Goal: Communication & Community: Answer question/provide support

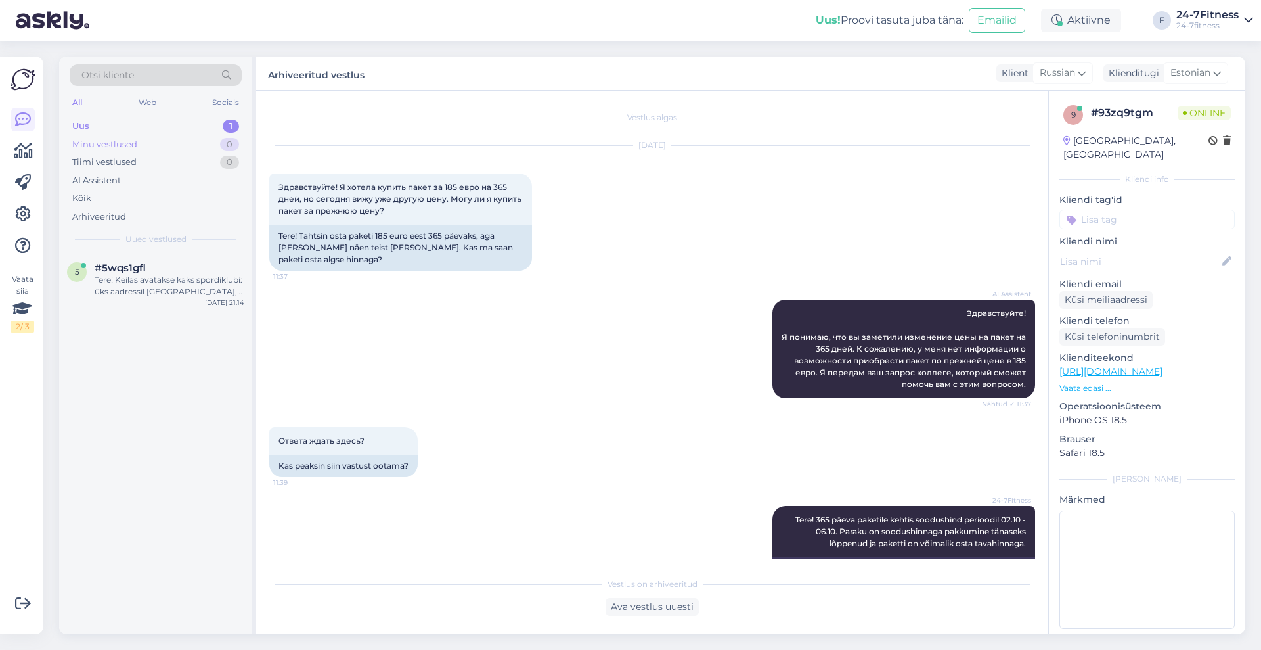
scroll to position [387, 0]
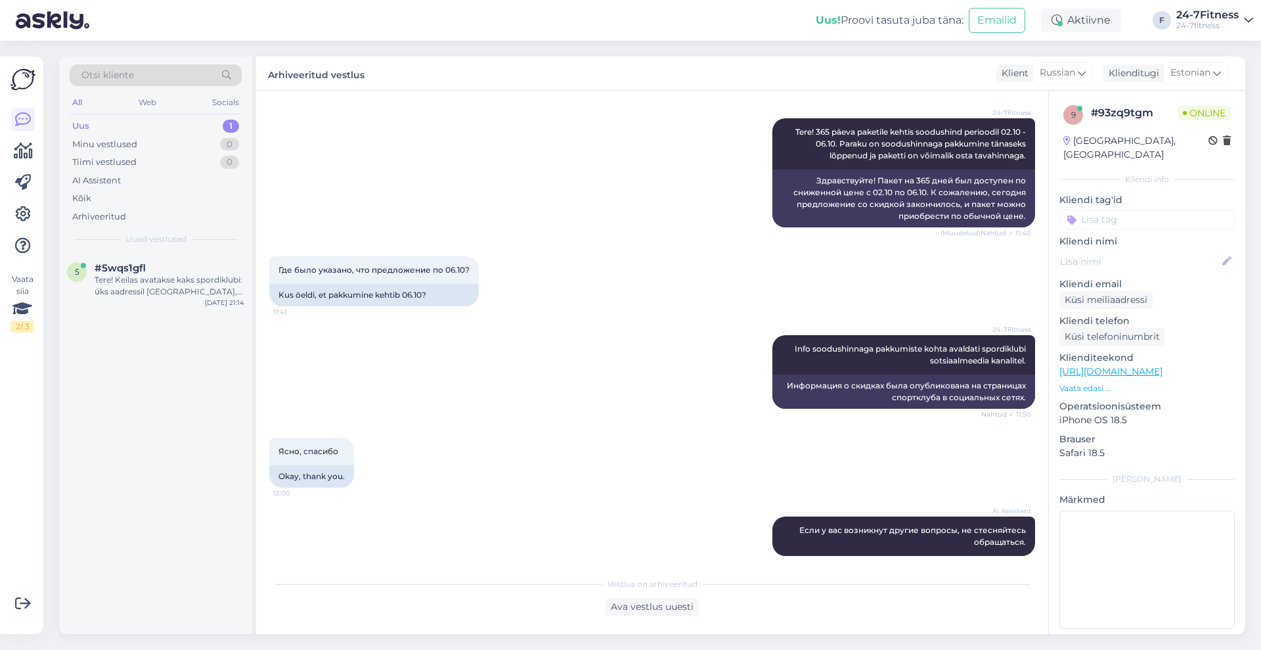
click at [121, 125] on div "Uus 1" at bounding box center [156, 126] width 172 height 18
click at [118, 294] on div "Tere! Keilas avatakse kaks spordiklubi: üks aadressil [GEOGRAPHIC_DATA], mis av…" at bounding box center [170, 286] width 150 height 24
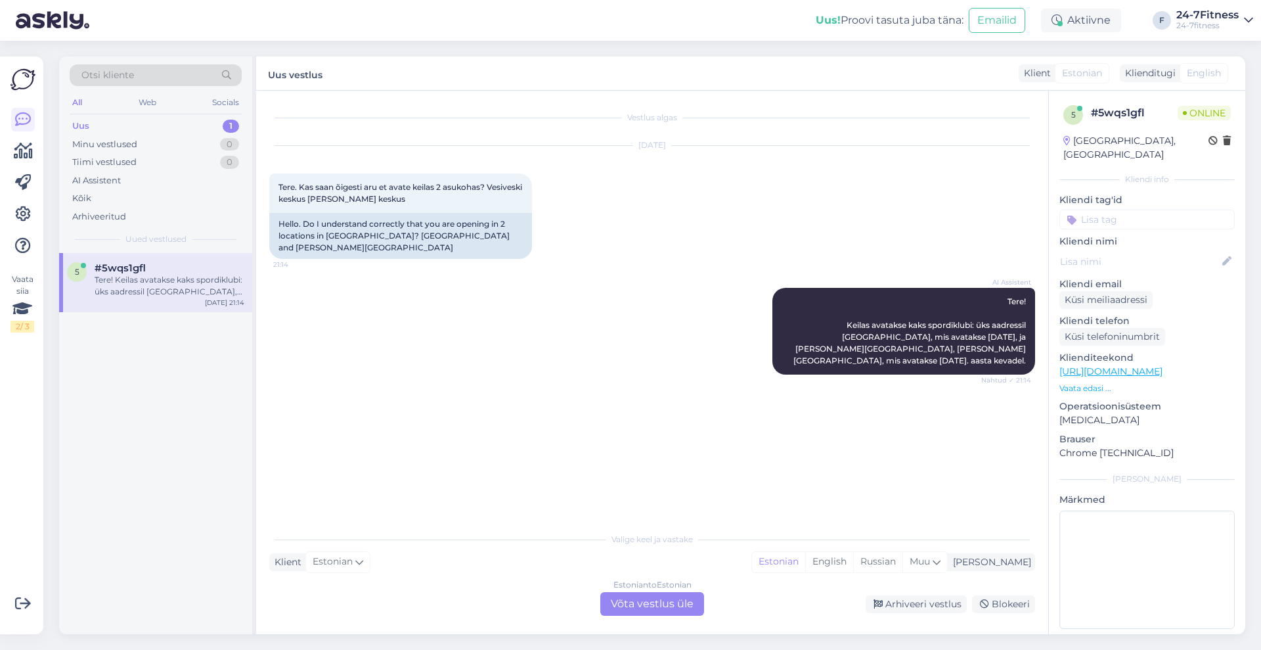
scroll to position [0, 0]
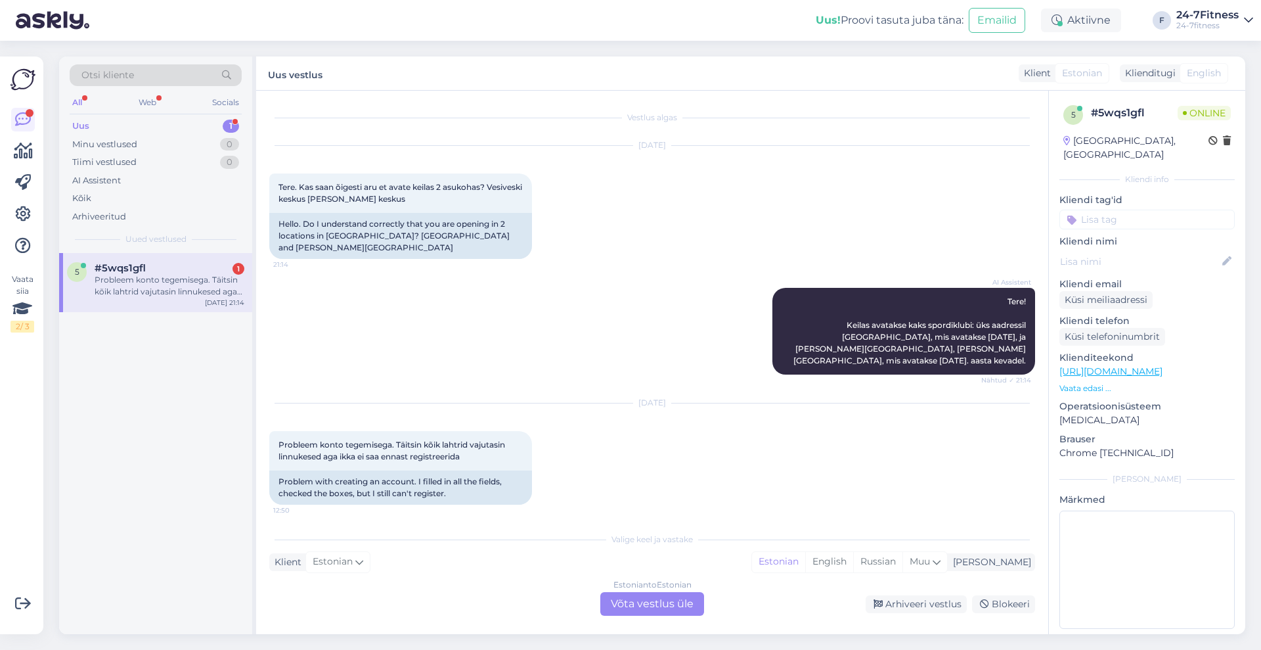
click at [640, 606] on div "Estonian to Estonian Võta vestlus üle" at bounding box center [652, 604] width 104 height 24
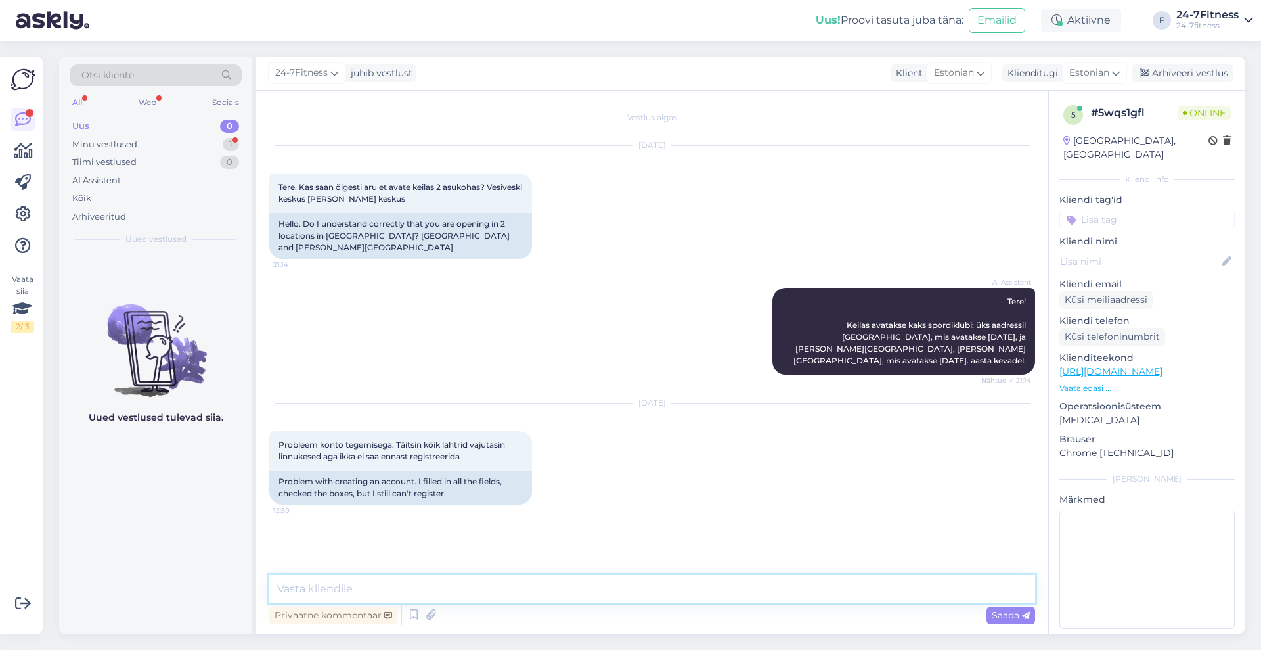
click at [636, 585] on textarea at bounding box center [652, 589] width 766 height 28
type textarea "palun täpsustage, milline tõtge Teil tekib? Saatke palun ekraanipilt antud koha…"
click at [1000, 613] on span "Saada" at bounding box center [1011, 615] width 38 height 12
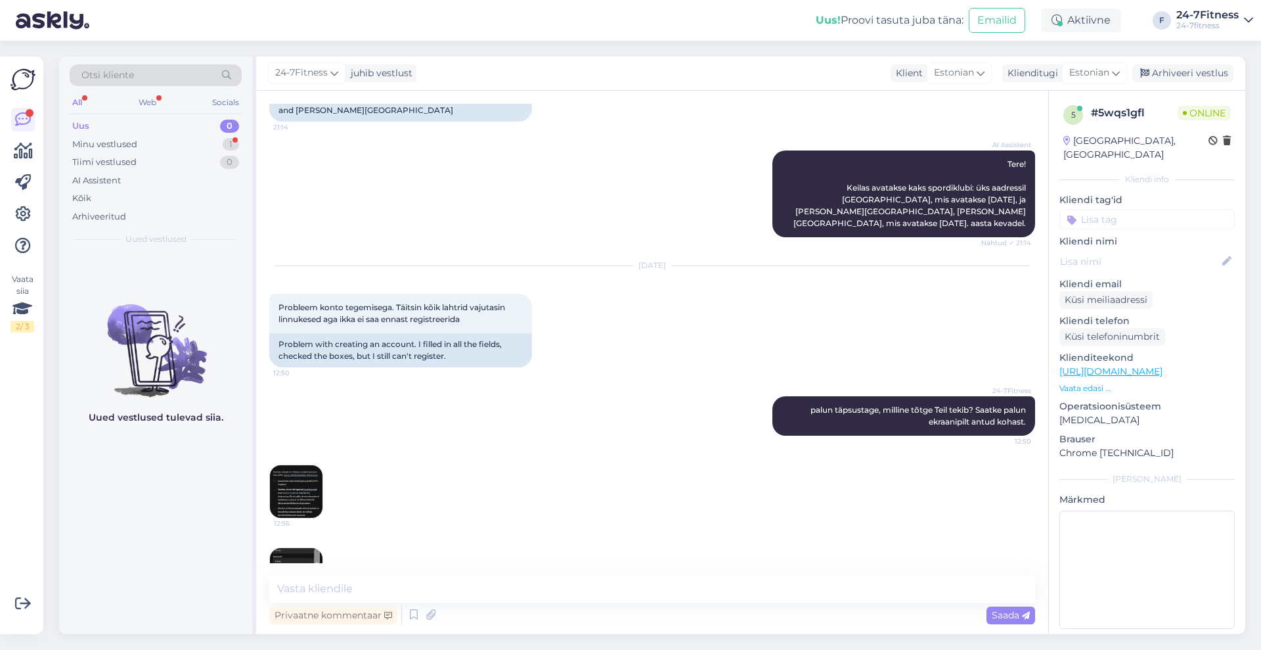
scroll to position [166, 0]
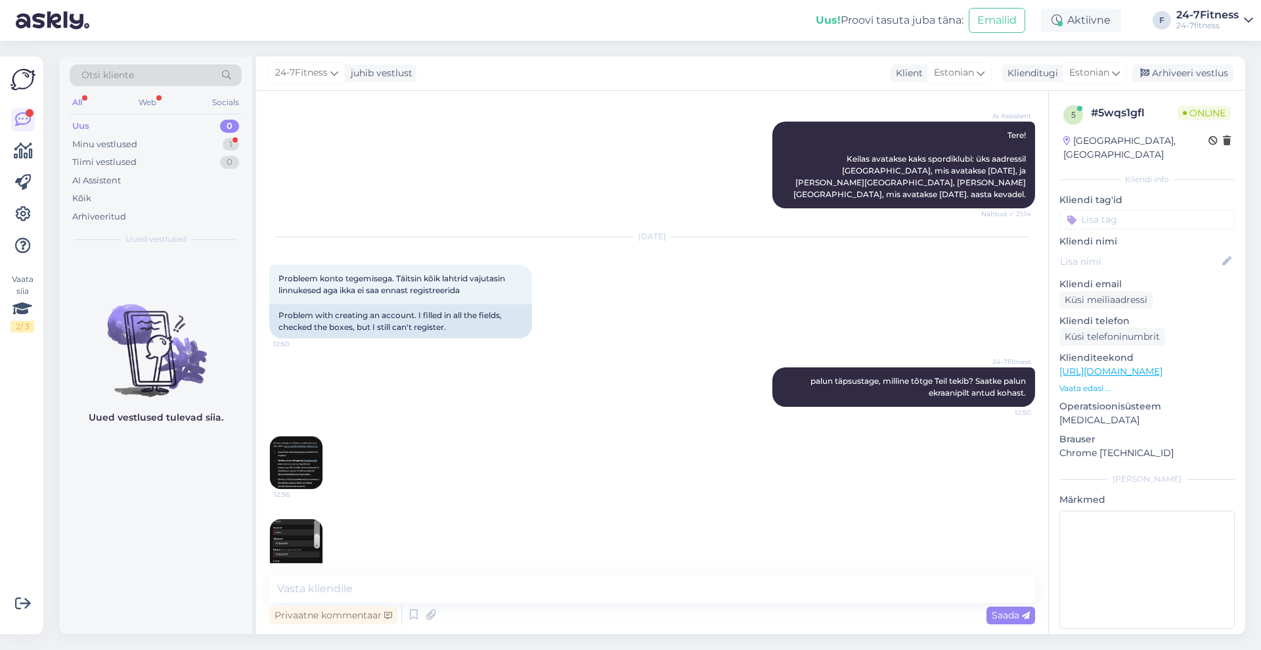
click at [308, 436] on img at bounding box center [296, 462] width 53 height 53
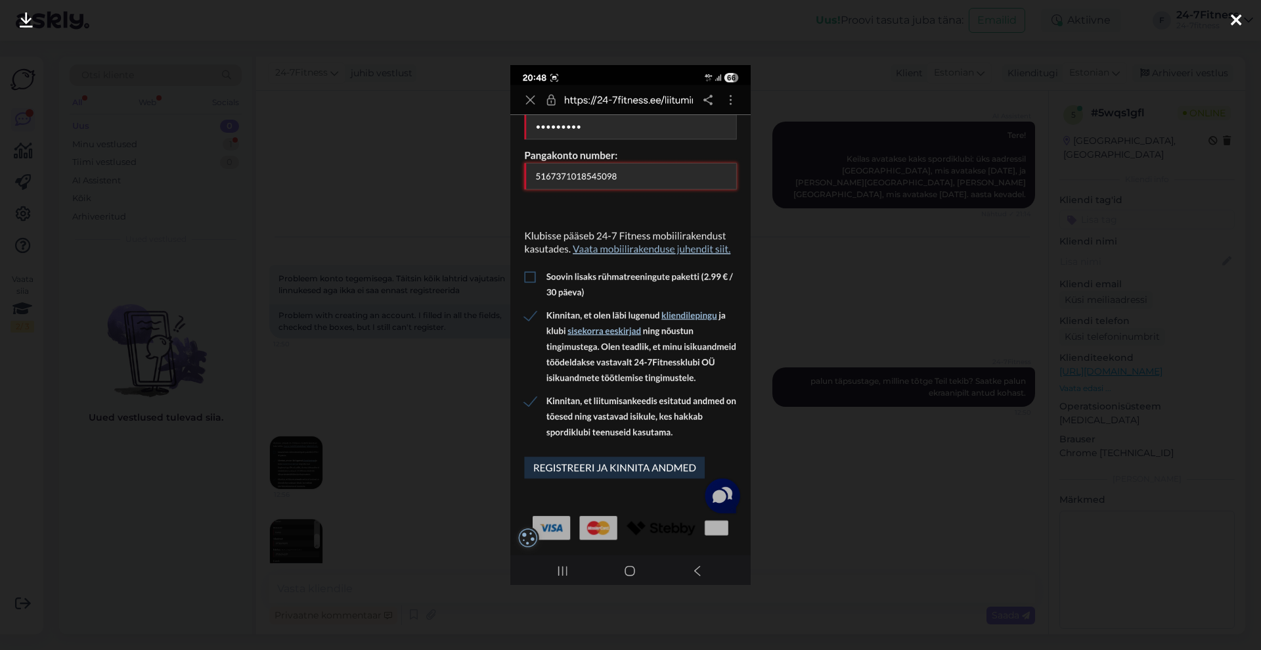
scroll to position [223, 0]
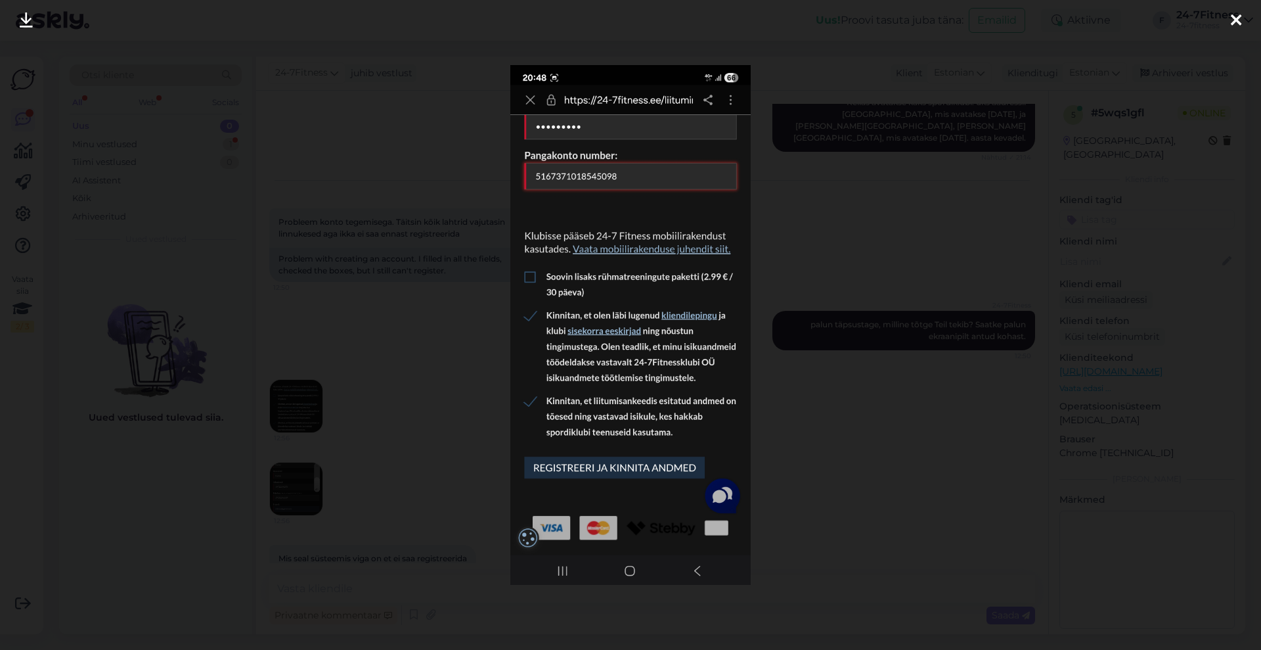
click at [1235, 16] on icon at bounding box center [1236, 20] width 11 height 17
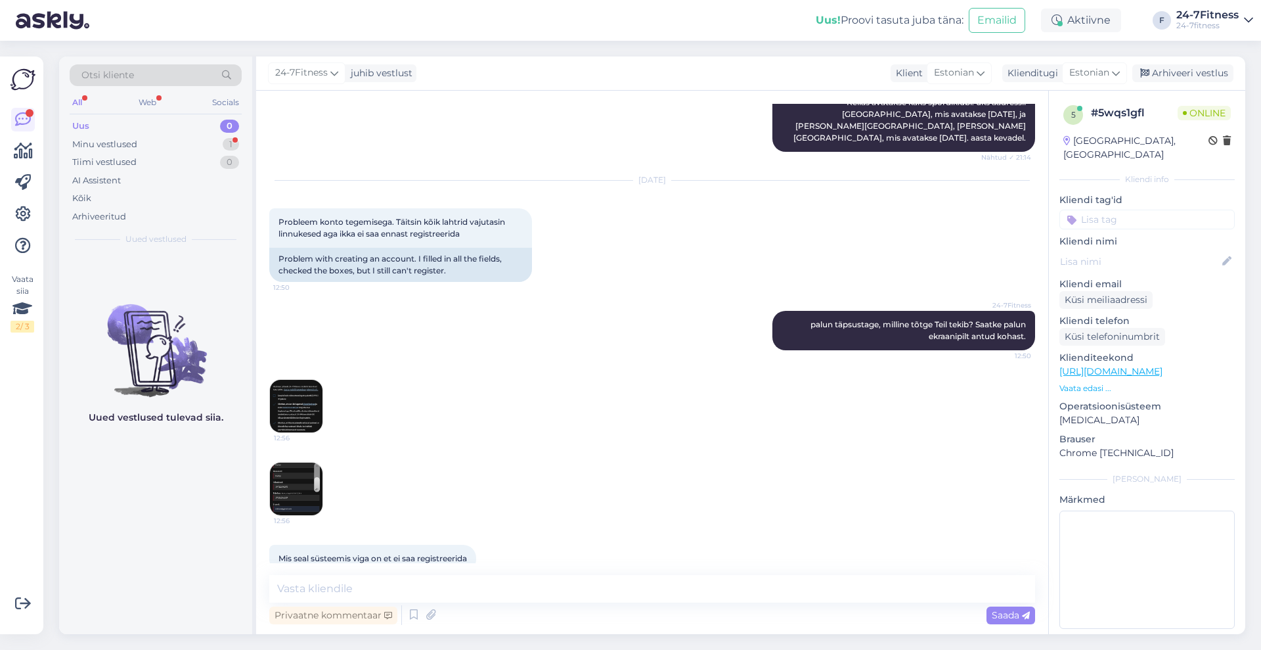
click at [302, 475] on img at bounding box center [296, 488] width 53 height 53
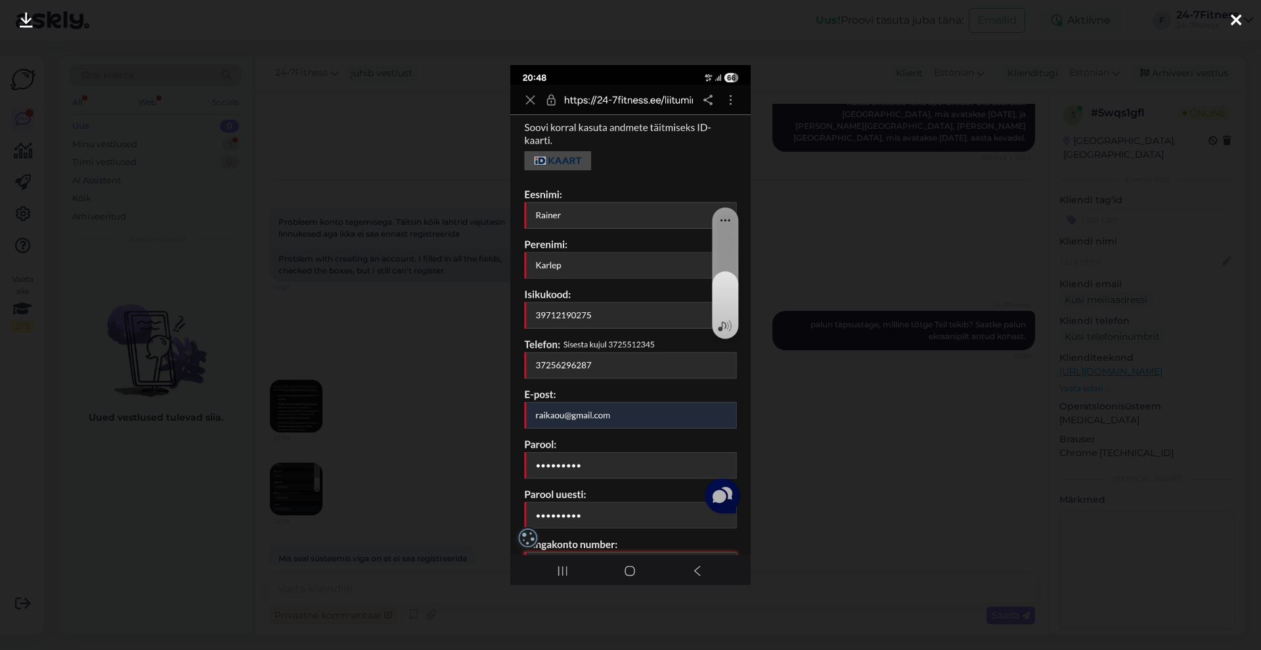
click at [1231, 18] on icon at bounding box center [1236, 20] width 11 height 17
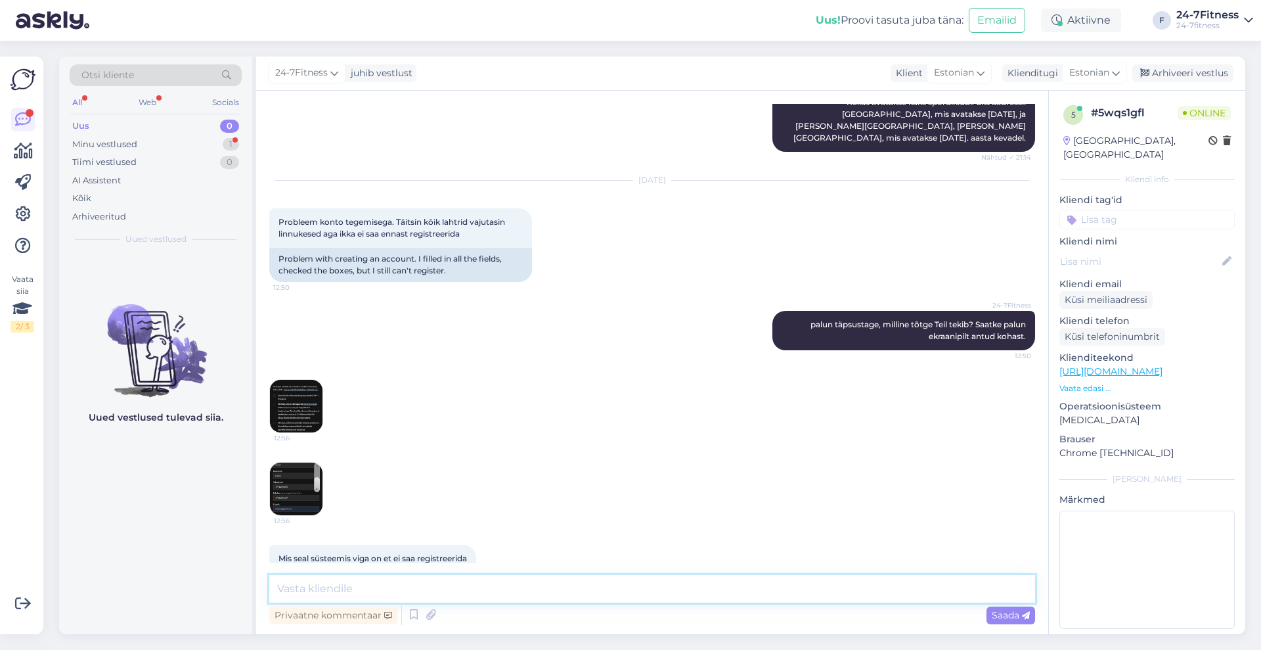
click at [368, 579] on textarea at bounding box center [652, 589] width 766 height 28
type textarea "Näeme, et pangakonto IBAN numbri ees puudub EE"
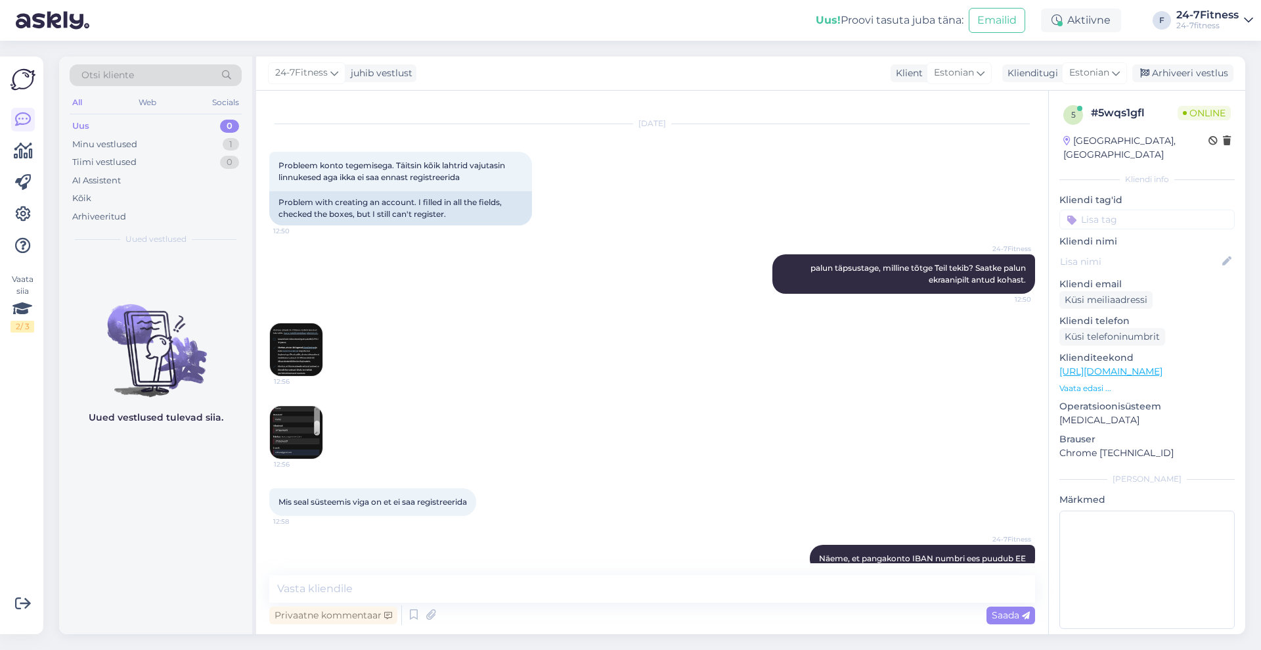
click at [311, 325] on img at bounding box center [296, 349] width 53 height 53
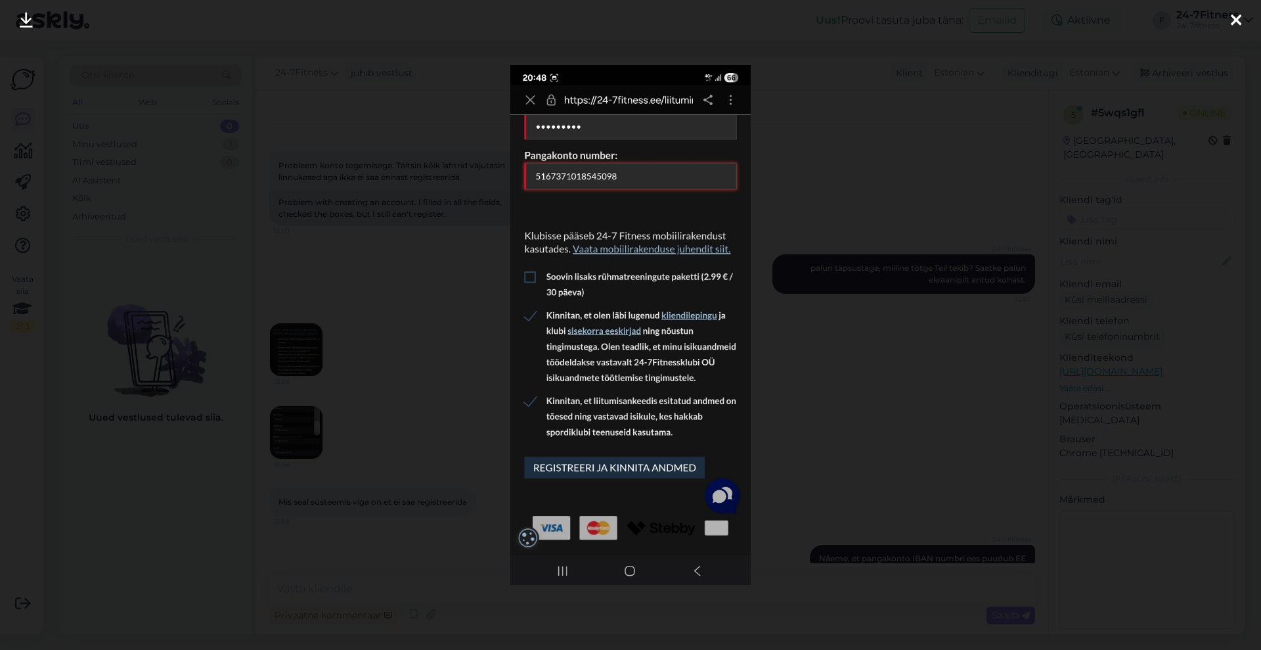
click at [1229, 21] on div at bounding box center [1236, 20] width 26 height 41
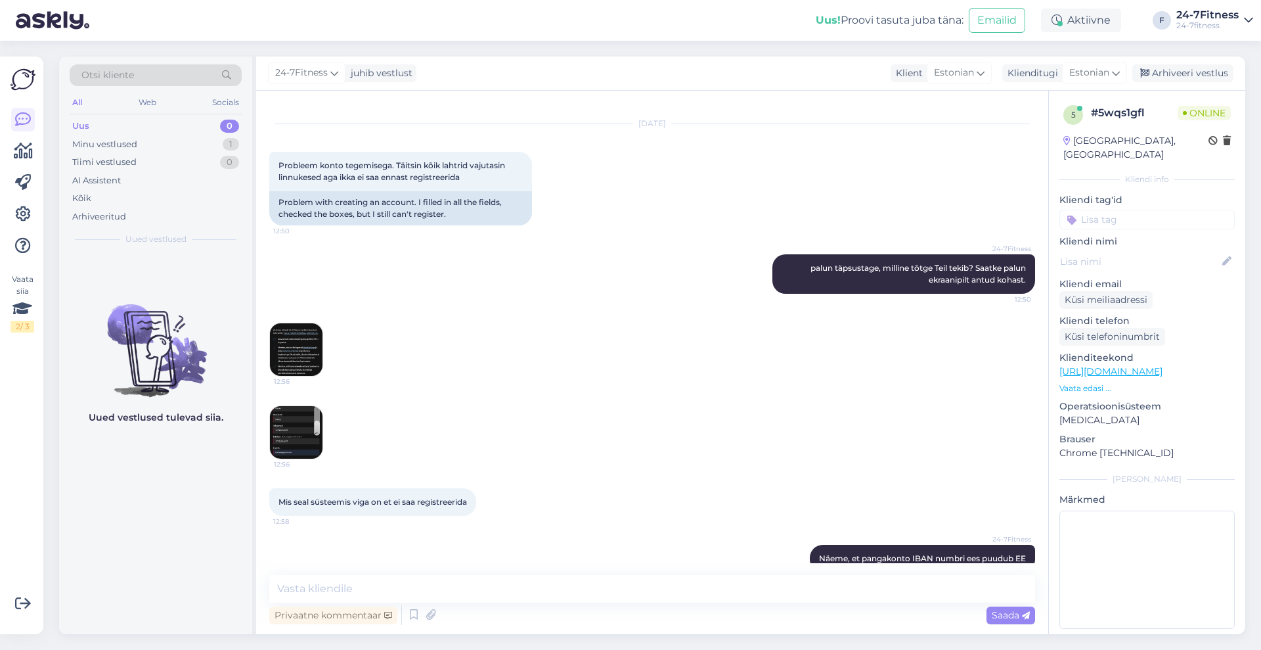
click at [289, 323] on img at bounding box center [296, 349] width 53 height 53
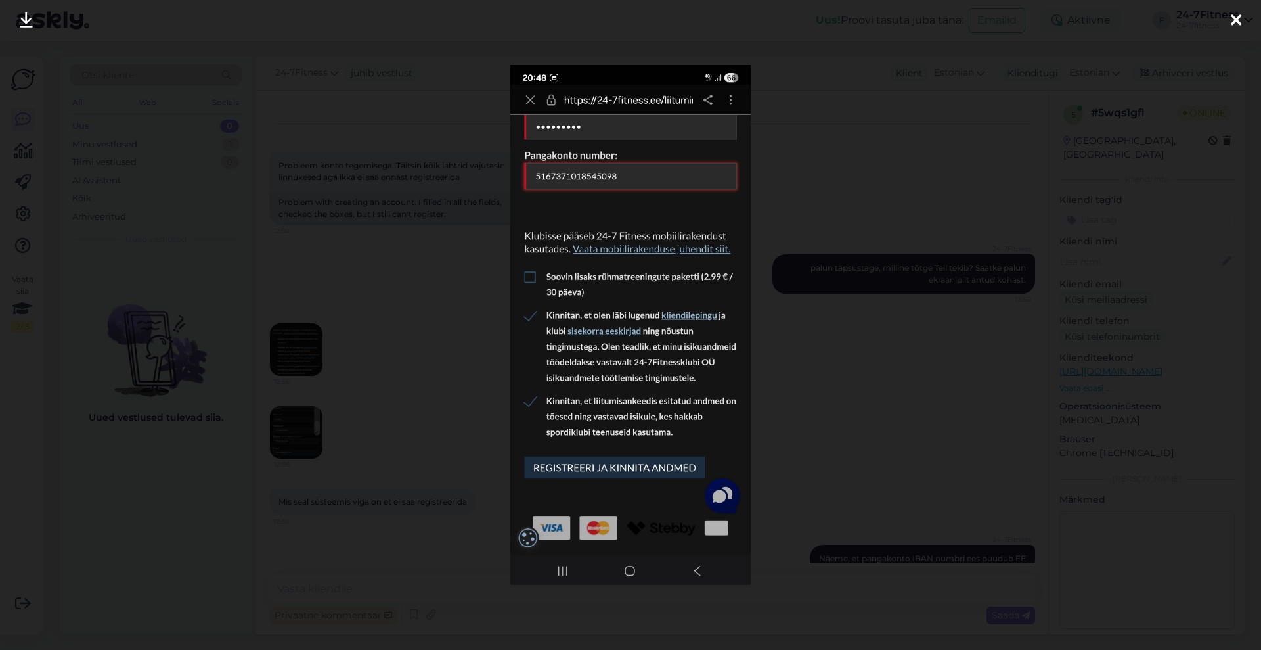
click at [1239, 16] on icon at bounding box center [1236, 20] width 11 height 17
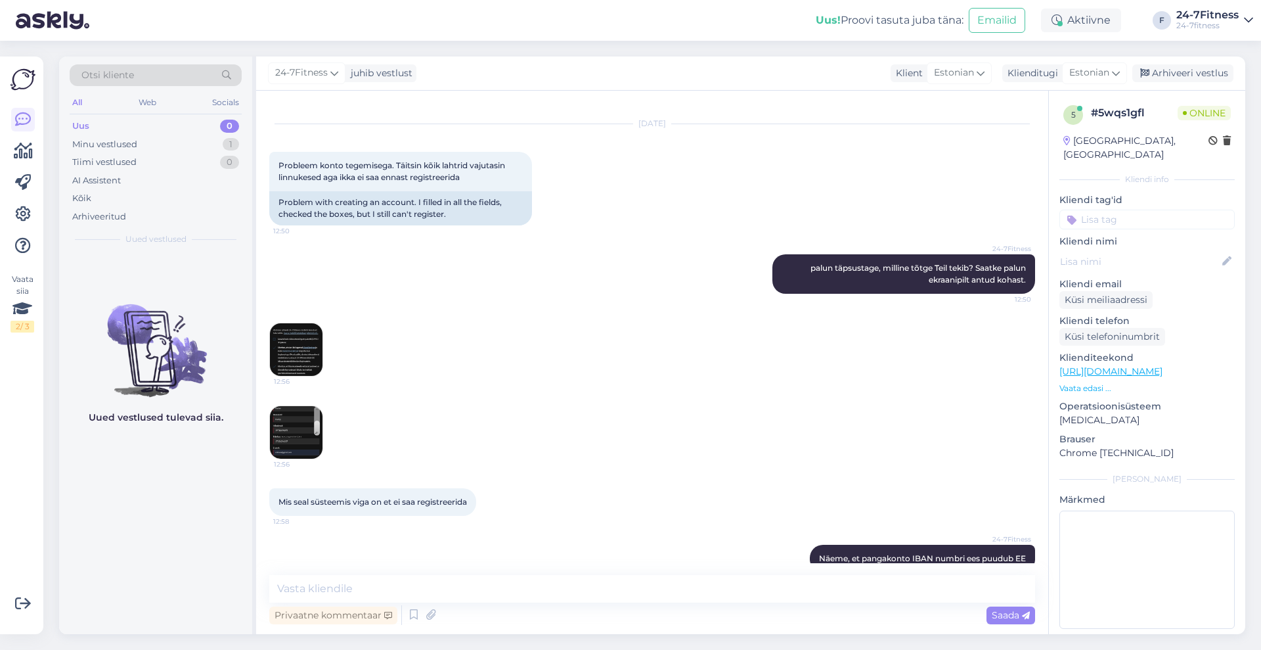
click at [307, 429] on img at bounding box center [296, 432] width 53 height 53
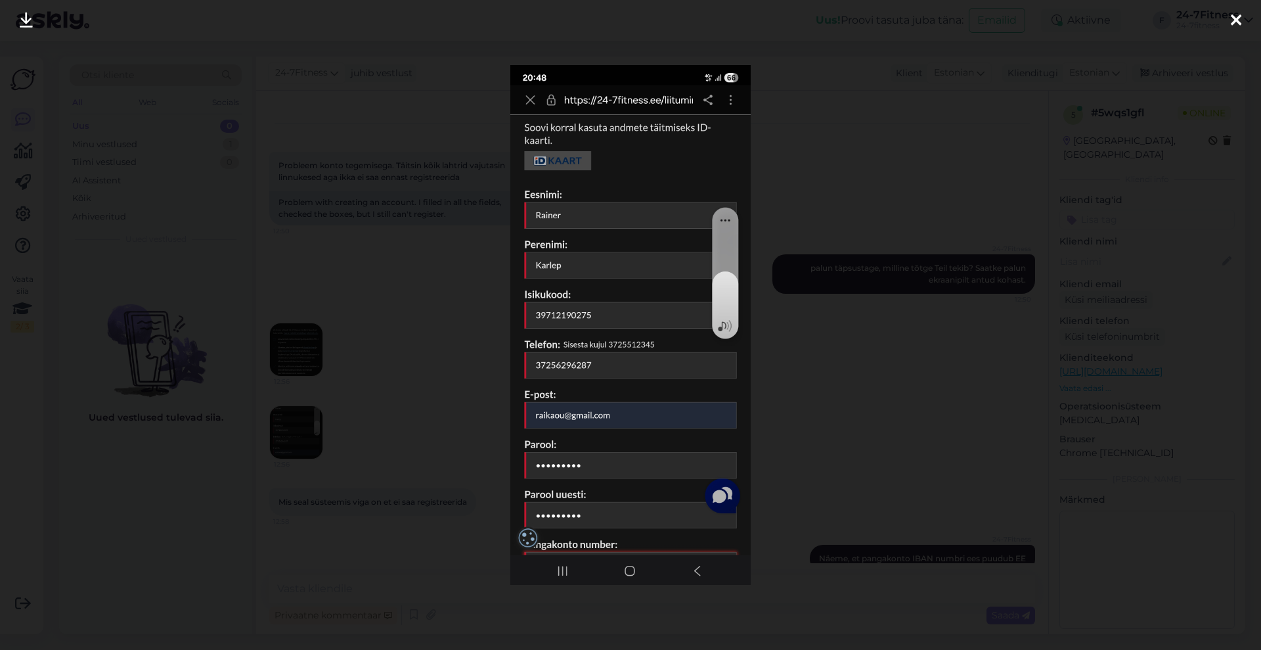
click at [1239, 22] on icon at bounding box center [1236, 20] width 11 height 17
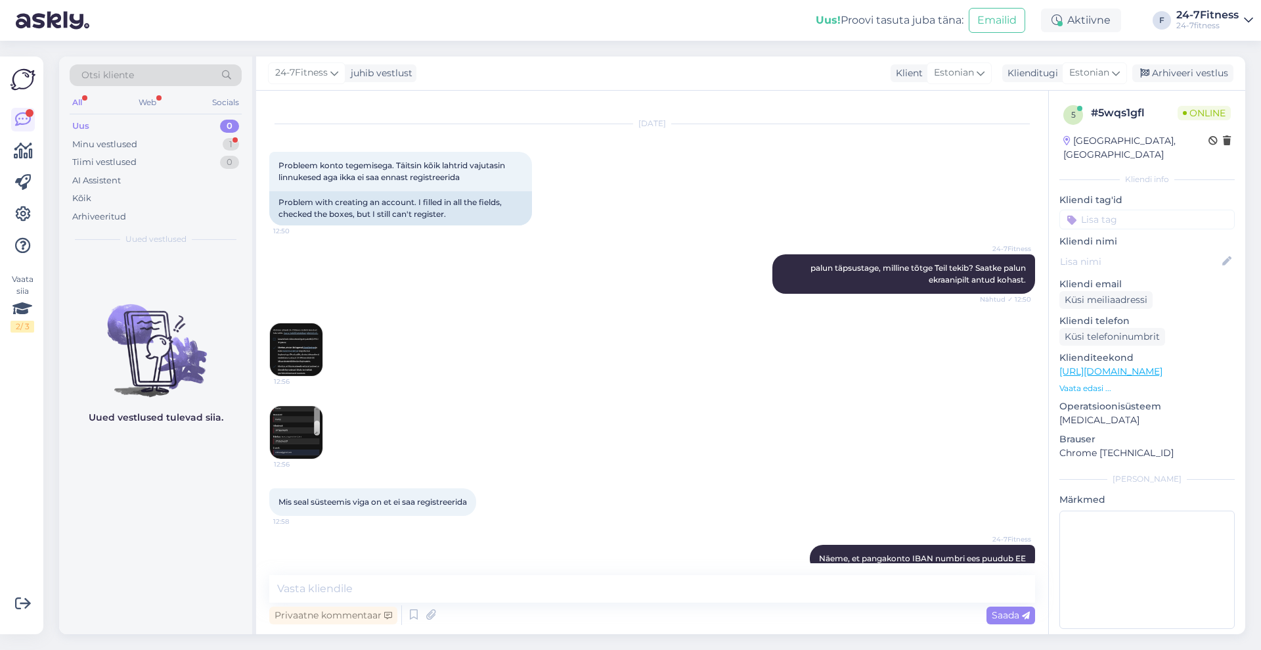
scroll to position [347, 0]
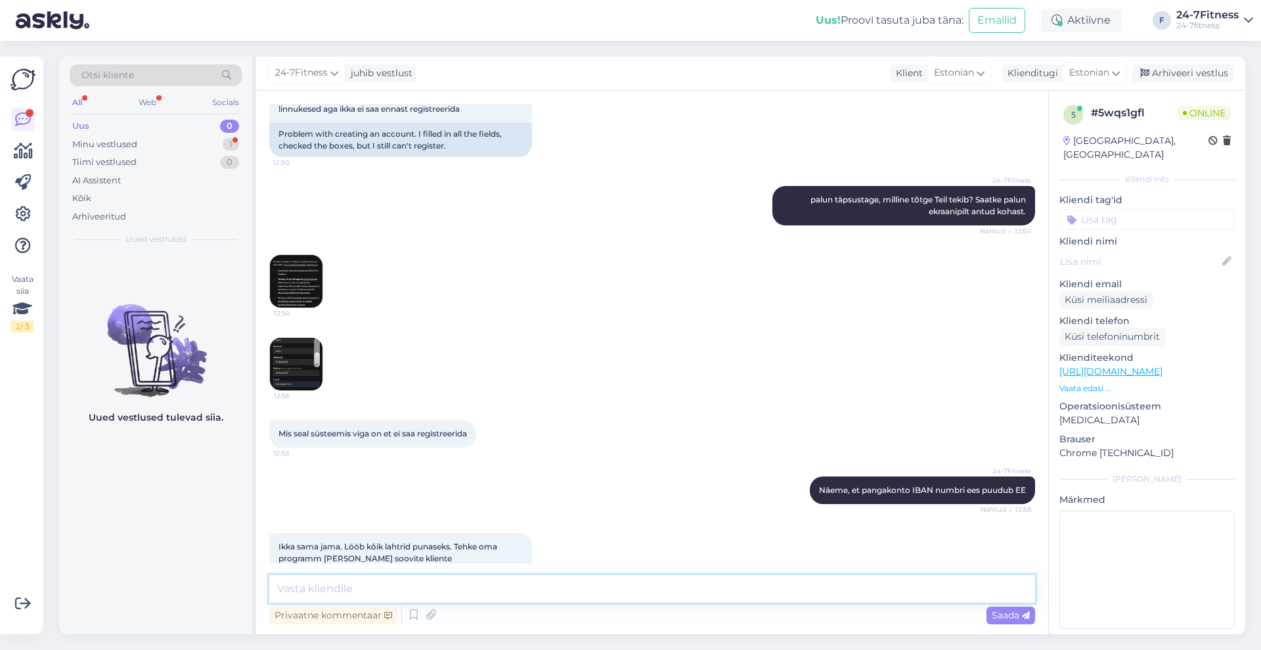
click at [484, 596] on textarea at bounding box center [652, 589] width 766 height 28
click at [296, 255] on img at bounding box center [296, 281] width 53 height 53
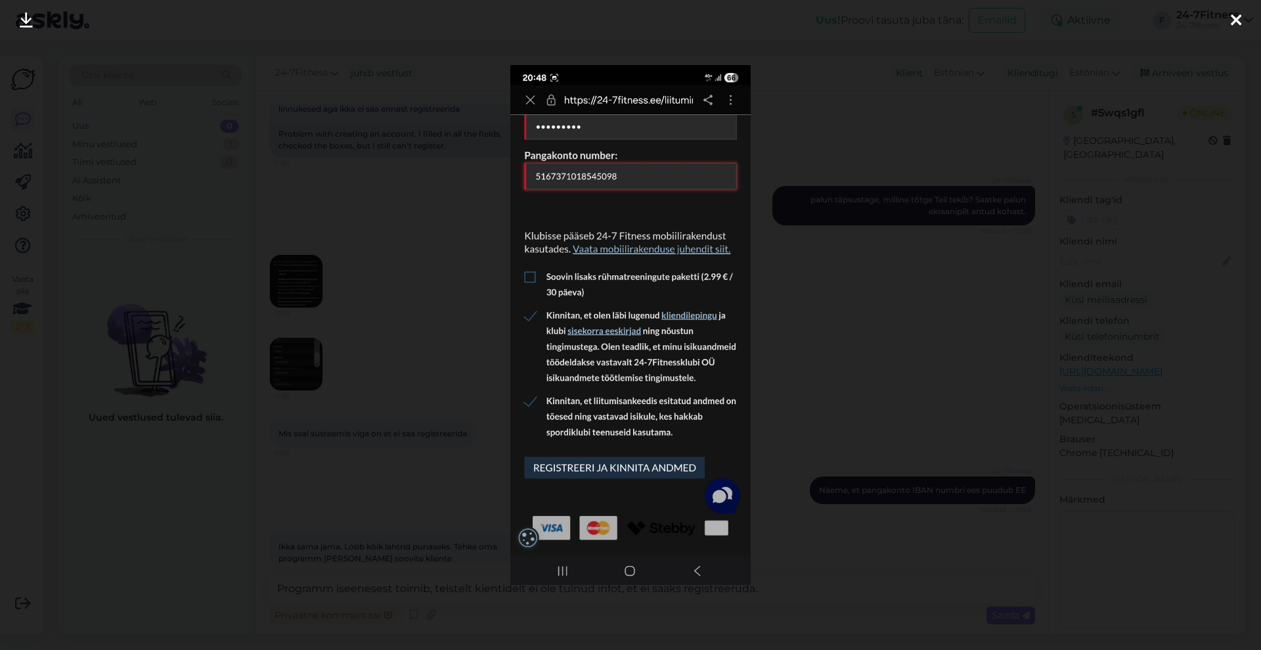
click at [1238, 20] on icon at bounding box center [1236, 20] width 11 height 17
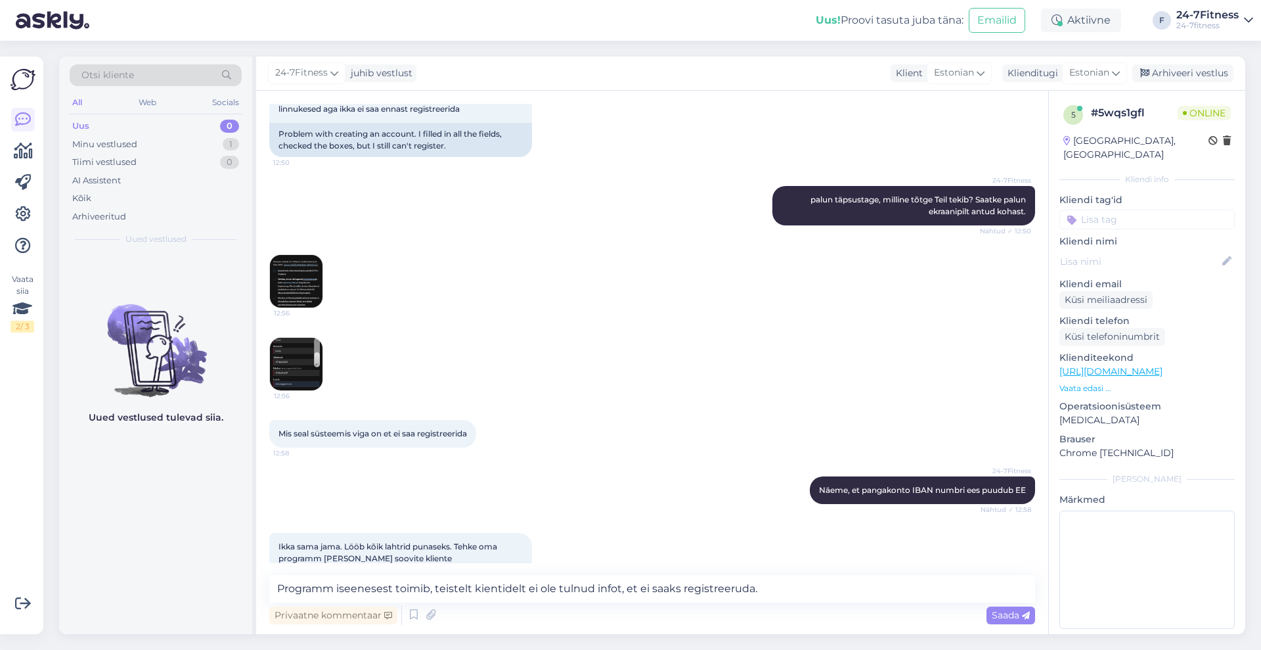
click at [311, 255] on img at bounding box center [296, 281] width 53 height 53
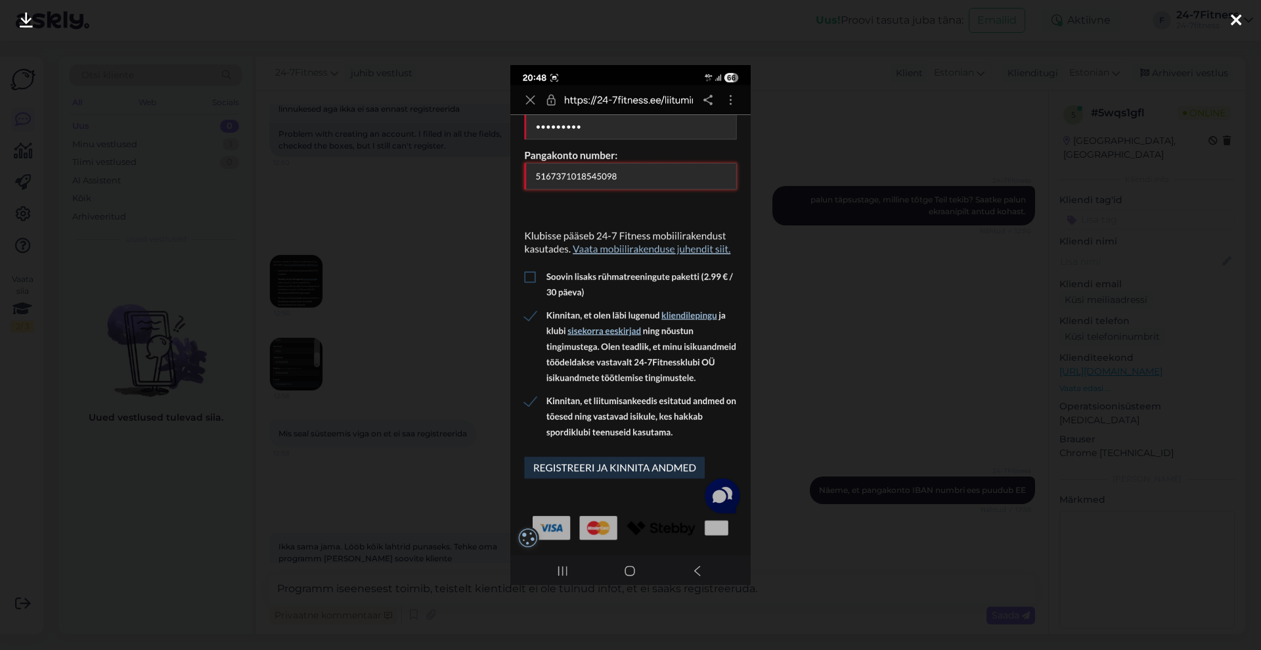
click at [1243, 16] on div at bounding box center [1236, 20] width 26 height 41
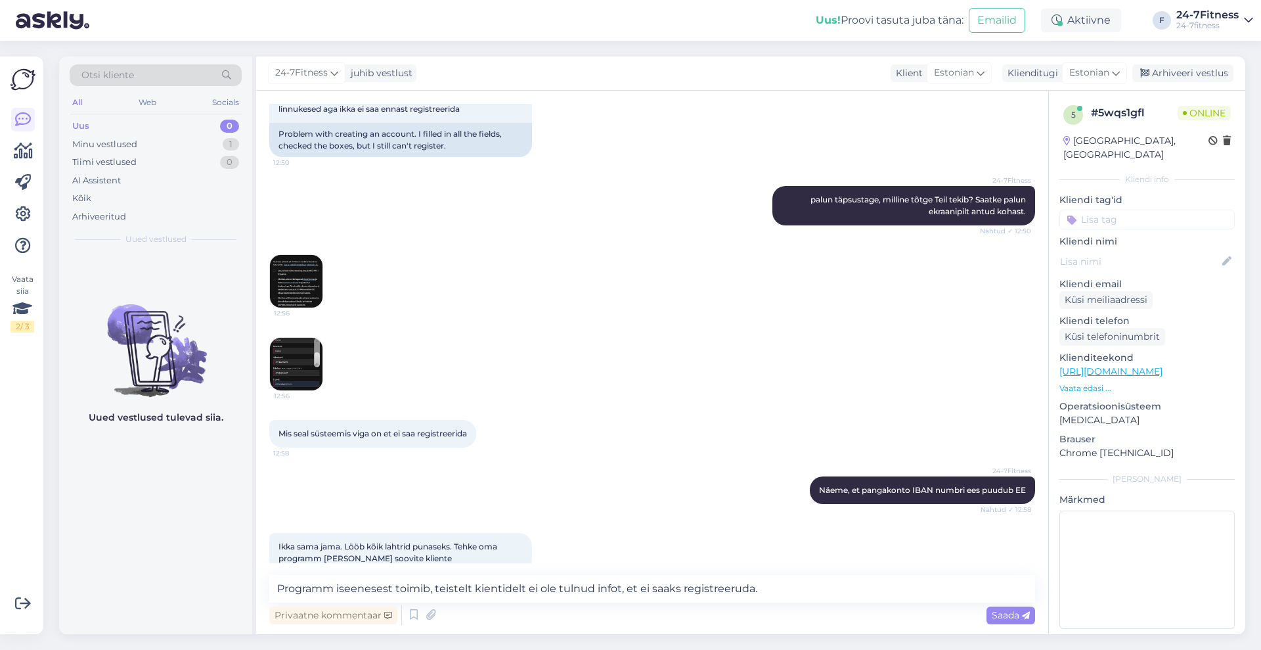
click at [286, 357] on img at bounding box center [296, 364] width 53 height 53
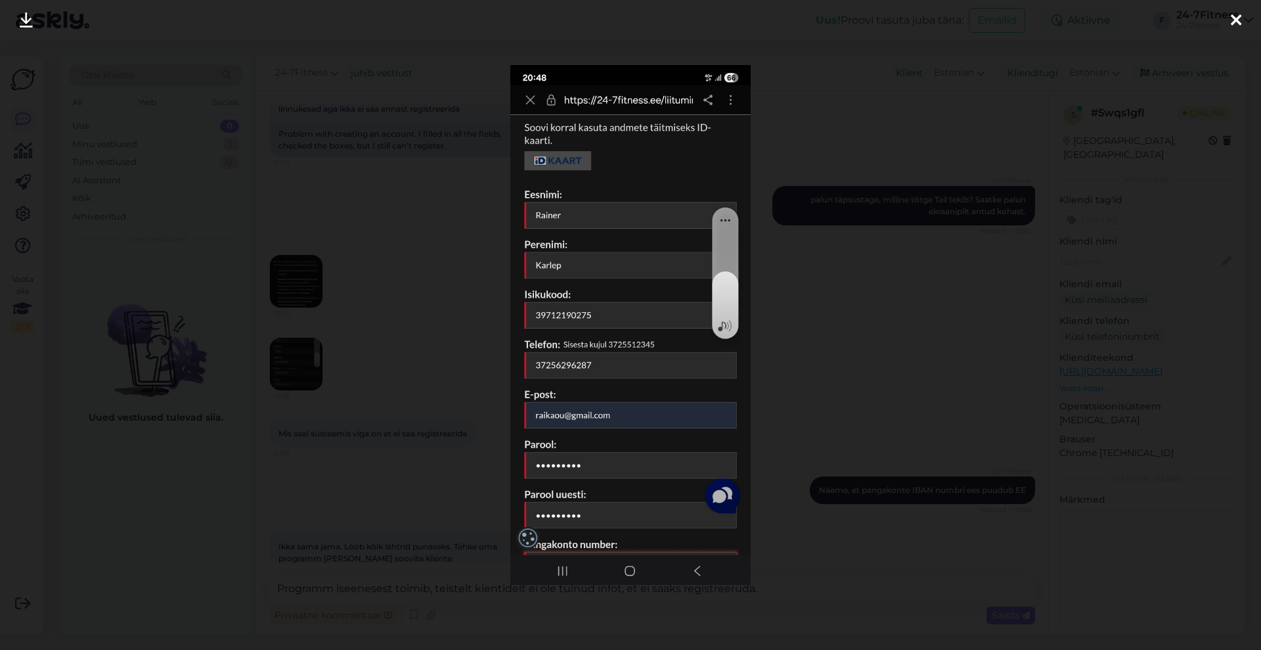
click at [1242, 22] on div at bounding box center [1236, 20] width 26 height 41
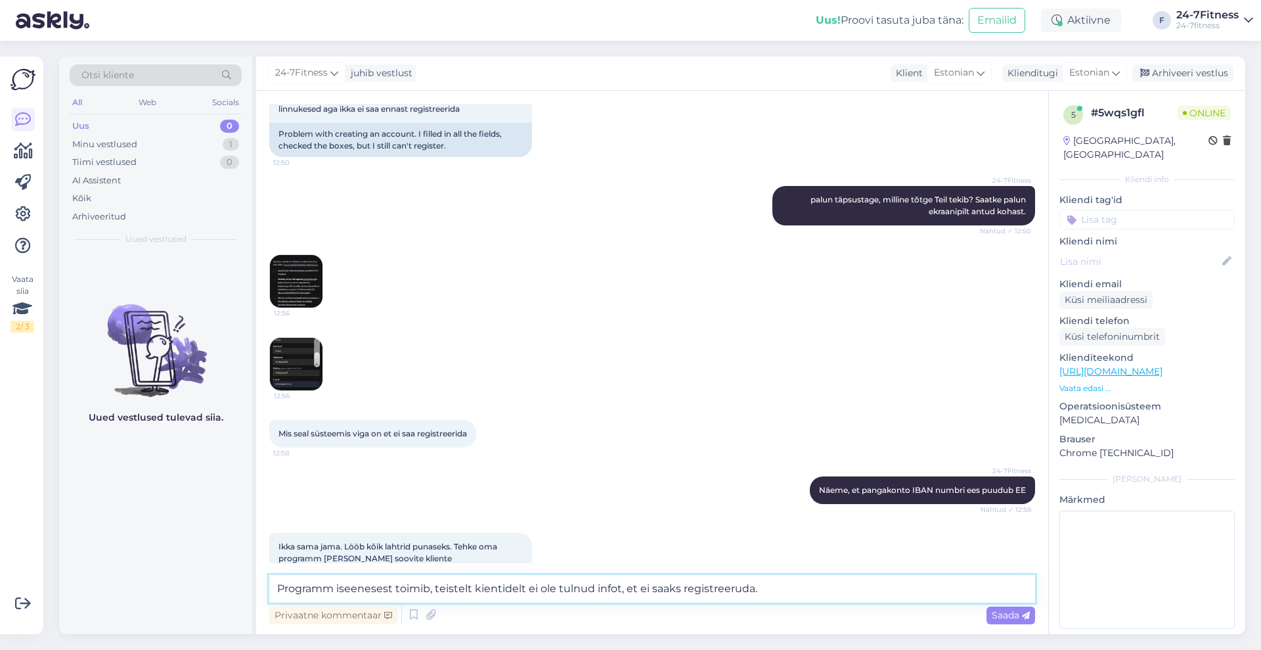
click at [781, 578] on textarea "Programm iseenesest toimib, teistelt kientidelt ei ole tulnud infot, et ei saak…" at bounding box center [652, 589] width 766 height 28
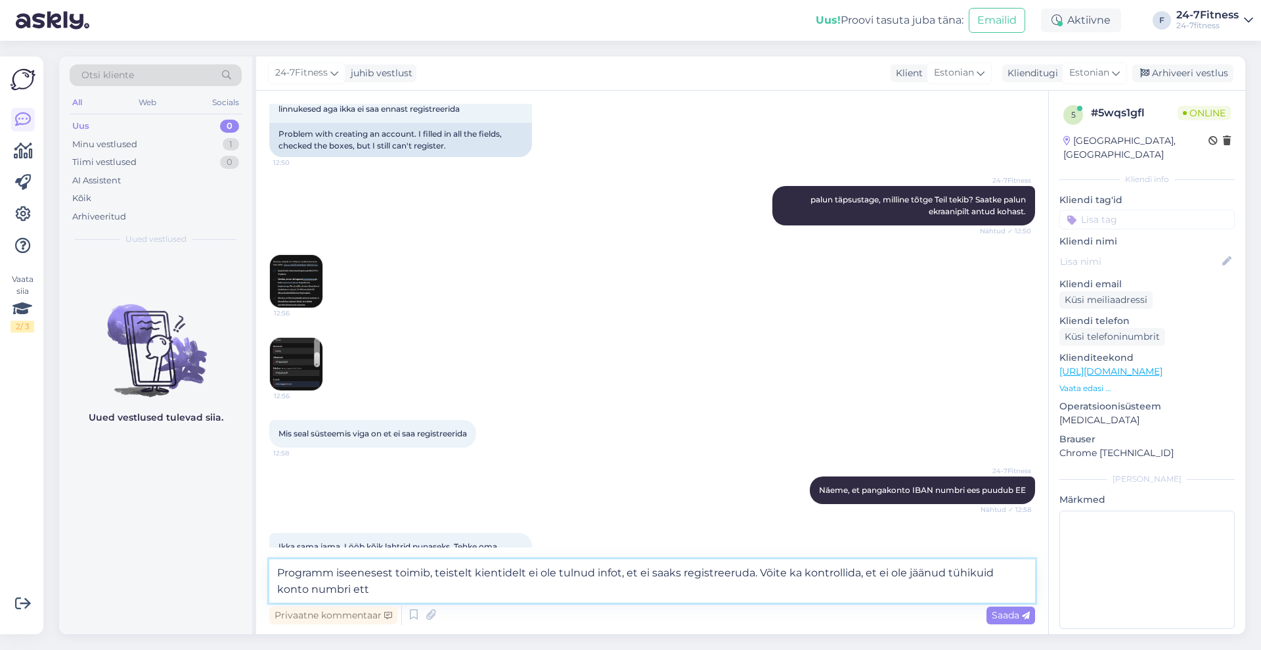
type textarea "Programm iseenesest toimib, teistelt kientidelt ei ole tulnud infot, et ei saak…"
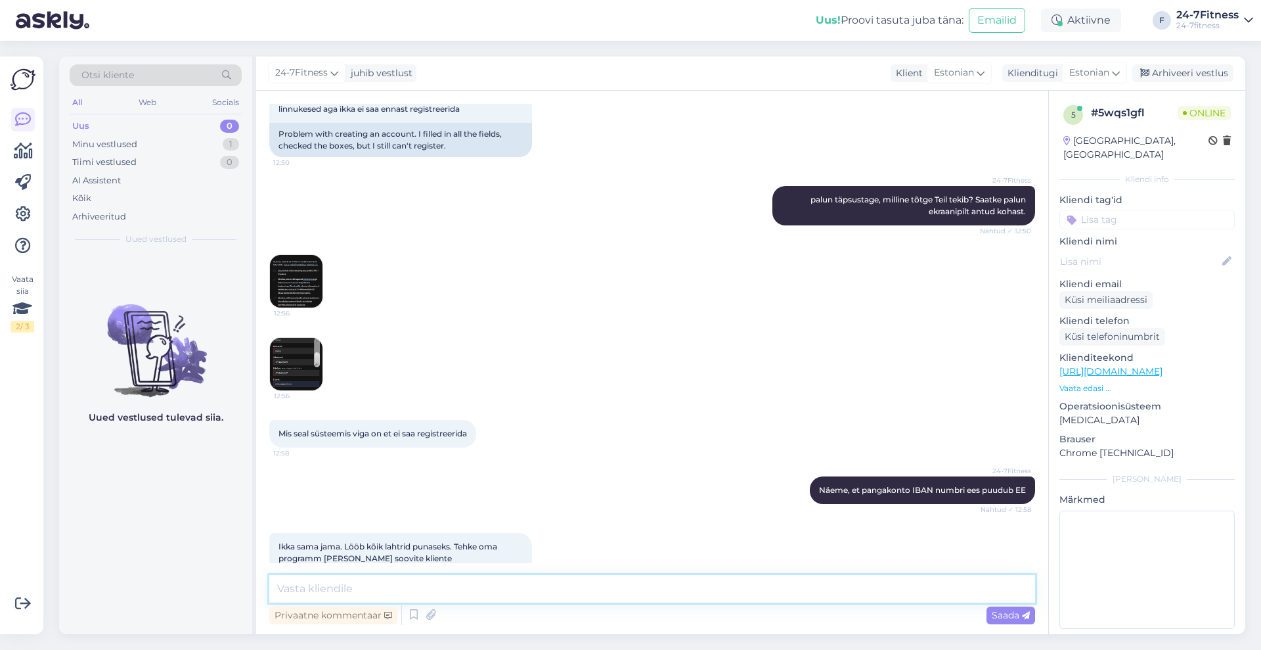
scroll to position [428, 0]
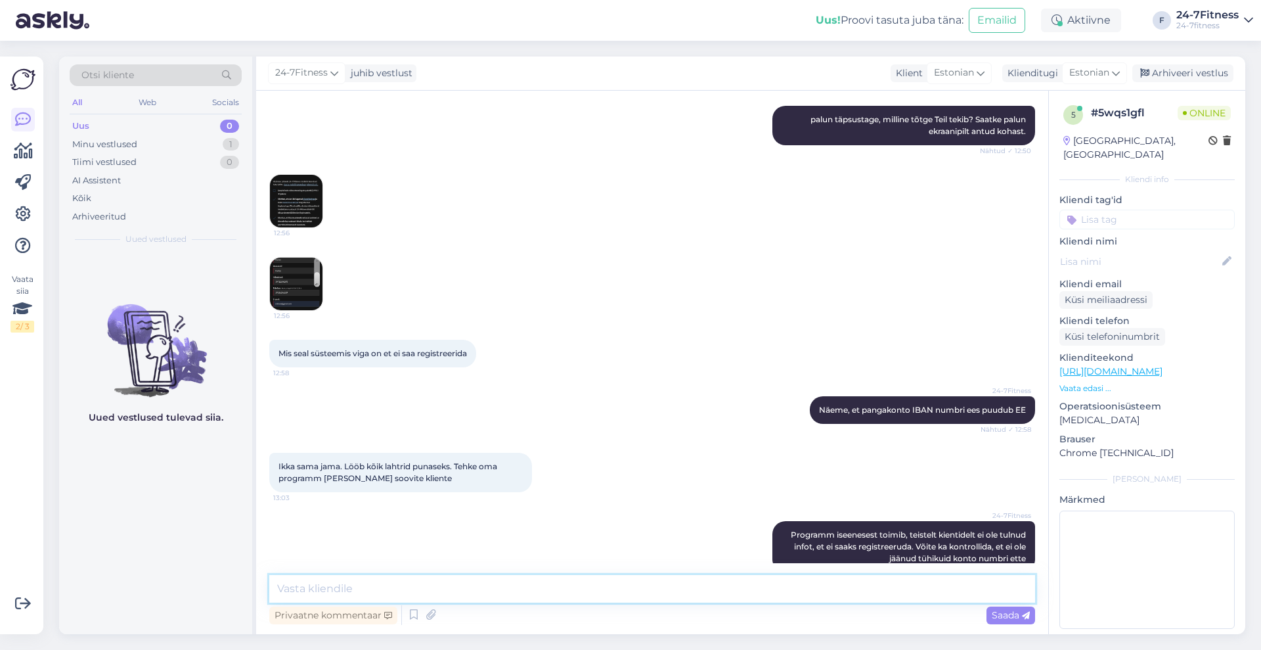
click at [470, 587] on textarea at bounding box center [652, 589] width 766 height 28
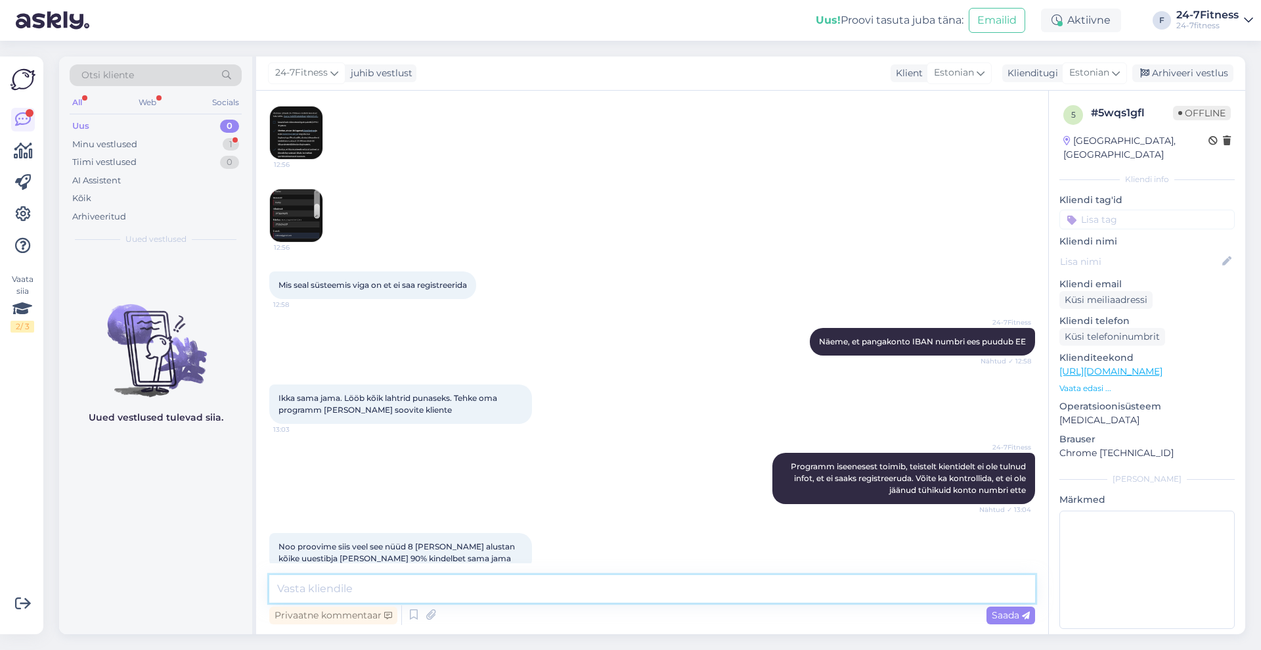
click at [447, 582] on textarea at bounding box center [652, 589] width 766 height 28
click at [309, 113] on img at bounding box center [296, 132] width 53 height 53
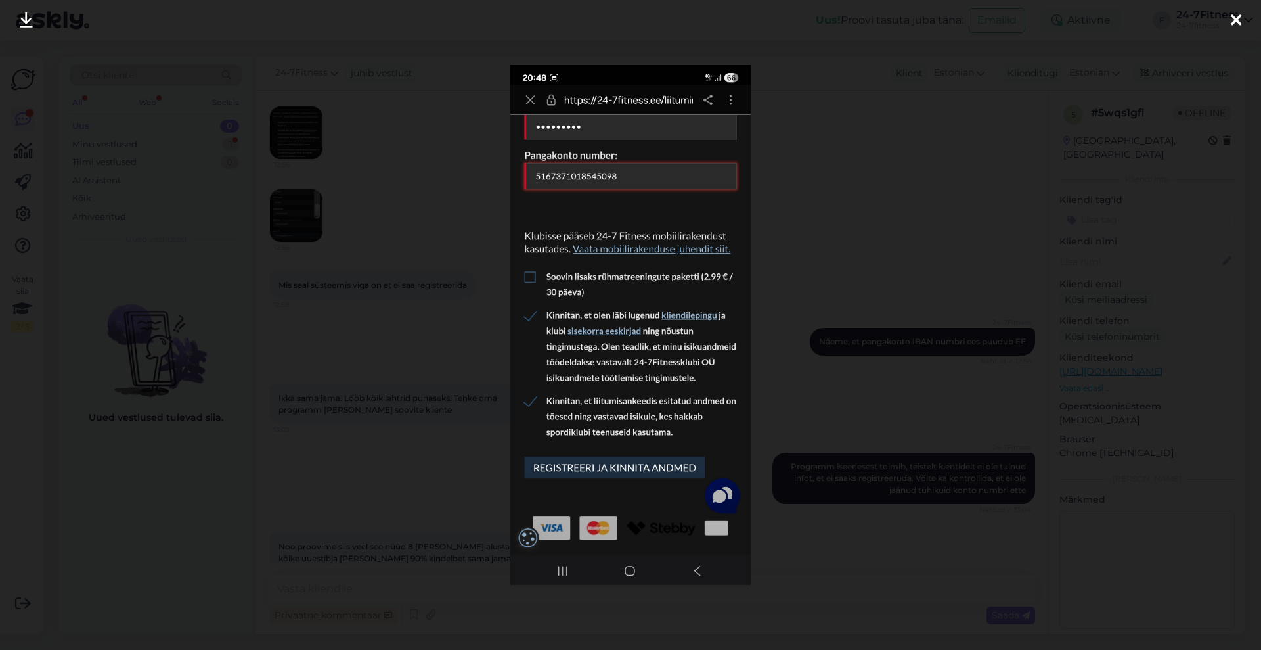
scroll to position [552, 0]
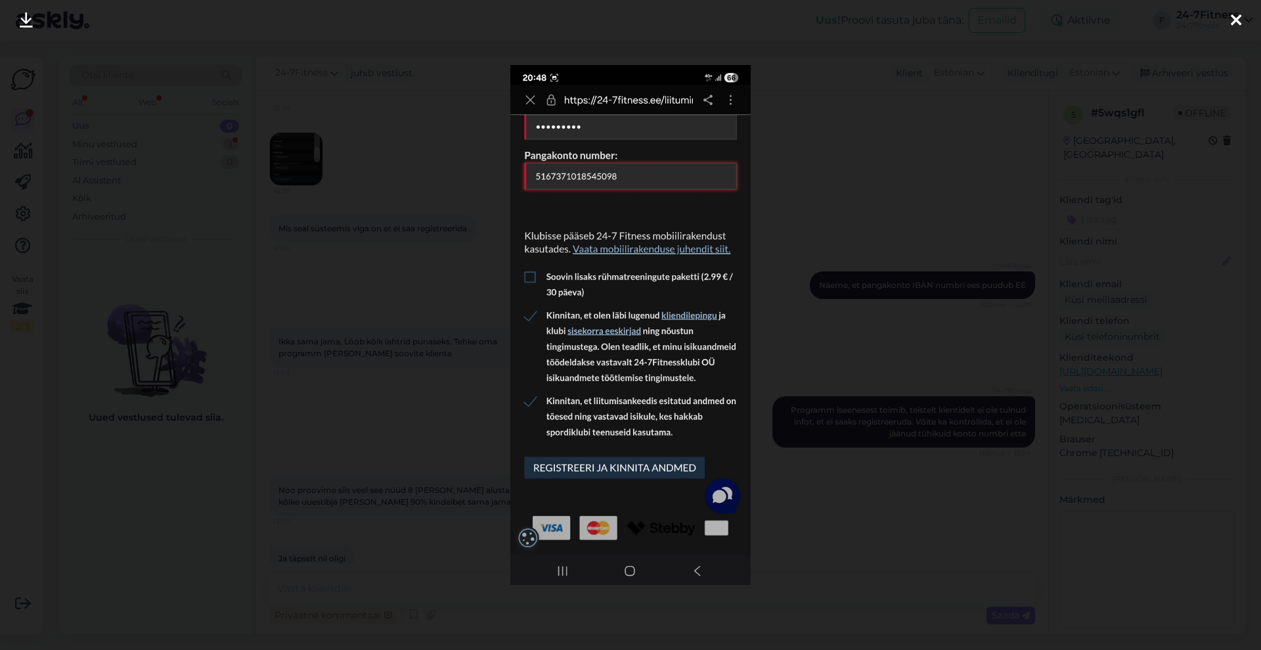
click at [1234, 15] on icon at bounding box center [1236, 20] width 11 height 17
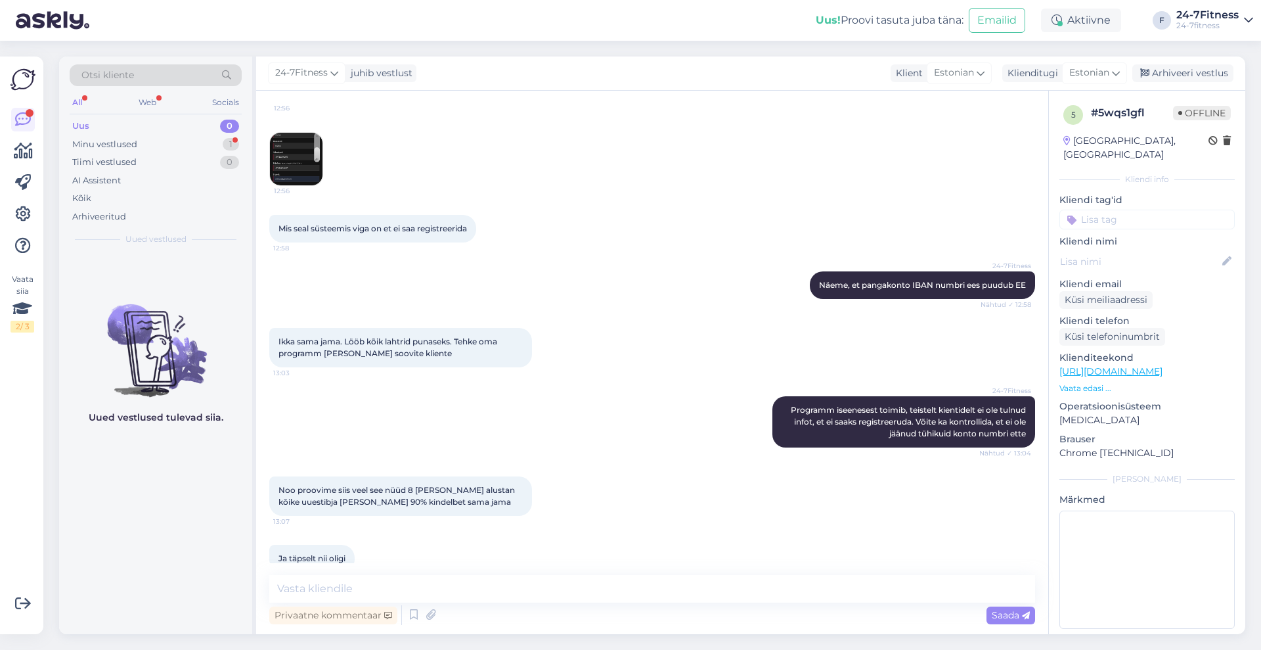
click at [465, 604] on div "Privaatne kommentaar Saada" at bounding box center [652, 614] width 766 height 25
click at [476, 581] on textarea at bounding box center [652, 589] width 766 height 28
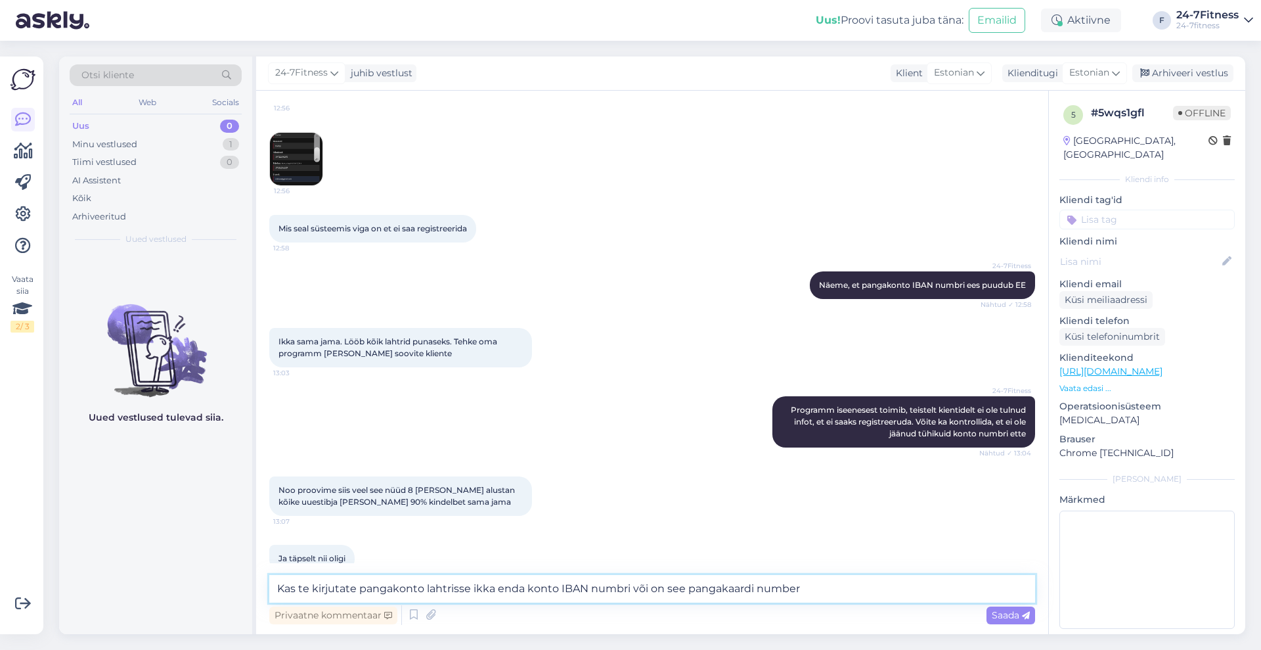
type textarea "Kas te kirjutate pangakonto lahtrisse ikka enda konto IBAN numbri või on see pa…"
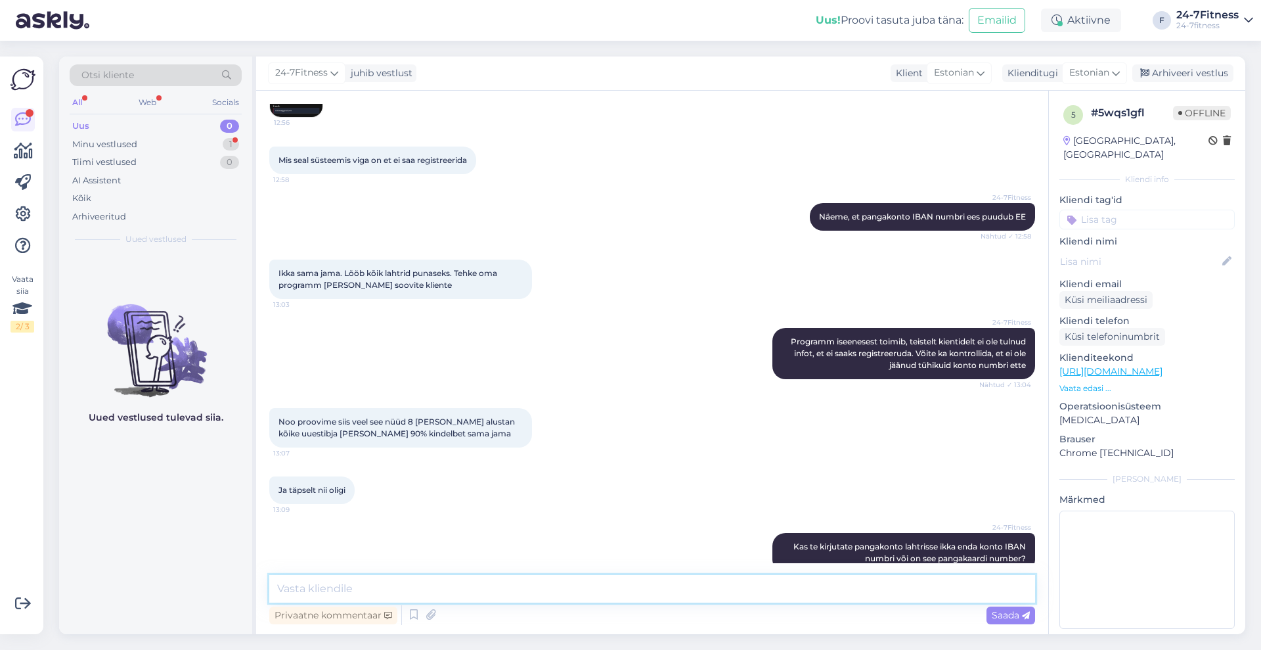
scroll to position [677, 0]
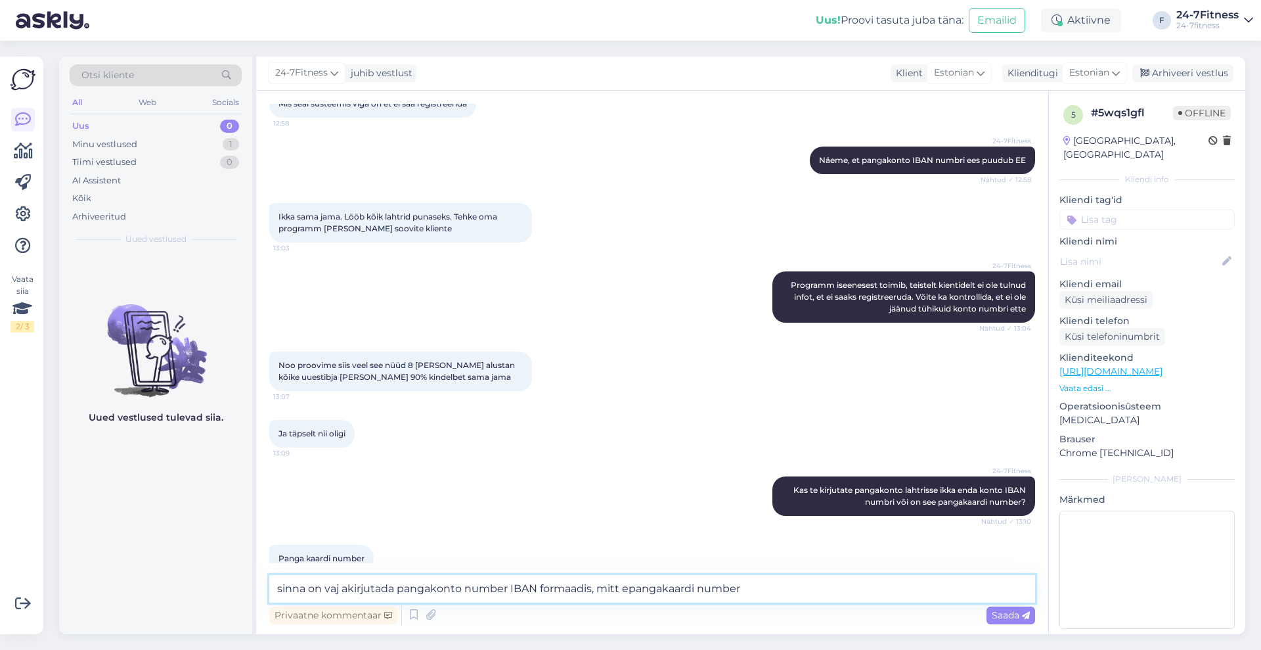
click at [628, 588] on textarea "sinna on vaj akirjutada pangakonto number IBAN formaadis, mitt epangakaardi num…" at bounding box center [652, 589] width 766 height 28
type textarea "sinna on vaj akirjutada pangakonto number IBAN formaadis, mitte pangakaardi num…"
click at [1020, 613] on span "Saada" at bounding box center [1011, 615] width 38 height 12
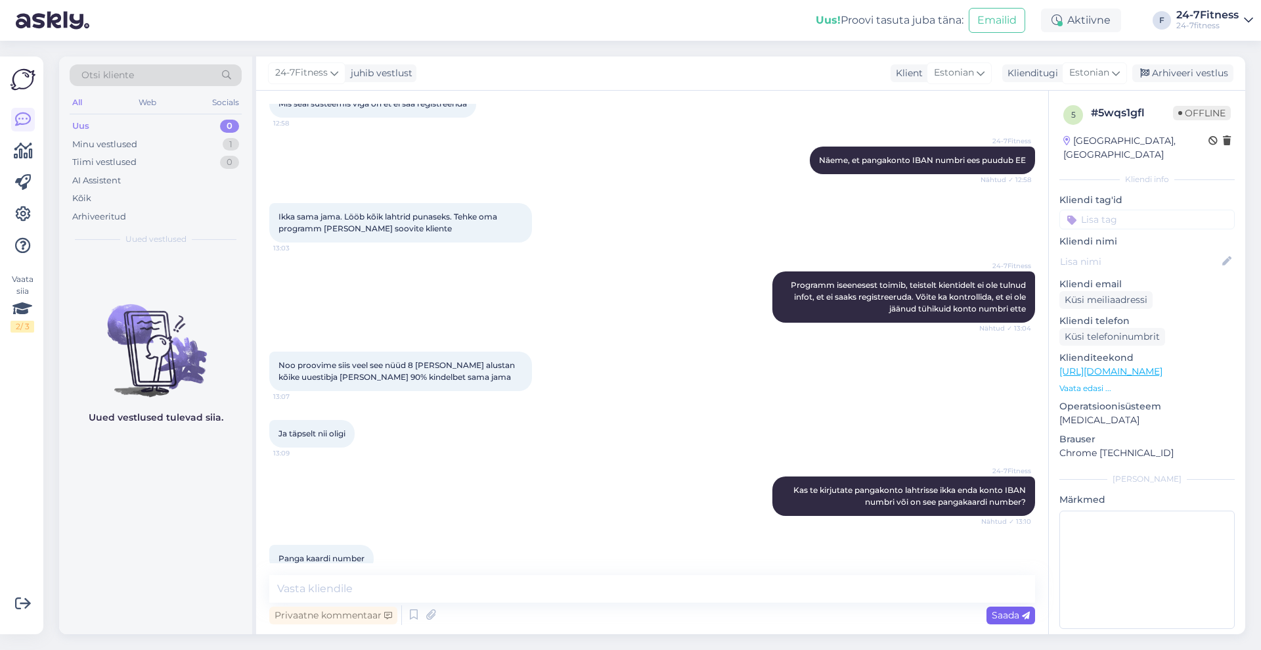
scroll to position [745, 0]
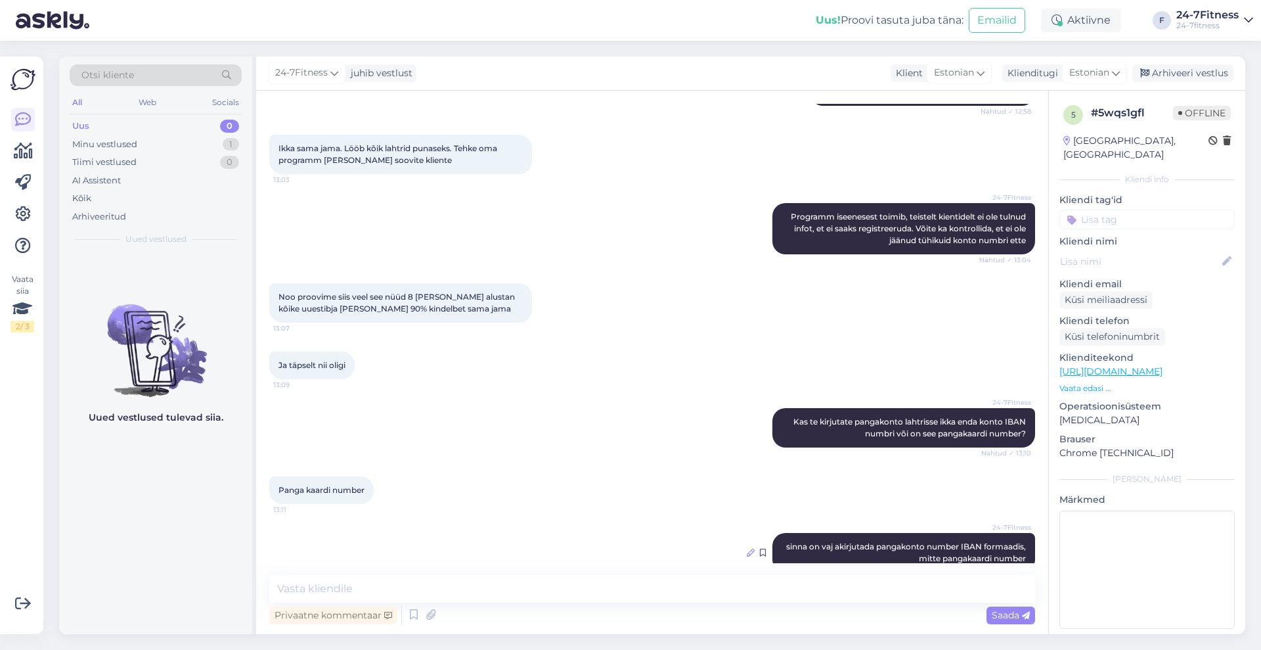
click at [747, 548] on icon at bounding box center [751, 552] width 8 height 8
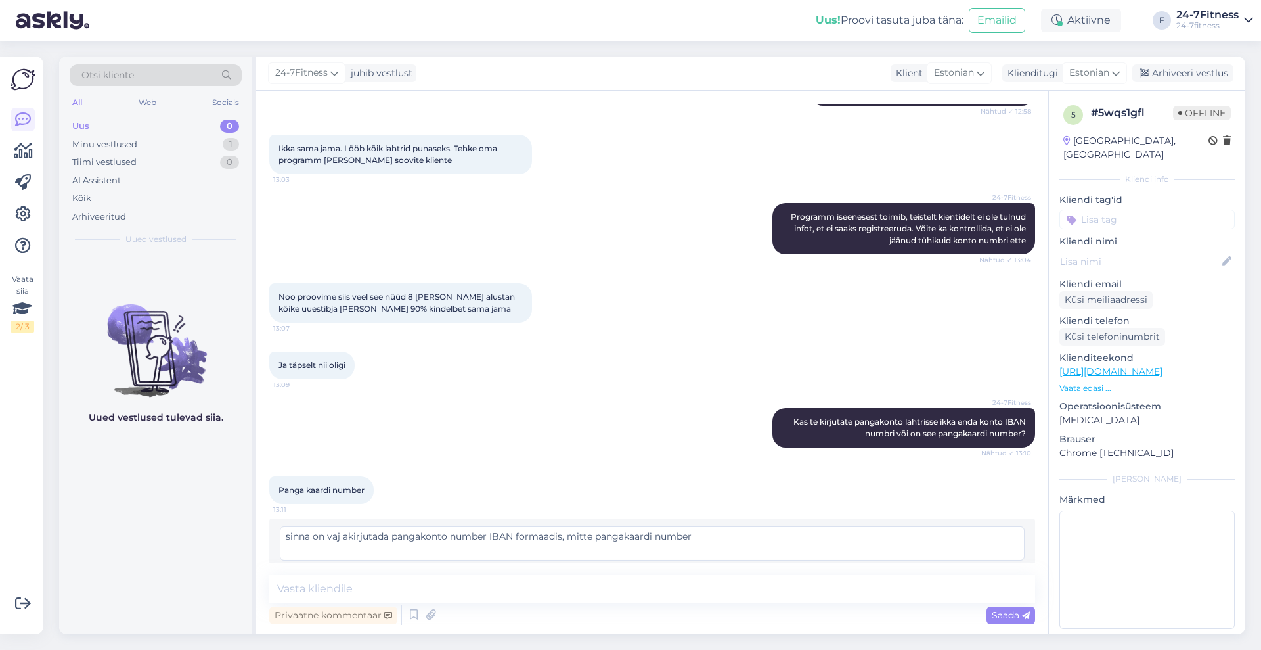
click at [348, 526] on textarea "sinna on vaj akirjutada pangakonto number IBAN formaadis, mitte pangakaardi num…" at bounding box center [652, 543] width 745 height 34
type textarea "sinna on vaja kirjutada pangakonto number IBAN formaadis, mitte pangakaardi num…"
click at [996, 568] on span "Muuda" at bounding box center [996, 574] width 46 height 12
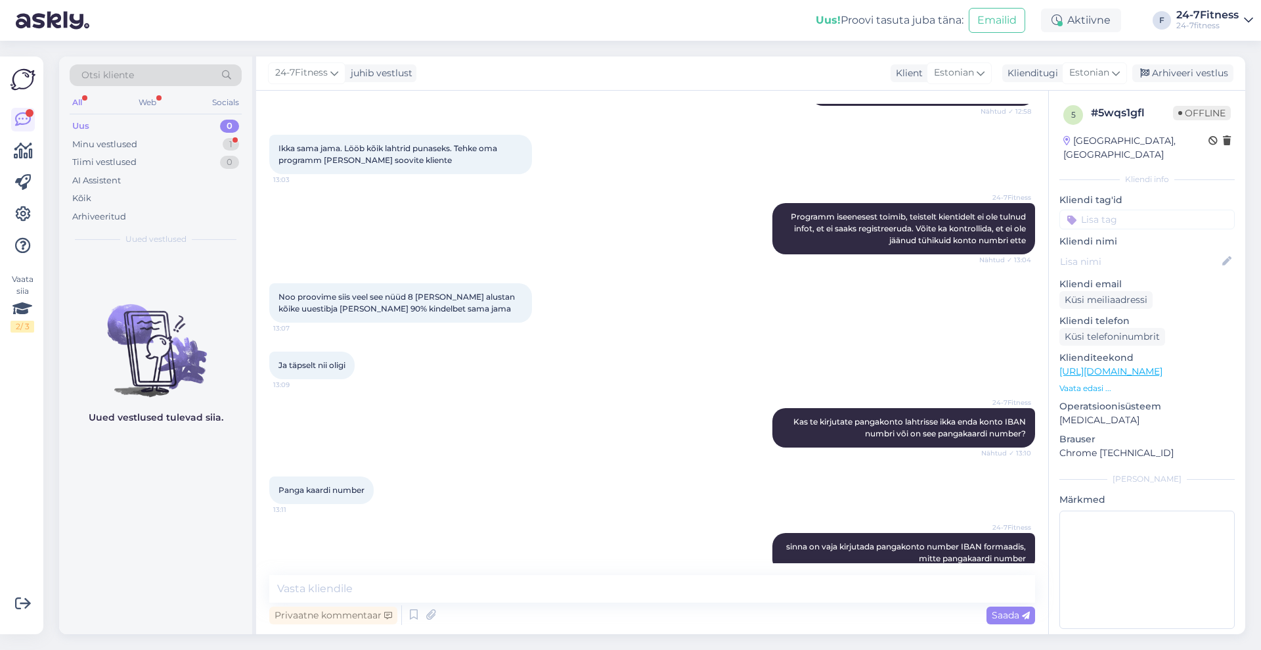
scroll to position [802, 0]
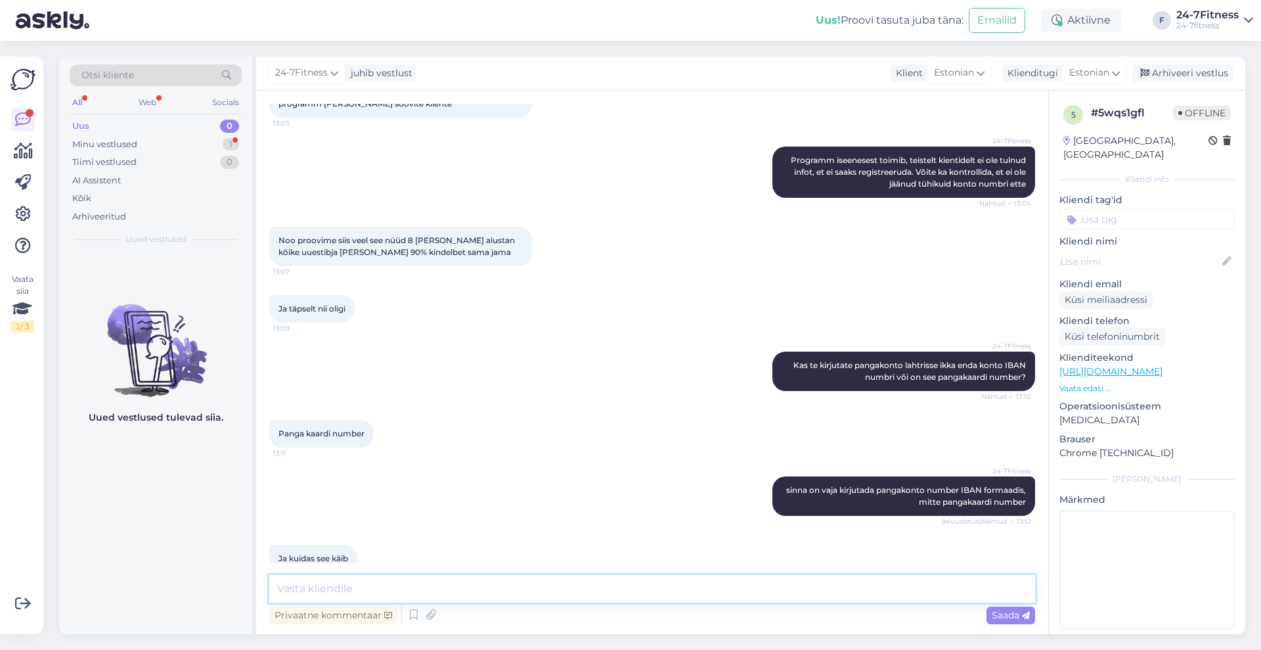
click at [428, 592] on textarea at bounding box center [652, 589] width 766 height 28
type textarea "Oma konto numbrit näete näiteks enda internetipangast"
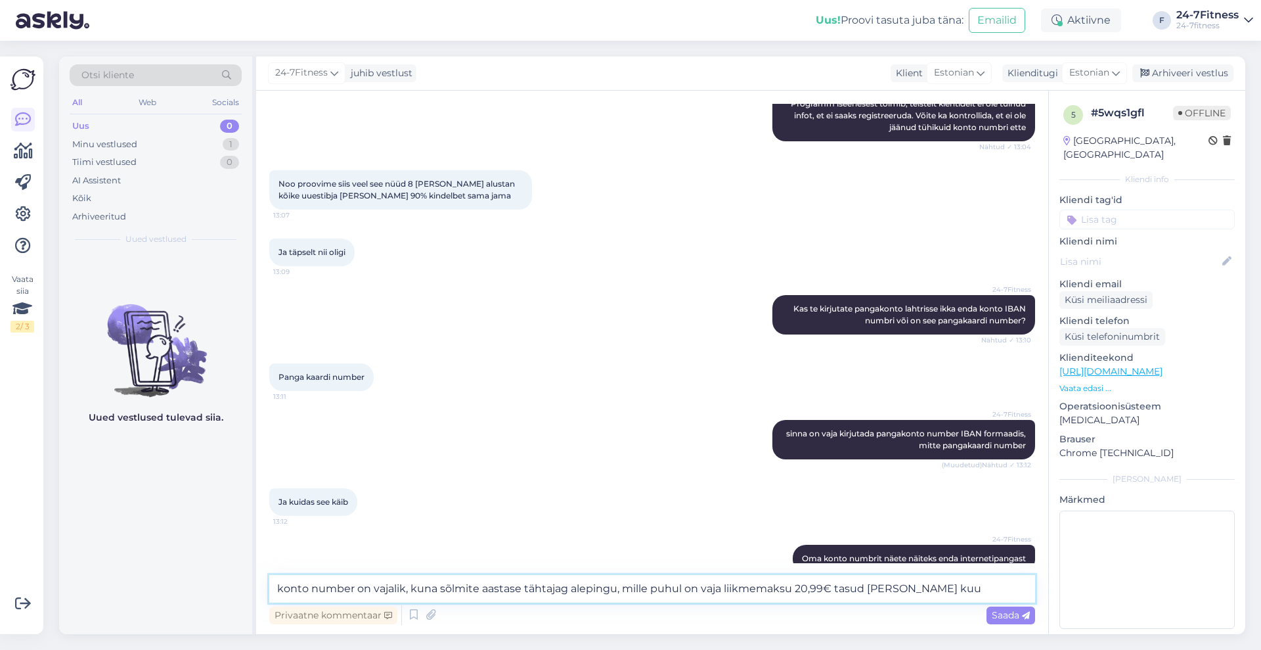
click at [870, 592] on textarea "konto number on vajalik, kuna sõlmite aastase tähtajag alepingu, mille puhul on…" at bounding box center [652, 589] width 766 height 28
drag, startPoint x: 938, startPoint y: 569, endPoint x: 946, endPoint y: 584, distance: 17.6
click at [940, 573] on div "Vestlus algas [DATE] Tere. Kas saan õigesti aru et avate keilas 2 asukohas? Ves…" at bounding box center [652, 362] width 792 height 543
click at [946, 584] on textarea "konto number on vajalik, kuna sõlmite aastase tähtajag alepingu, mille puhul on…" at bounding box center [652, 589] width 766 height 28
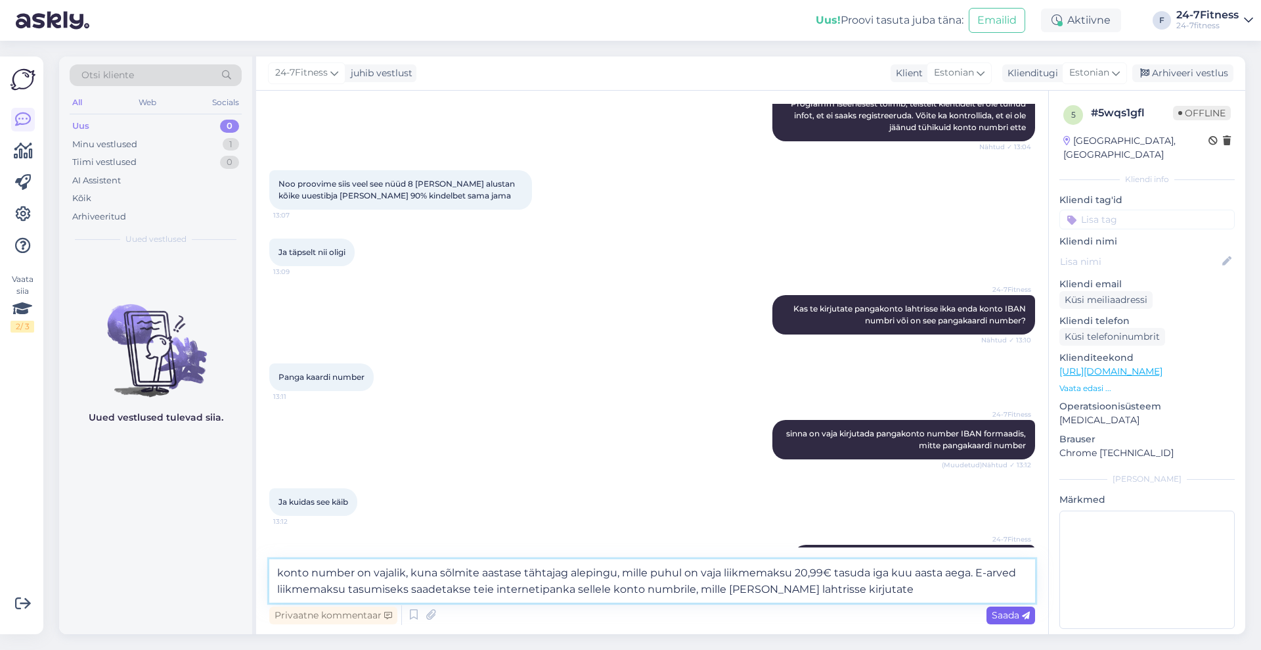
type textarea "konto number on vajalik, kuna sõlmite aastase tähtajag alepingu, mille puhul on…"
click at [1024, 611] on icon at bounding box center [1026, 615] width 8 height 8
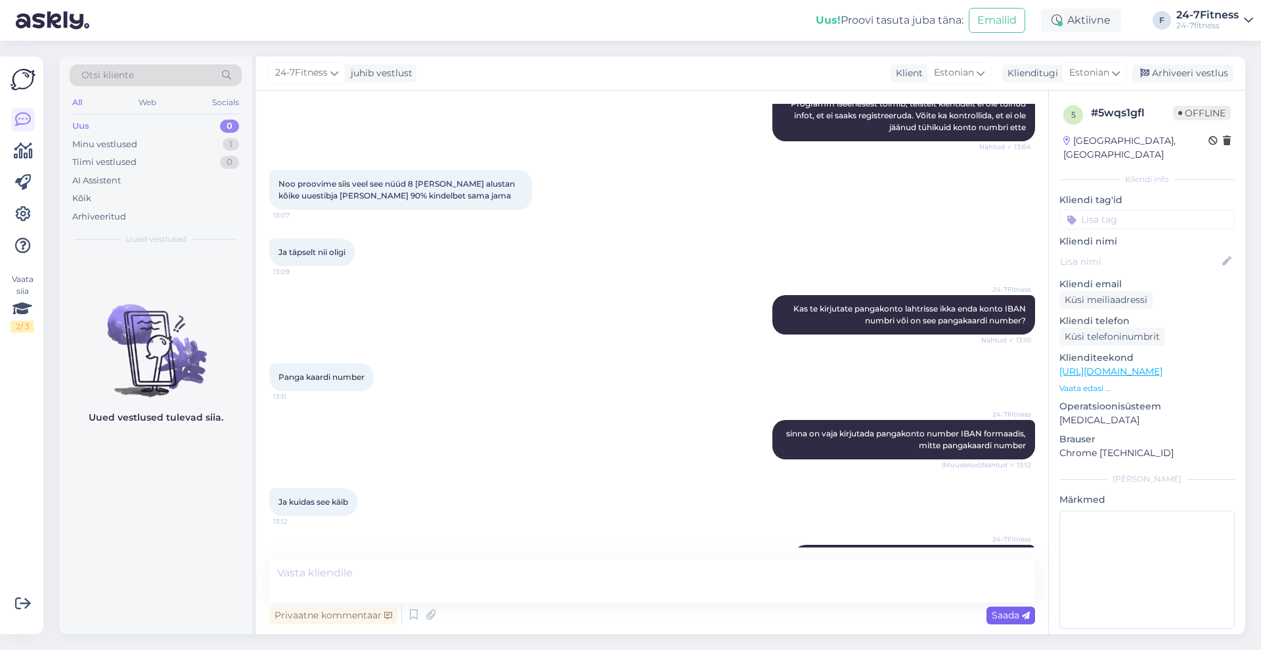
scroll to position [962, 0]
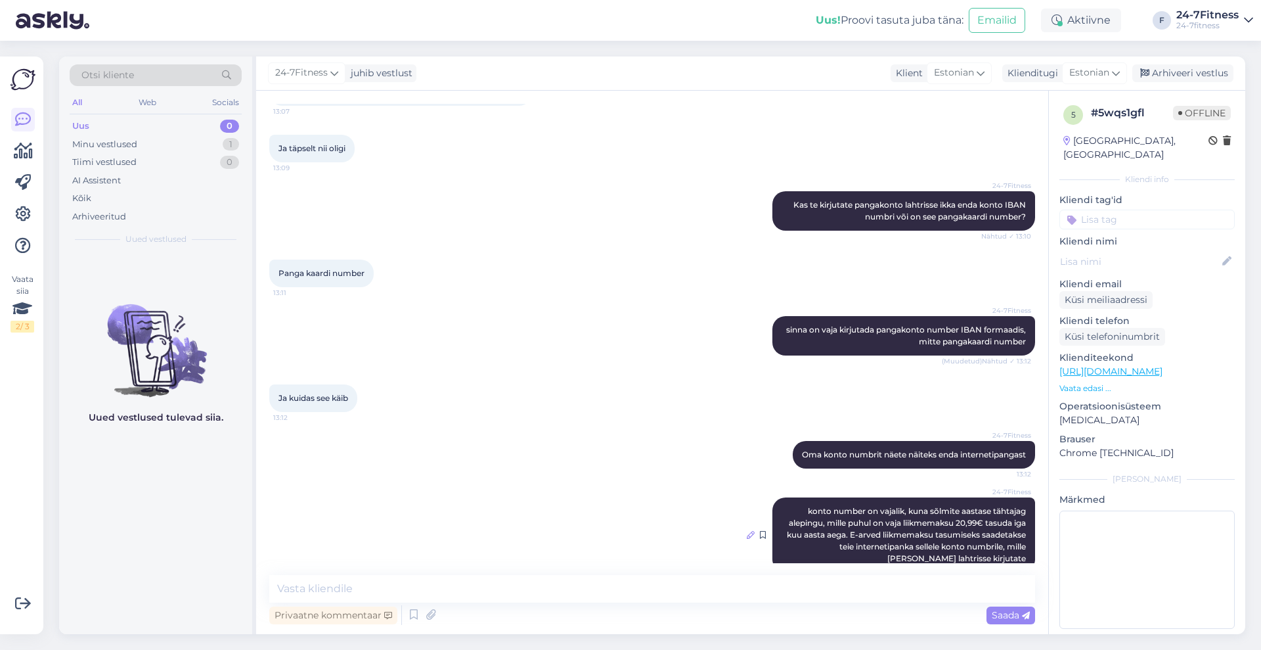
click at [747, 531] on icon at bounding box center [751, 535] width 8 height 8
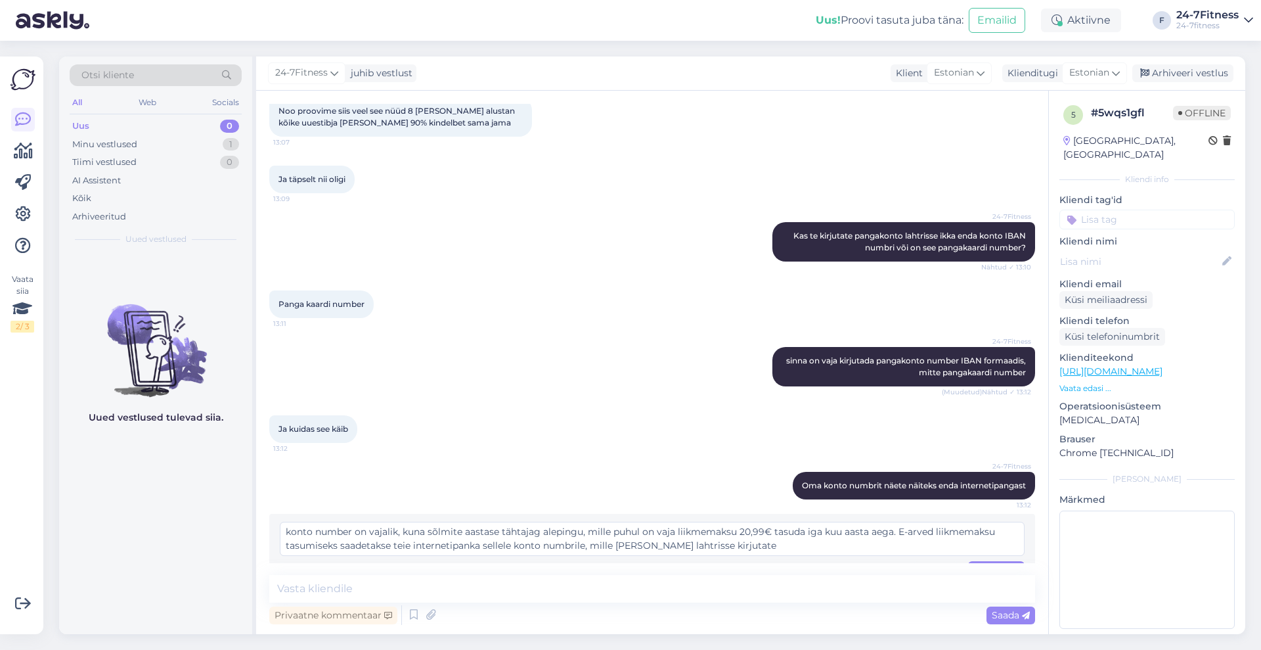
click at [543, 521] on textarea "konto number on vajalik, kuna sõlmite aastase tähtajag alepingu, mille puhul on…" at bounding box center [652, 538] width 745 height 34
type textarea "konto number on vajalik, kuna sõlmite aastase tähtajaga lepingu, mille puhul on…"
click at [978, 563] on span "Muuda" at bounding box center [996, 569] width 46 height 12
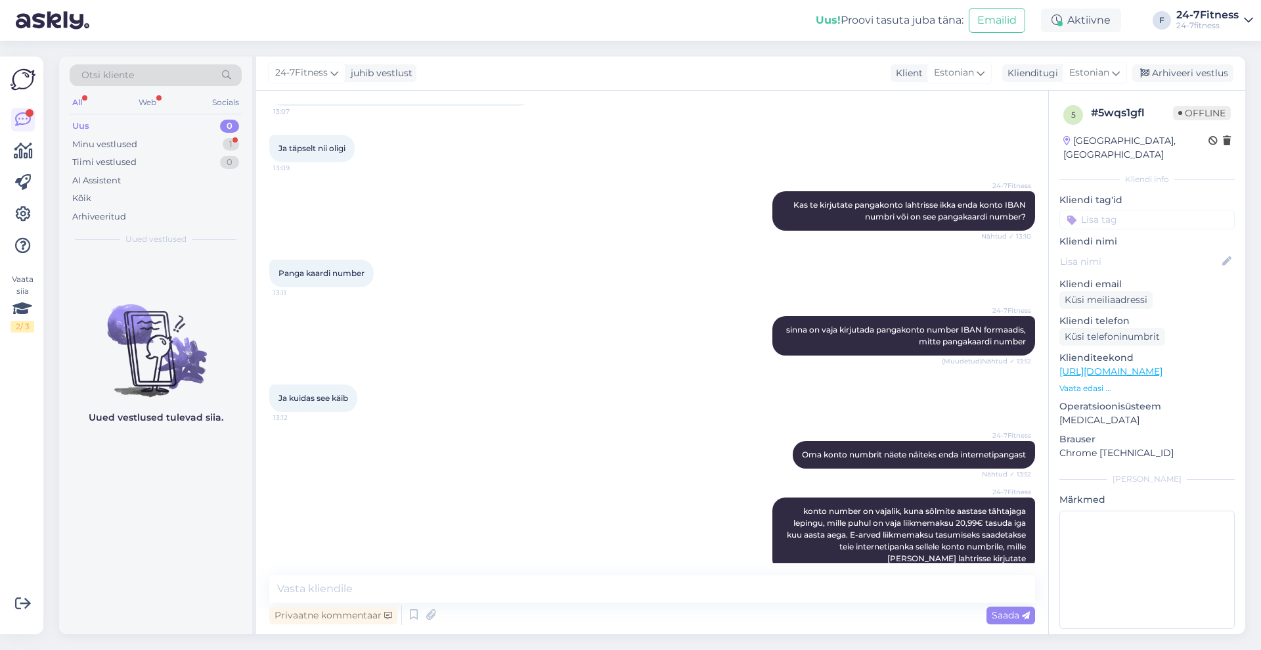
scroll to position [1019, 0]
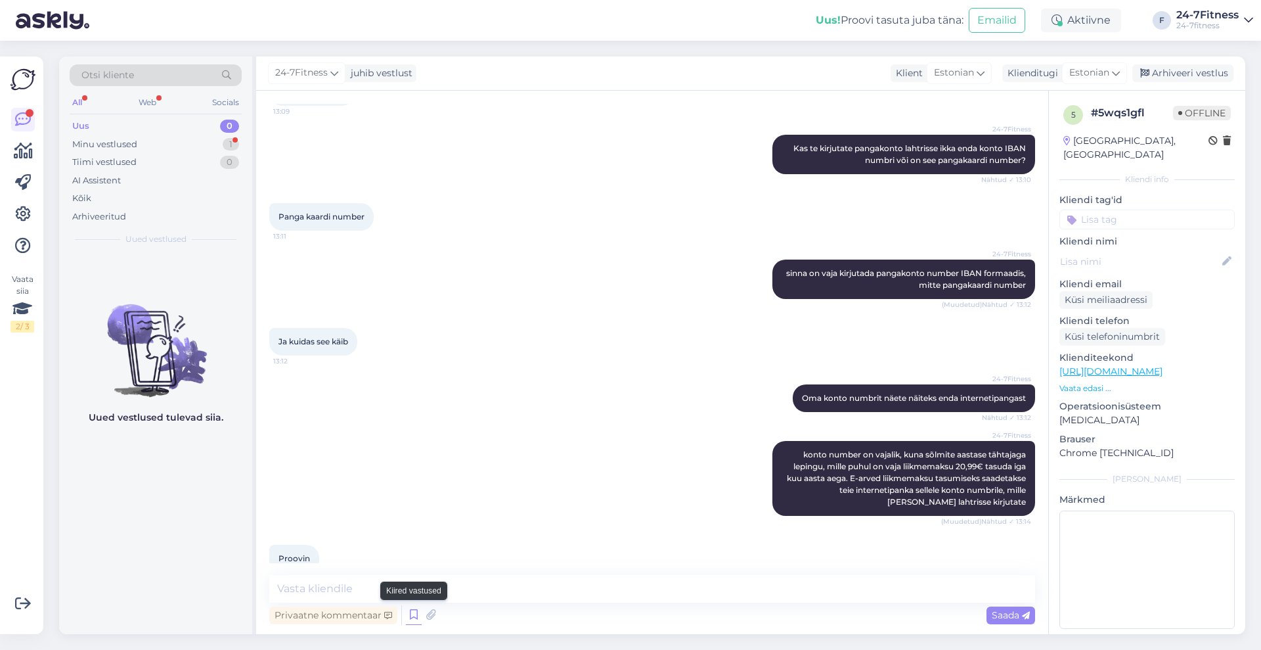
click at [418, 605] on icon at bounding box center [414, 615] width 16 height 20
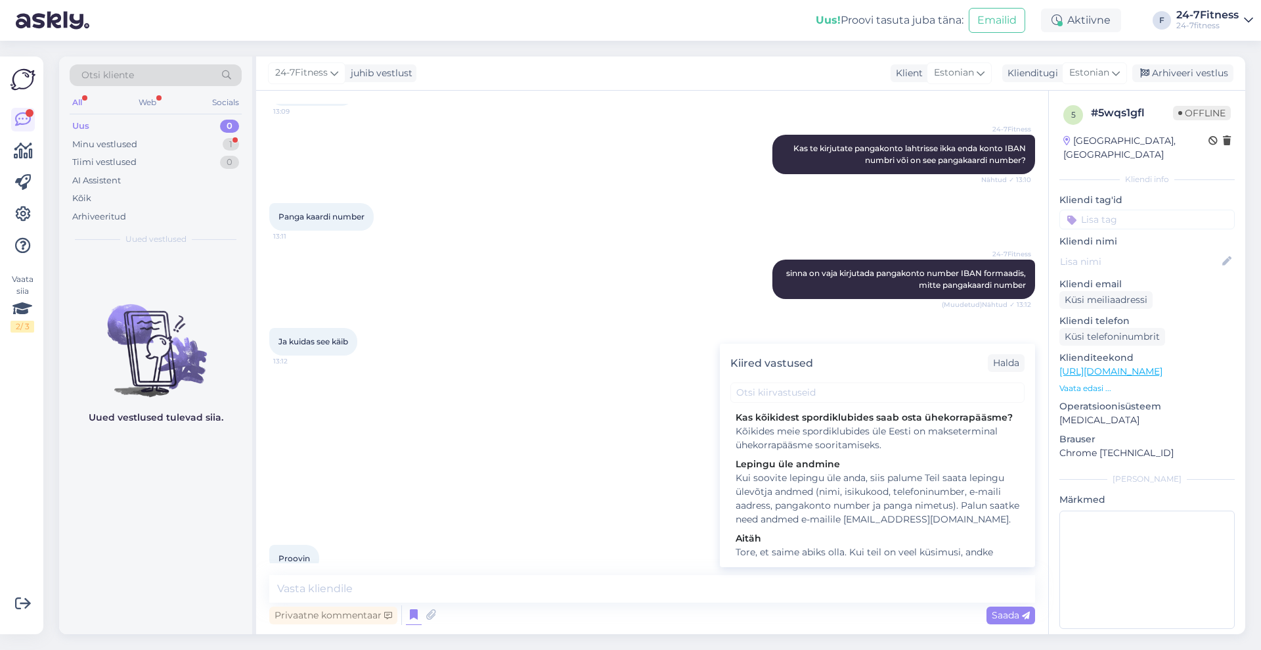
click at [525, 370] on div "24-7Fitness Oma konto numbrit näete näiteks enda internetipangast Nähtud ✓ 13:12" at bounding box center [652, 398] width 766 height 56
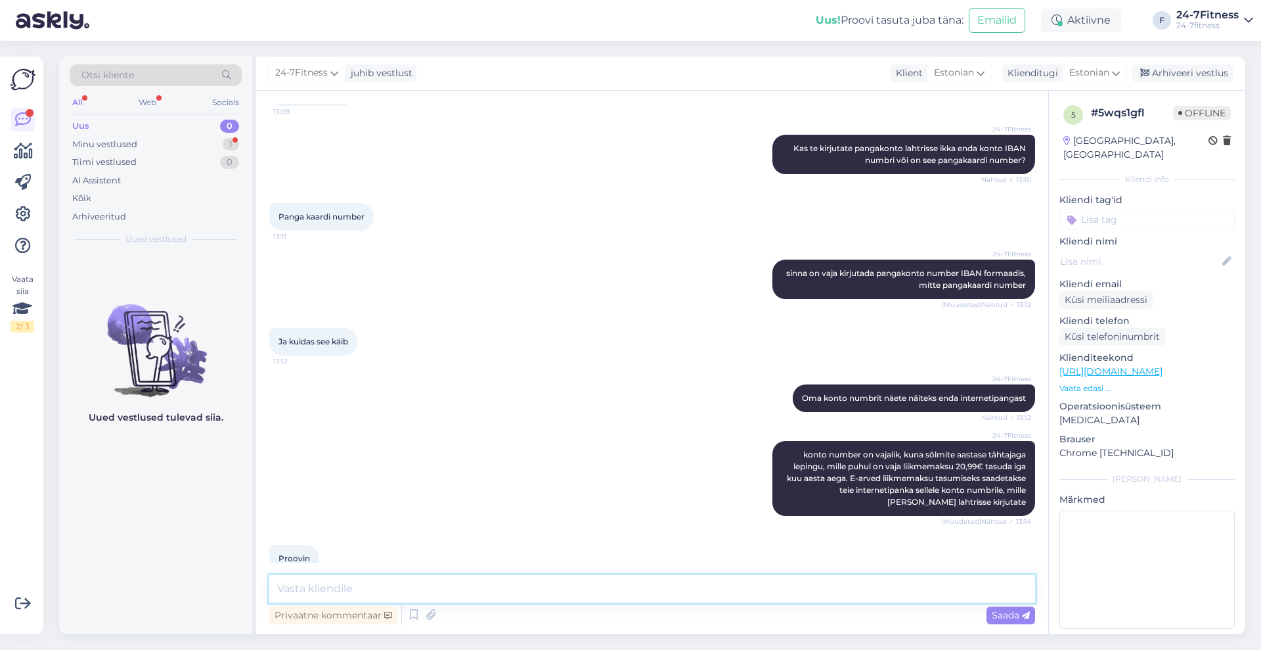
click at [775, 584] on textarea at bounding box center [652, 589] width 766 height 28
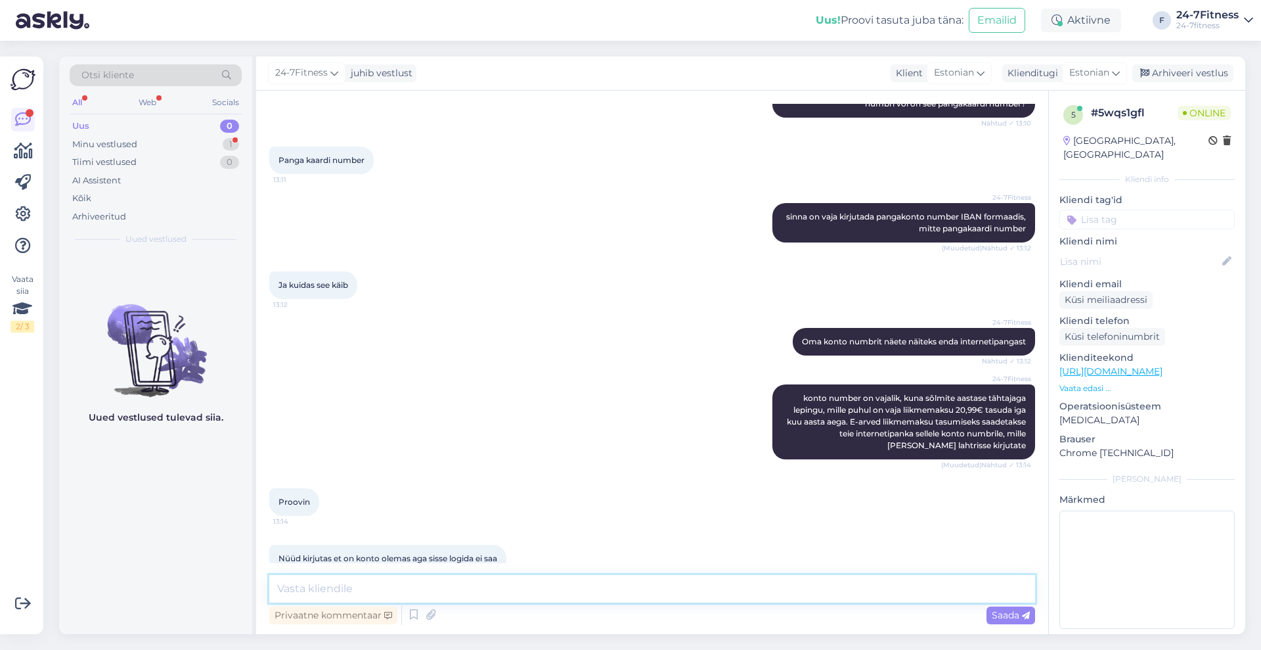
click at [451, 584] on textarea at bounding box center [652, 589] width 766 height 28
type textarea "palun saatke enda nimi või isikukood, et saaksime Teie konto üle kontrollida"
drag, startPoint x: 700, startPoint y: 590, endPoint x: 153, endPoint y: 588, distance: 547.1
click at [153, 588] on div "Otsi kliente All Web Socials Uus 0 Minu vestlused 1 Tiimi vestlused 0 AI Assist…" at bounding box center [652, 344] width 1186 height 577
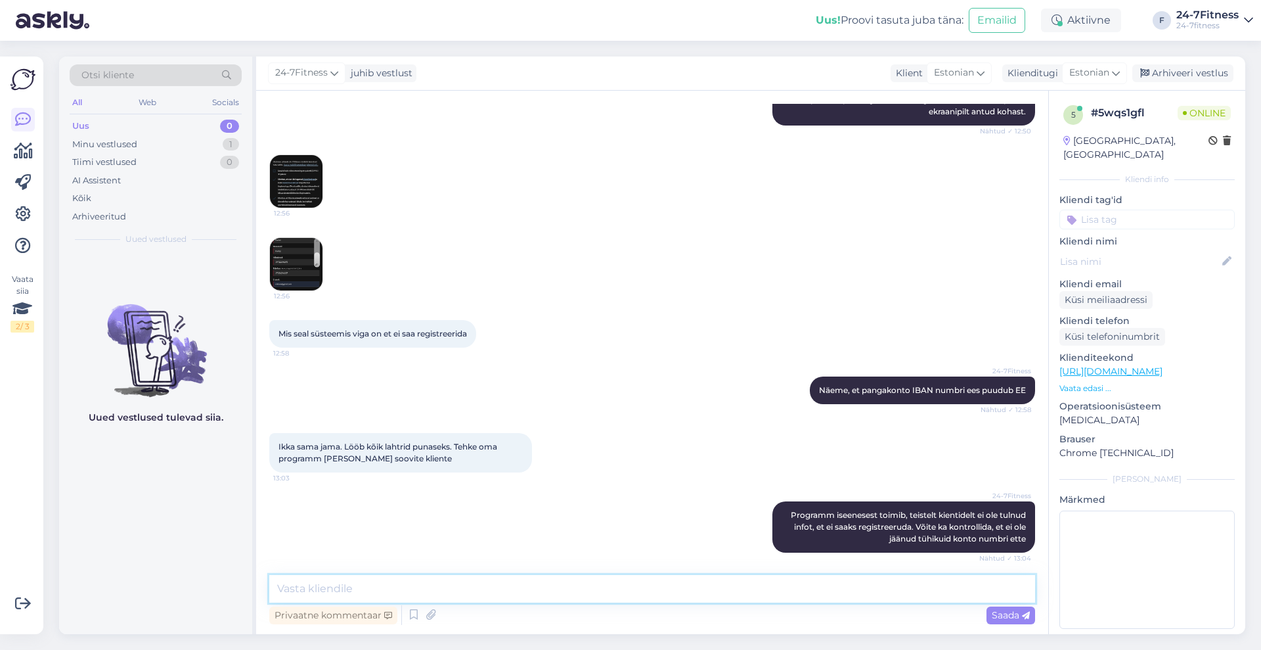
scroll to position [418, 0]
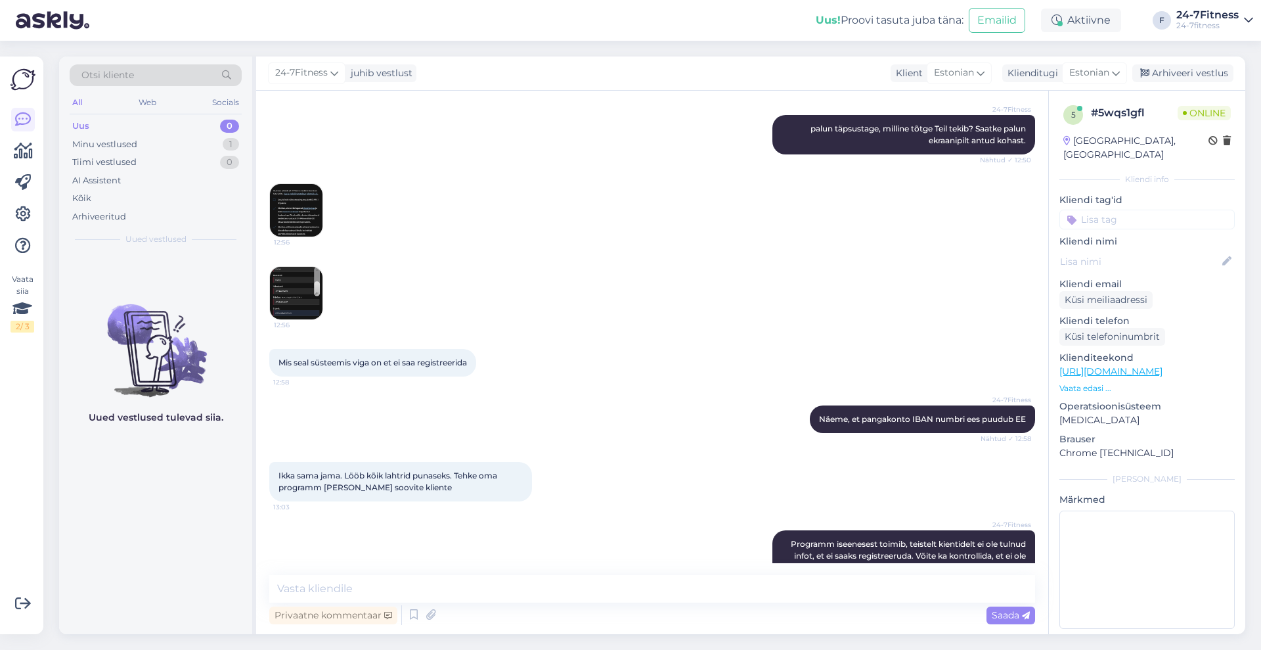
click at [317, 267] on img at bounding box center [296, 293] width 53 height 53
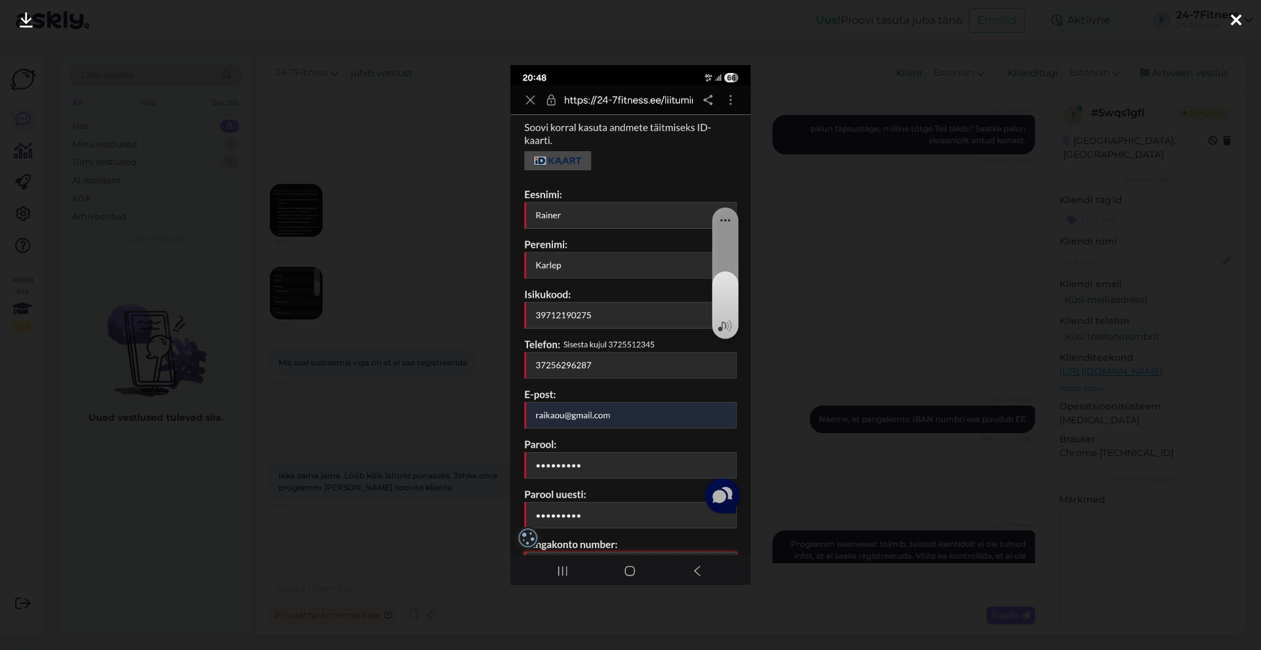
click at [1235, 21] on icon at bounding box center [1236, 20] width 11 height 17
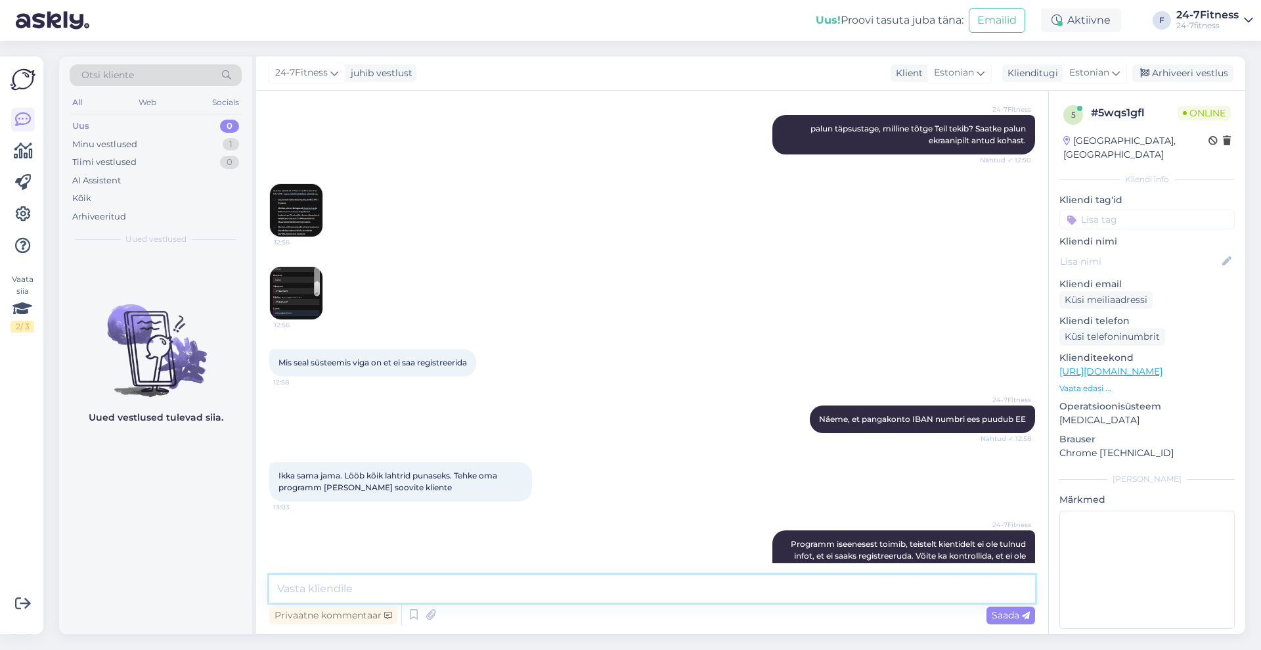
click at [588, 588] on textarea at bounding box center [652, 589] width 766 height 28
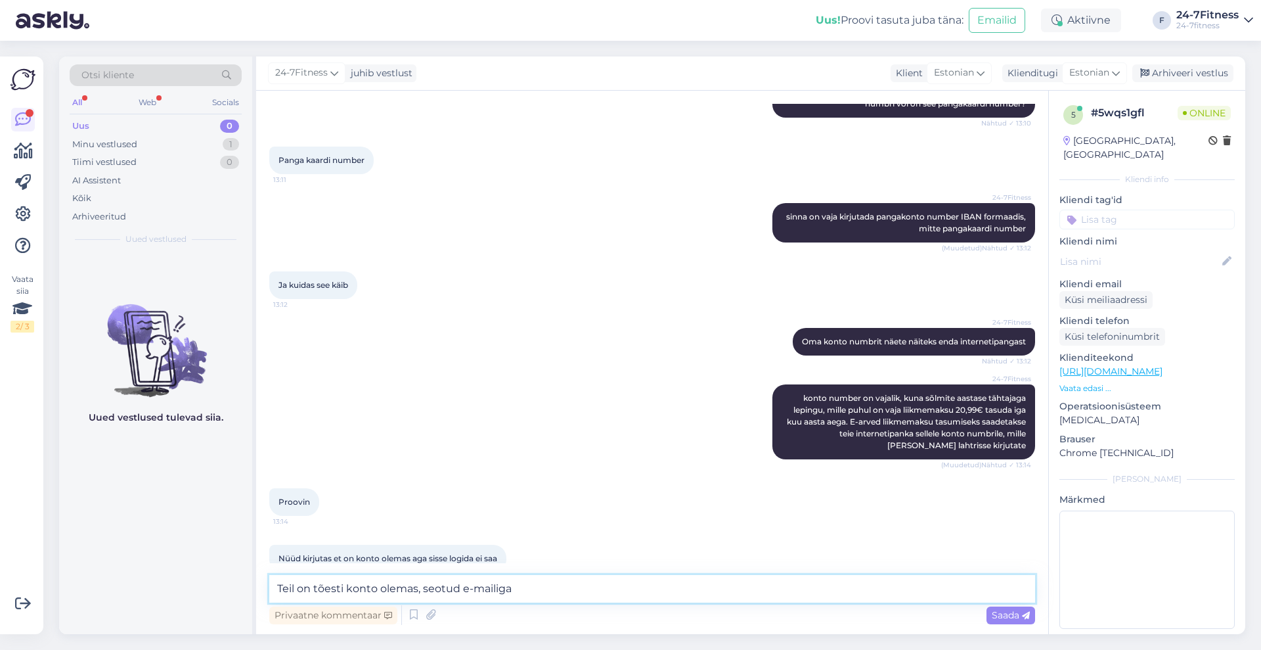
paste textarea "[EMAIL_ADDRESS][DOMAIN_NAME]"
type textarea "Teil on tõesti konto olemas, seotud e-mailiga [EMAIL_ADDRESS][DOMAIN_NAME]"
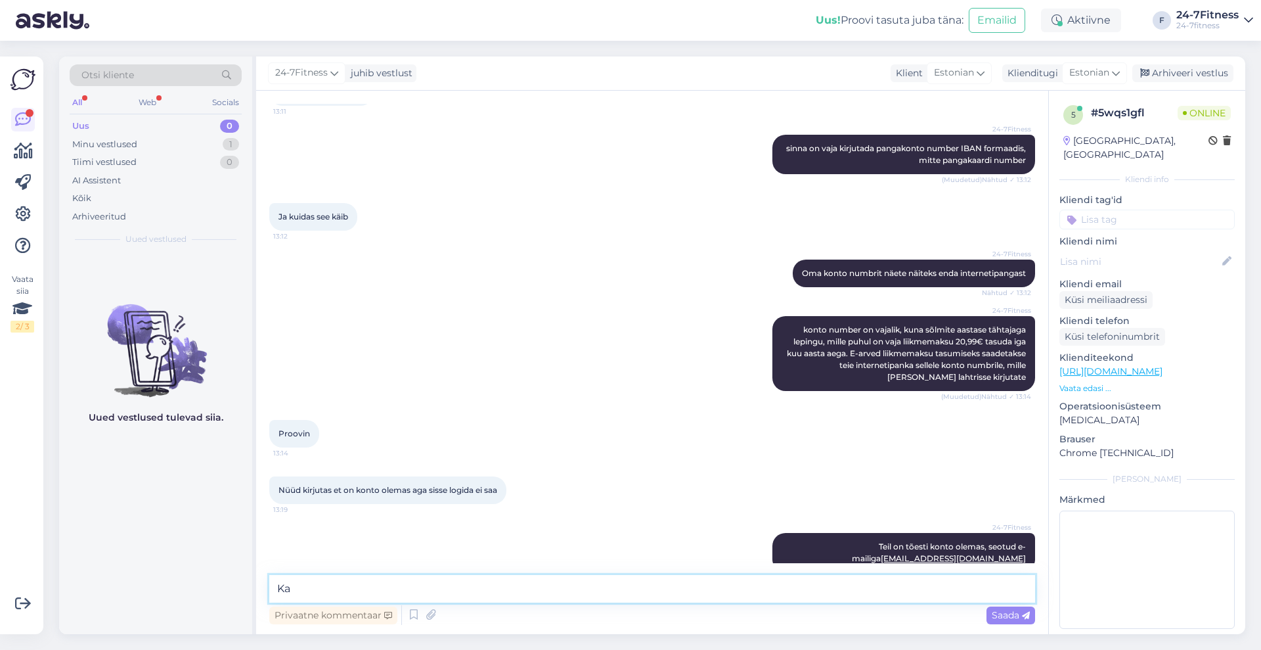
type textarea "K"
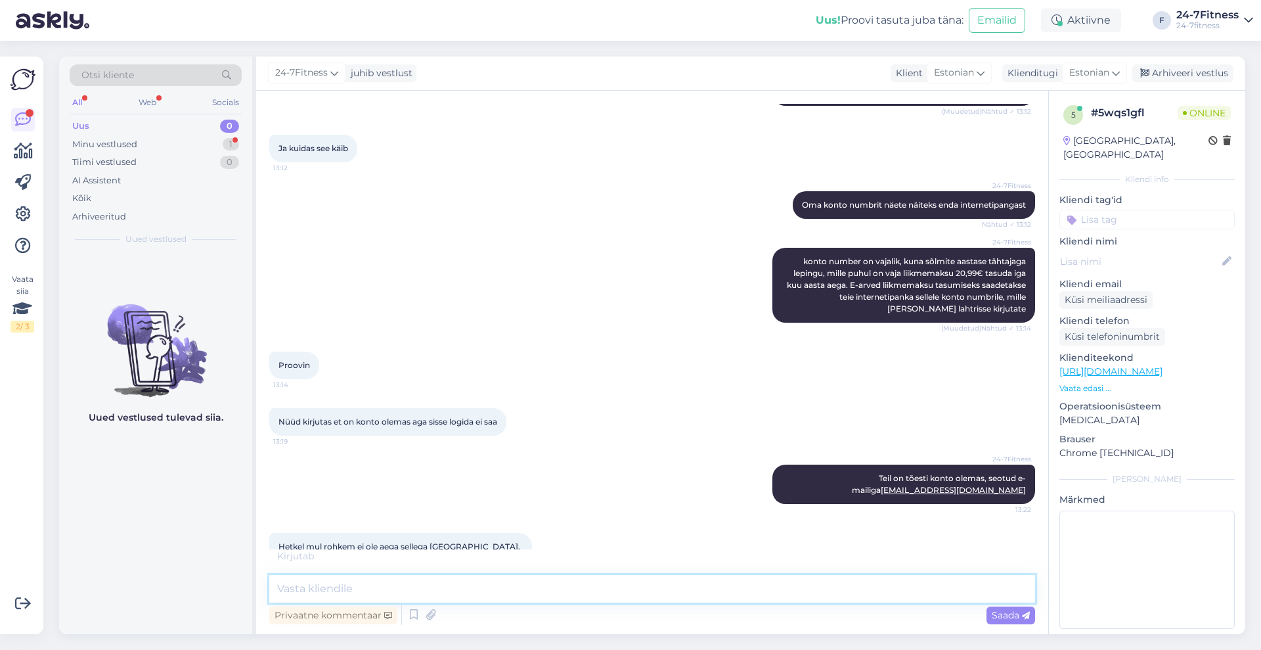
paste textarea "Kui unustasite parooli, siis palun vajutage sisselogimise alas ,,Unustasin paro…"
type textarea "Kui unustasite parooli, siis palun vajutage sisselogimise alas ,,Unustasin paro…"
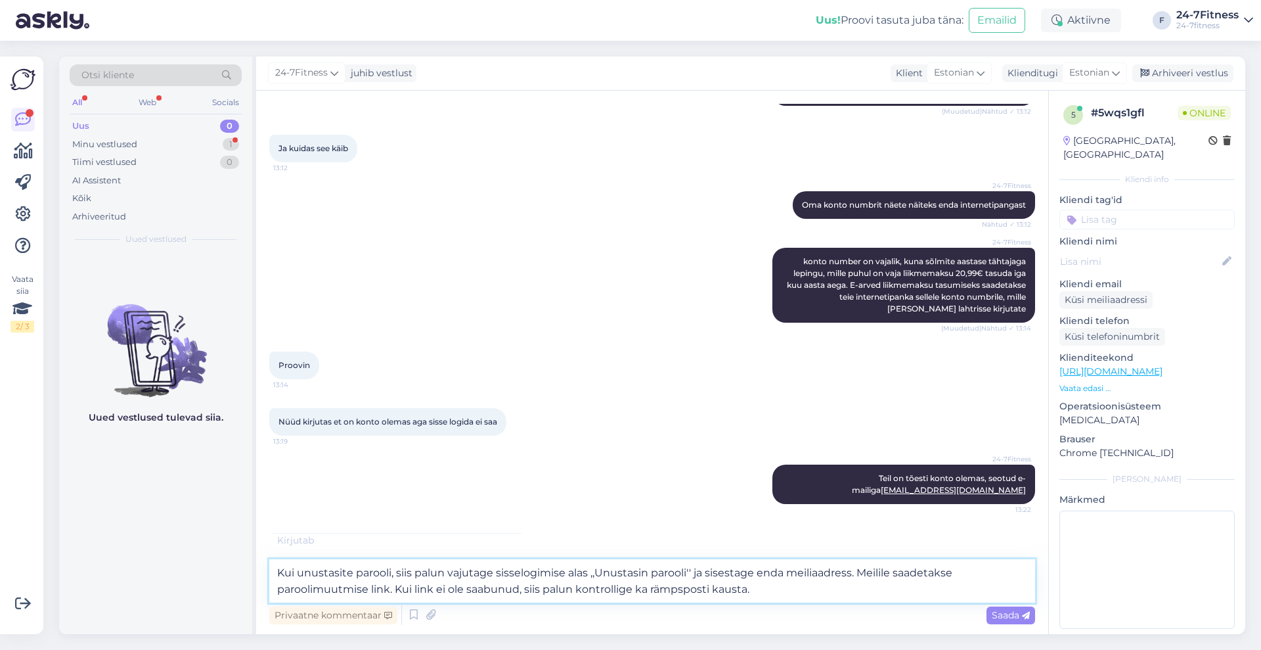
click at [828, 584] on textarea "Kui unustasite parooli, siis palun vajutage sisselogimise alas ,,Unustasin paro…" at bounding box center [652, 580] width 766 height 43
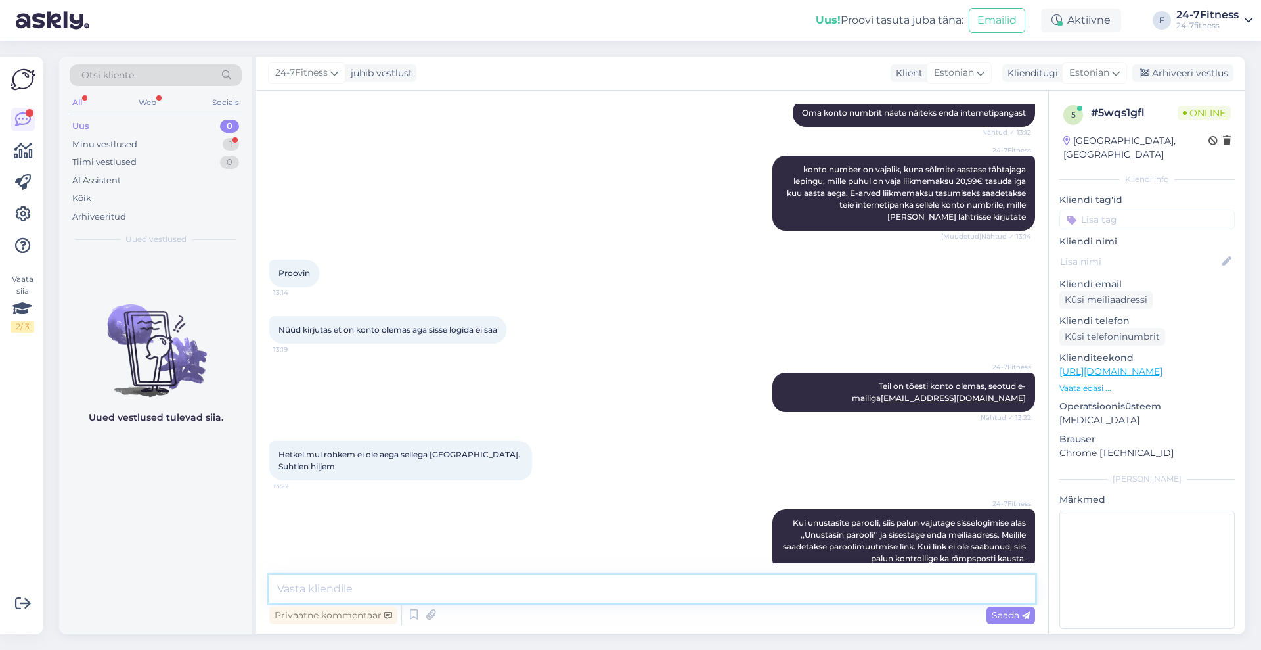
scroll to position [1360, 0]
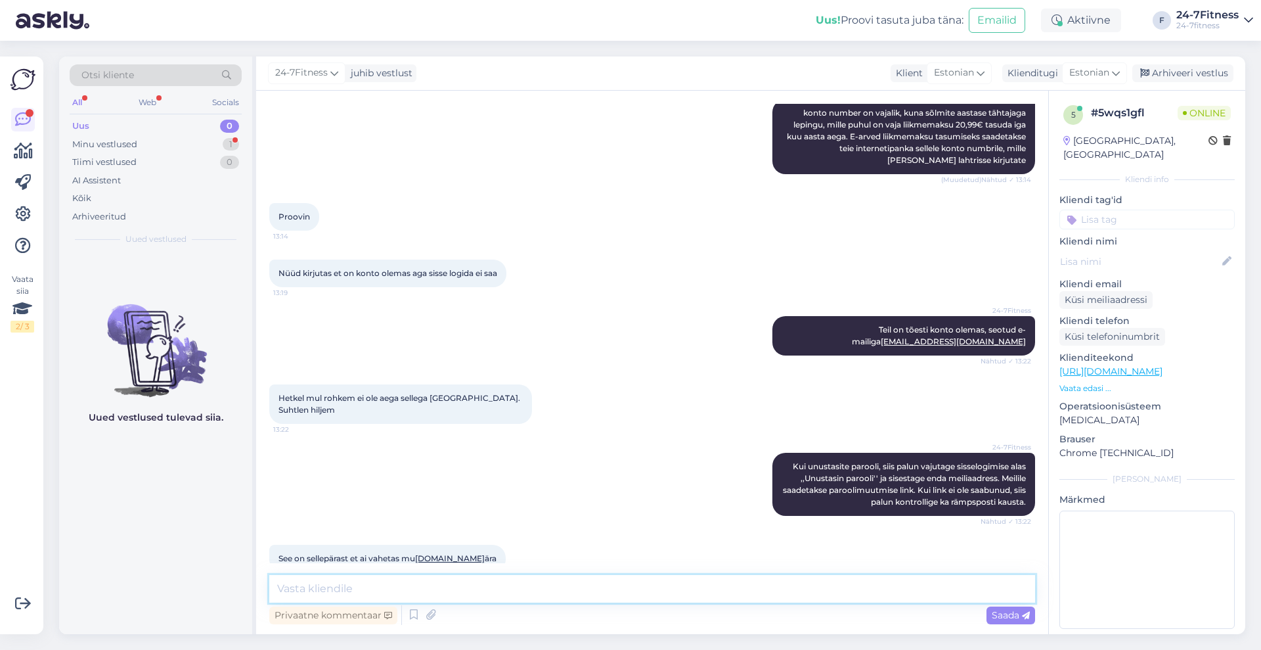
click at [552, 590] on textarea at bounding box center [652, 589] width 766 height 28
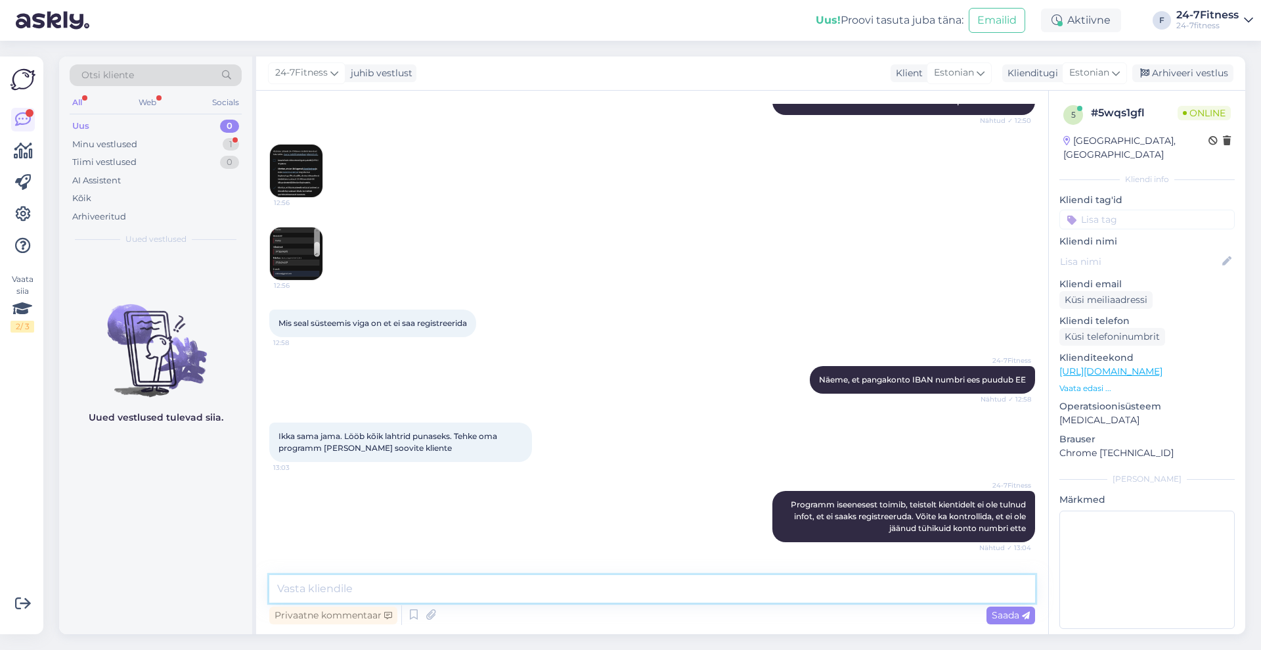
scroll to position [457, 0]
click at [644, 587] on textarea at bounding box center [652, 589] width 766 height 28
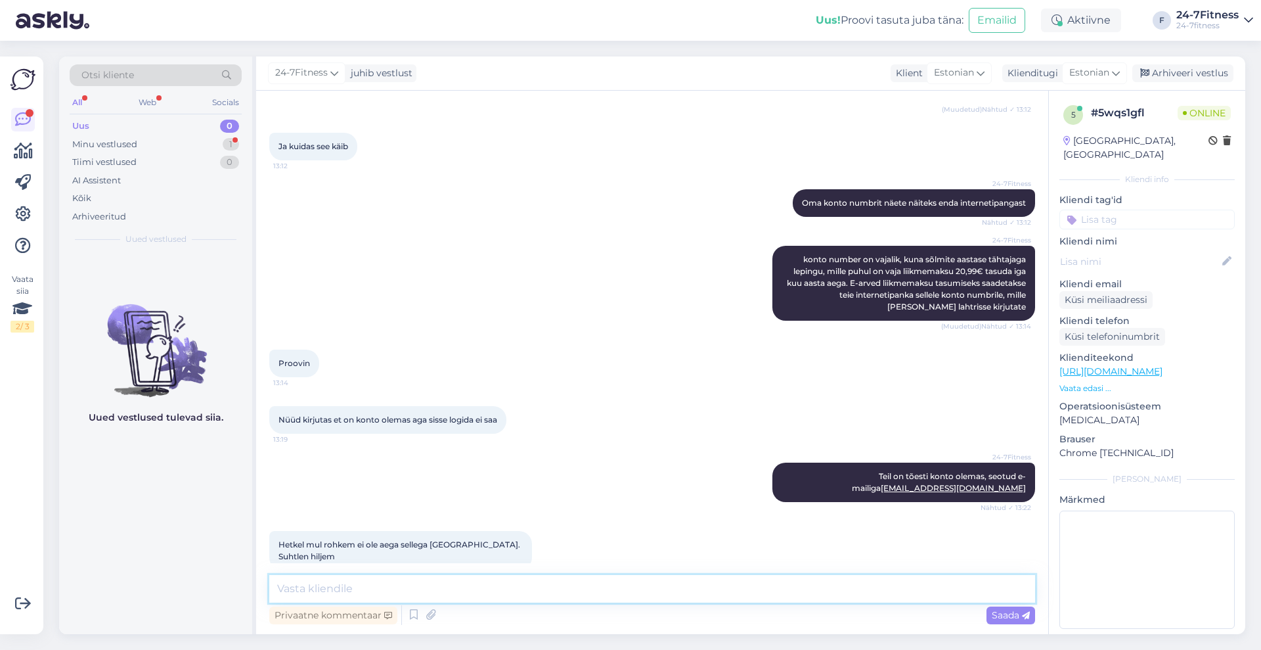
scroll to position [1360, 0]
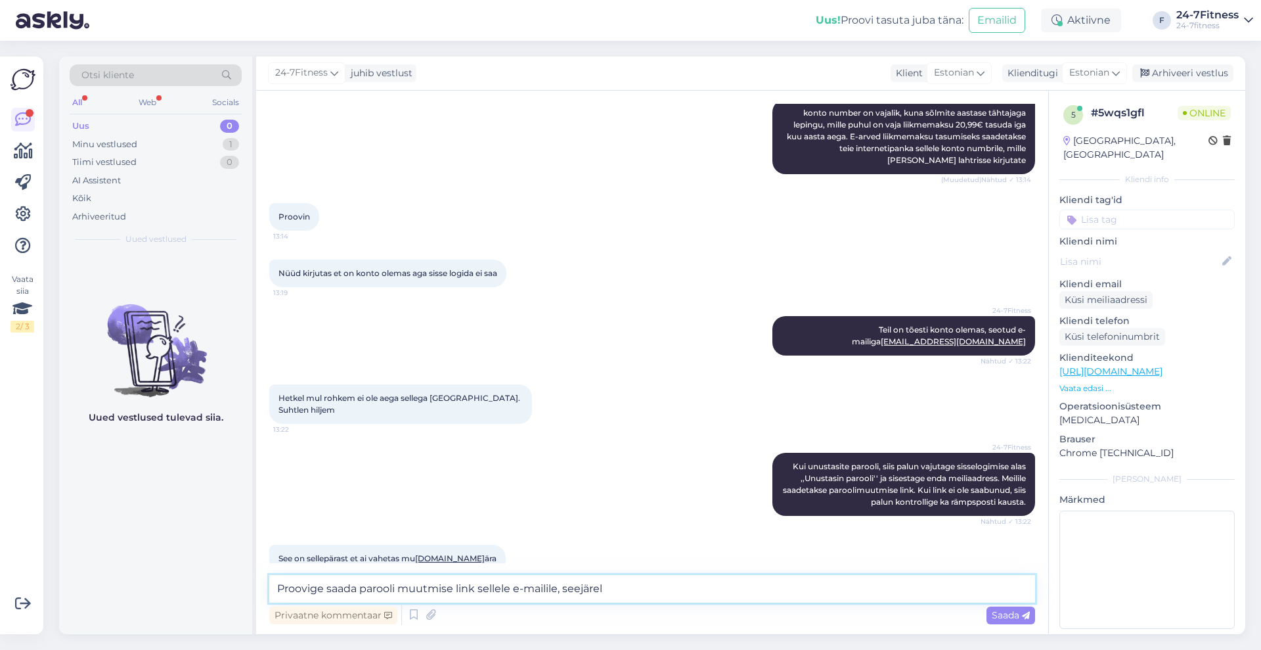
paste textarea "paketi ostmiseks [PERSON_NAME] meie kodulehele [URL][DOMAIN_NAME] ja logige sis…"
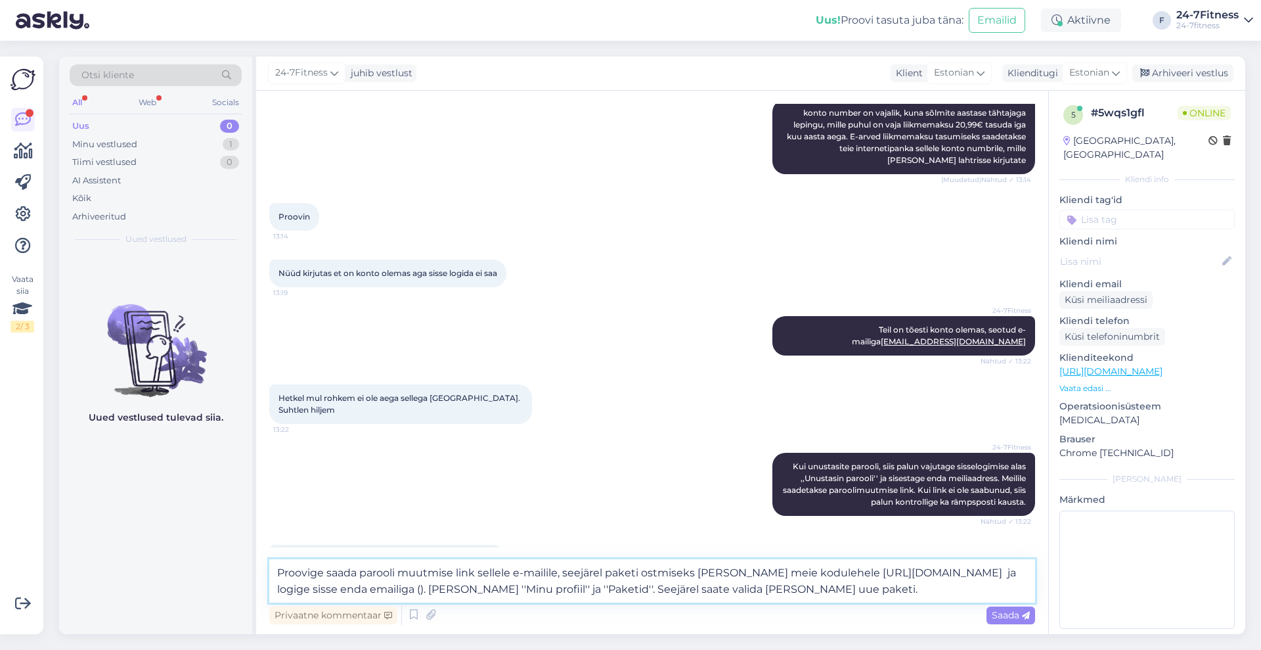
drag, startPoint x: 699, startPoint y: 575, endPoint x: 1072, endPoint y: 568, distance: 373.1
click at [1072, 568] on div "Vestlus algas [DATE] Tere. Kas saan õigesti aru et avate keilas 2 asukohas? Ves…" at bounding box center [750, 362] width 989 height 543
click at [846, 568] on textarea "Proovige saada parooli muutmise link sellele e-mailile, seejärel paketi ostmise…" at bounding box center [652, 580] width 766 height 43
click at [855, 572] on textarea "Proovige saada parooli muutmise link sellele e-mailile, seejärel paketi ostmise…" at bounding box center [652, 580] width 766 height 43
type textarea "Proovige saada parooli muutmise link sellele e-mailile, seejärel paketi ostmise…"
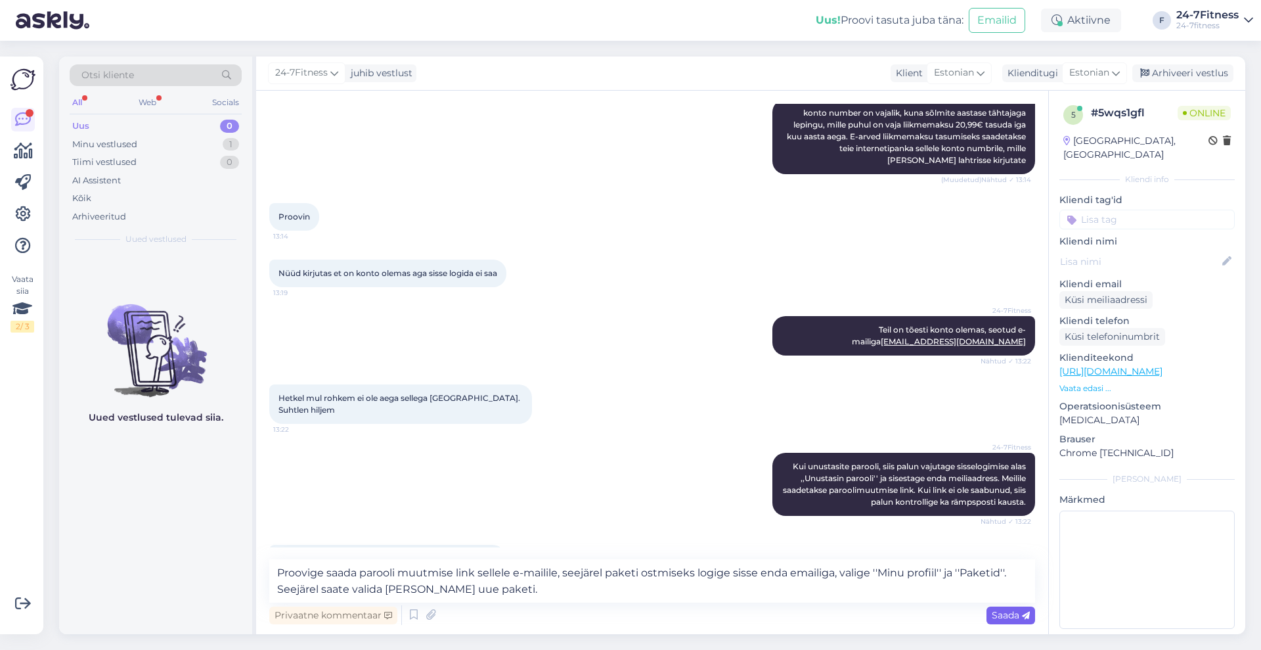
click at [1014, 614] on span "Saada" at bounding box center [1011, 615] width 38 height 12
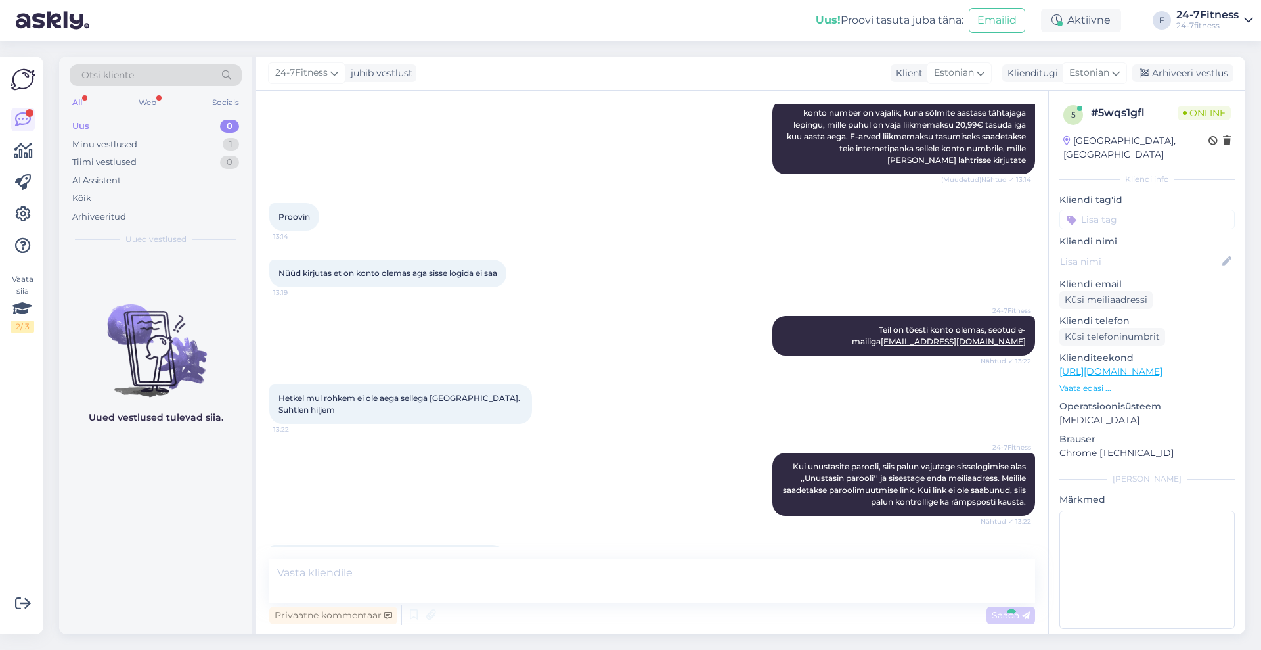
scroll to position [1452, 0]
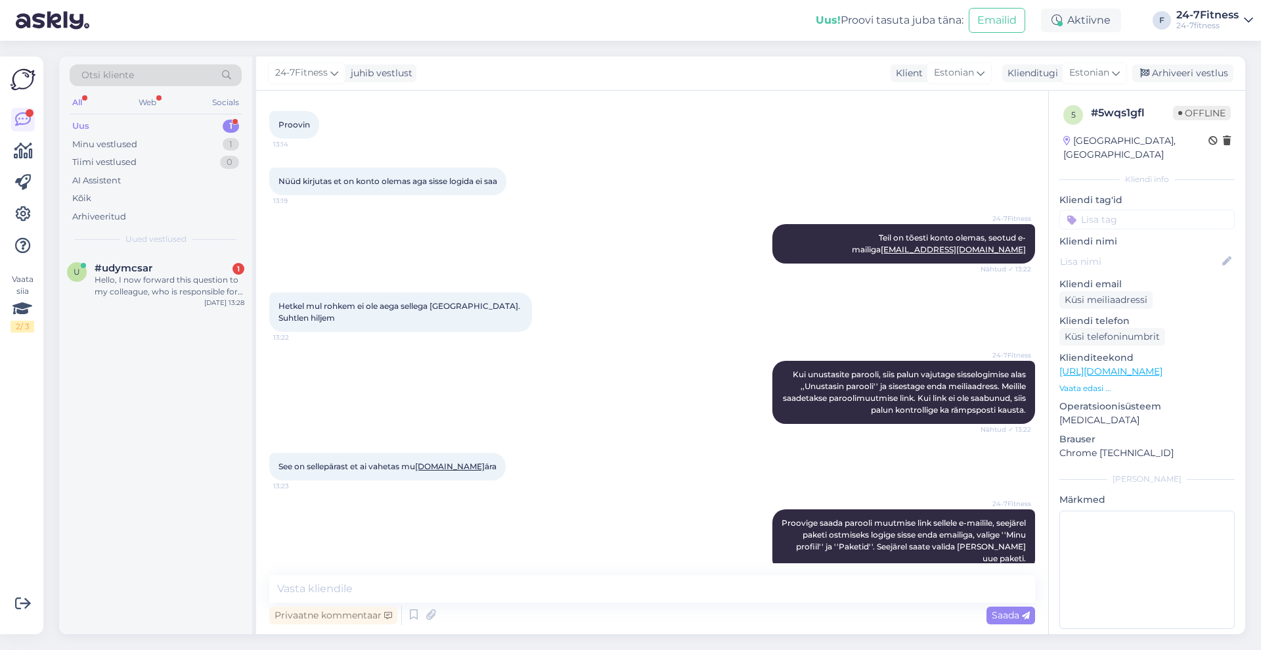
click at [110, 127] on div "Uus 1" at bounding box center [156, 126] width 172 height 18
click at [130, 301] on div "u #udymcsar Hello, I now forward this question to my colleague, who is responsi…" at bounding box center [155, 282] width 193 height 59
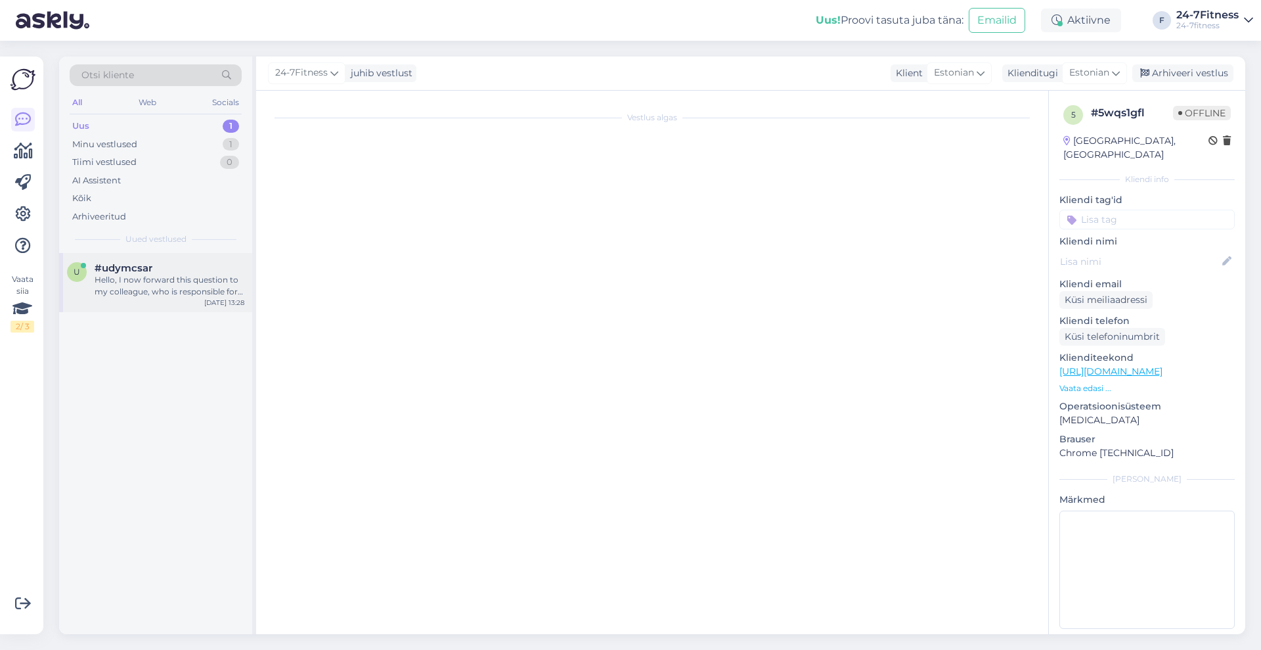
scroll to position [0, 0]
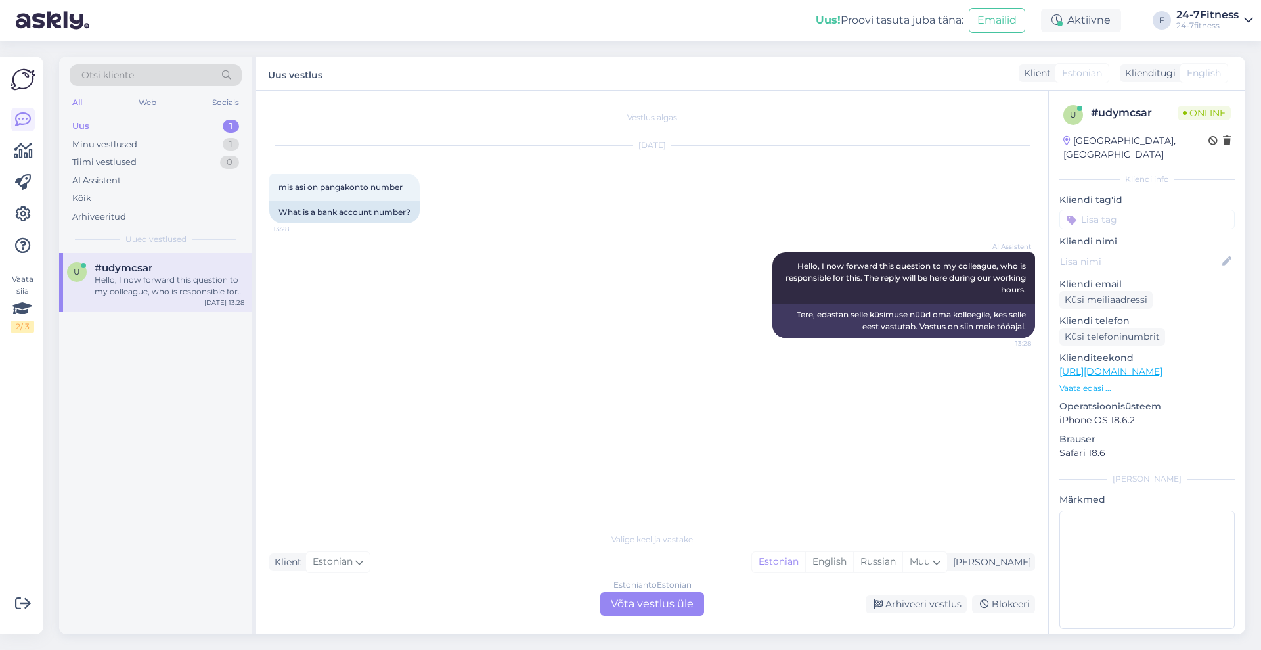
click at [629, 602] on div "Estonian to Estonian Võta vestlus üle" at bounding box center [652, 604] width 104 height 24
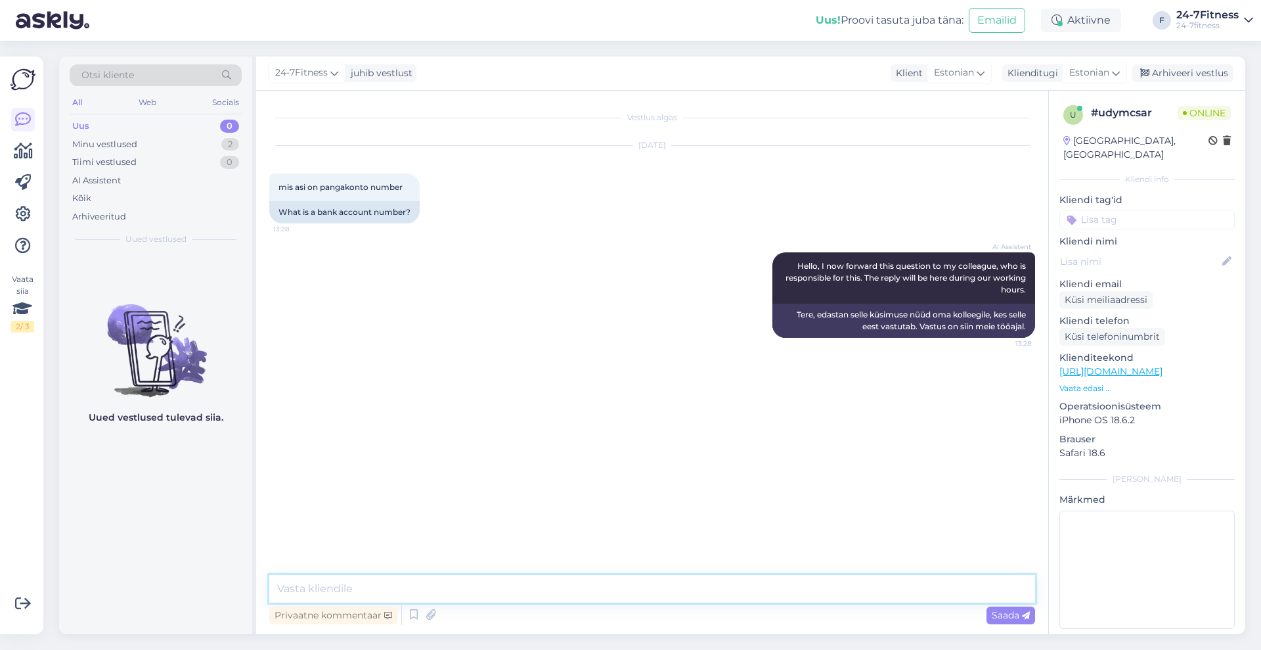
click at [458, 579] on textarea at bounding box center [652, 589] width 766 height 28
paste textarea "ChatGPT ütles: Pangakonto number on unikaalne number, mille abil saab tuvastada…"
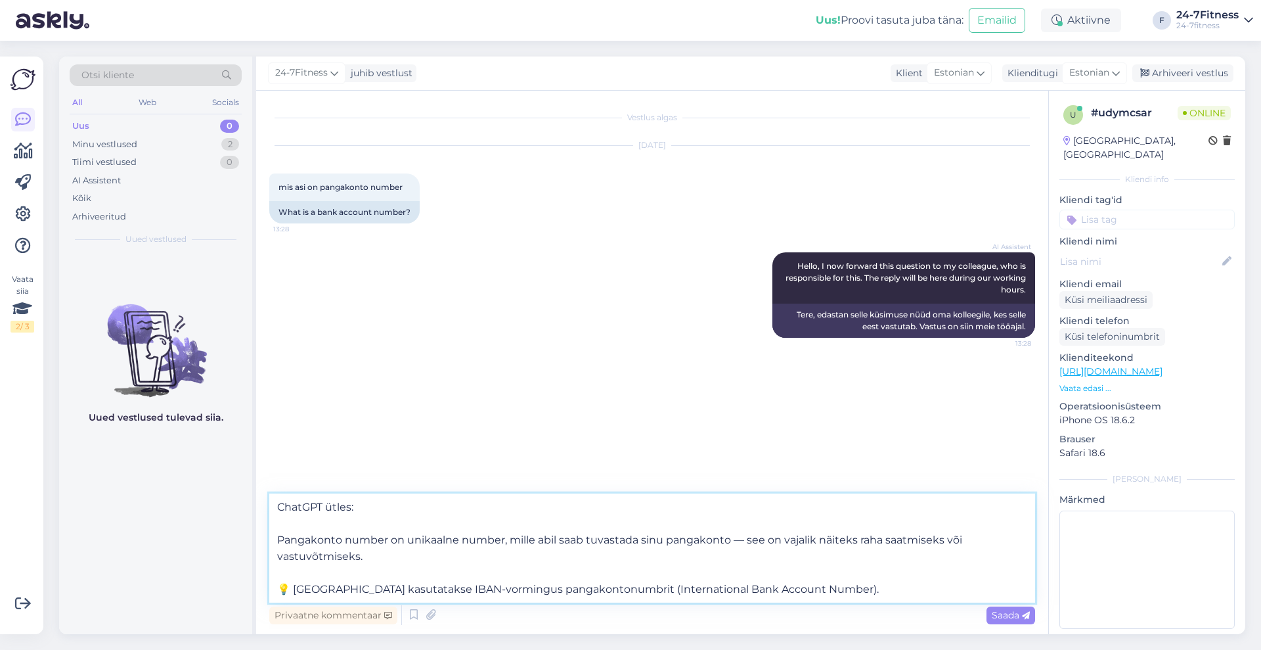
click at [275, 537] on textarea "ChatGPT ütles: Pangakonto number on unikaalne number, mille abil saab tuvastada…" at bounding box center [652, 547] width 766 height 109
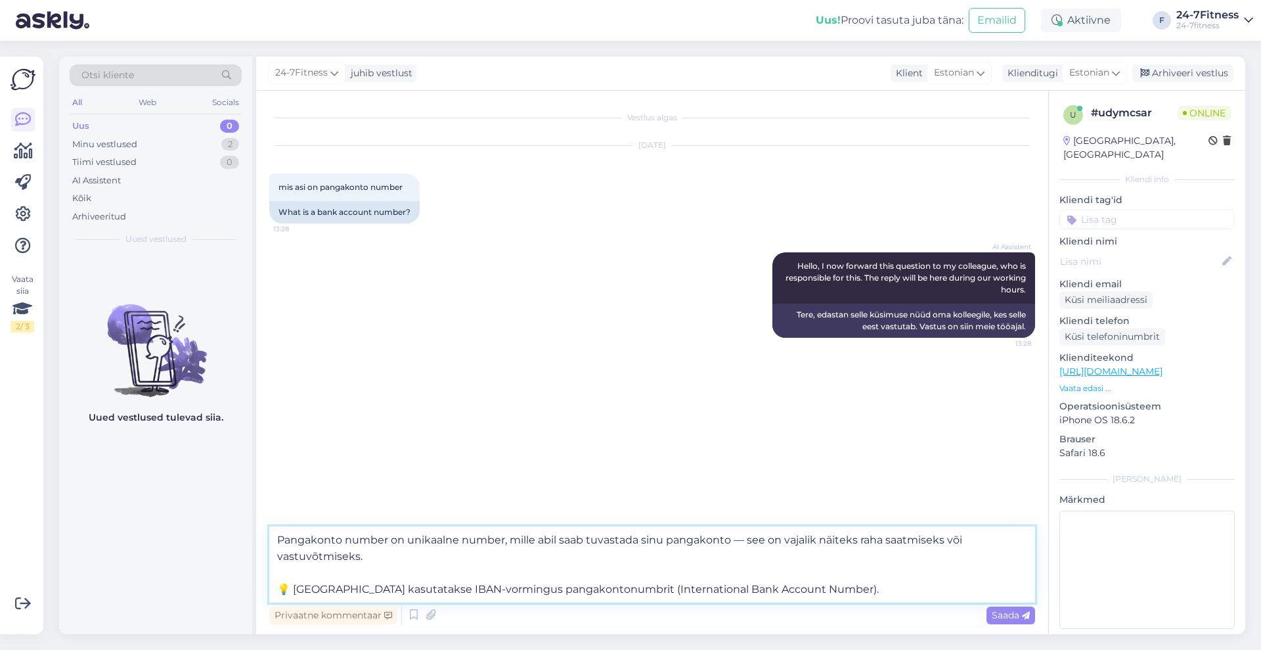
click at [649, 544] on textarea "Pangakonto number on unikaalne number, mille abil saab tuvastada sinu pangakont…" at bounding box center [652, 564] width 766 height 76
click at [294, 585] on textarea "Pangakonto number on unikaalne number, mille abil saab tuvastada teie pangakont…" at bounding box center [652, 564] width 766 height 76
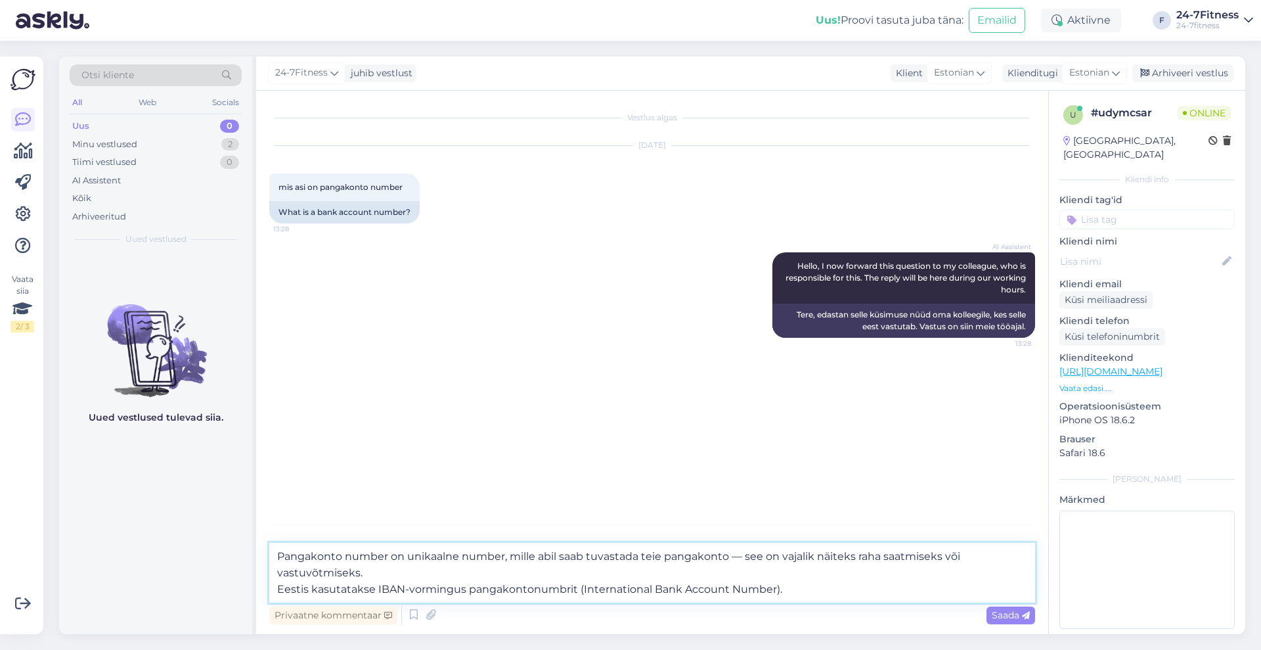
click at [829, 582] on textarea "Pangakonto number on unikaalne number, mille abil saab tuvastada teie pangakont…" at bounding box center [652, 572] width 766 height 60
paste textarea "EE – riigikood (Eesti)"
click at [834, 582] on textarea "Pangakonto number on unikaalne number, mille abil saab tuvastada teie pangakont…" at bounding box center [652, 572] width 766 height 60
click at [1004, 590] on textarea "Pangakonto number on unikaalne number, mille abil saab tuvastada teie pangakont…" at bounding box center [652, 572] width 766 height 60
paste textarea "pangakonto numbri internetipangast [PERSON_NAME]"
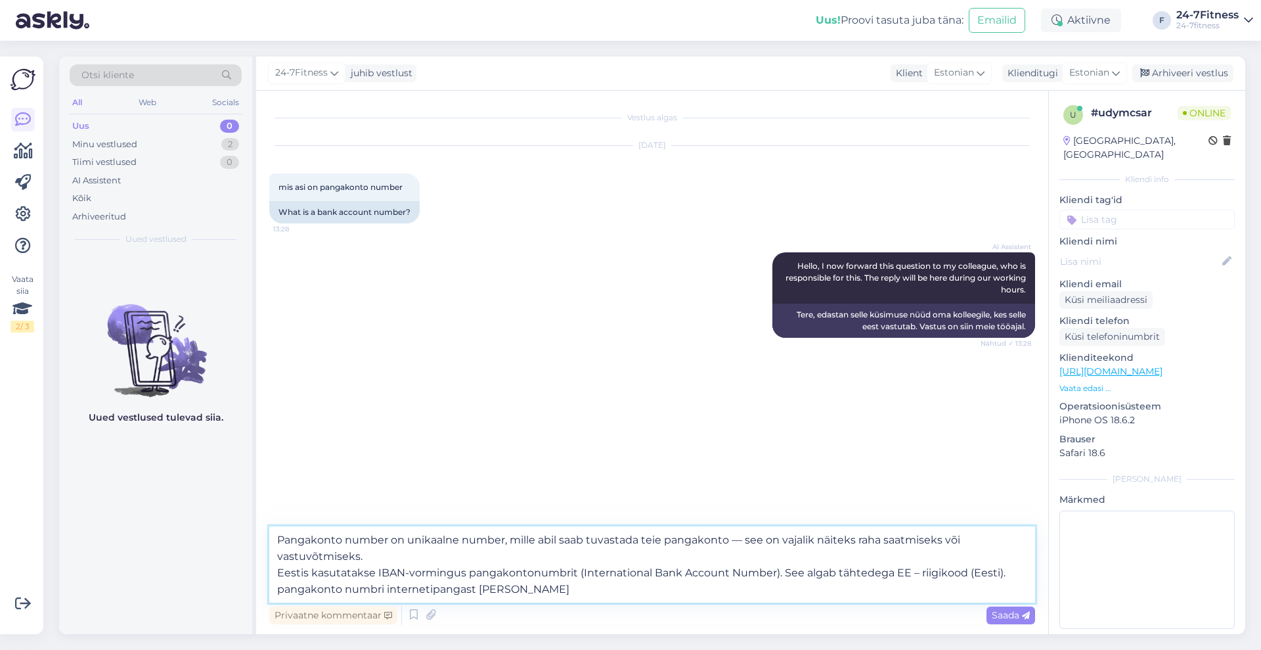
click at [286, 588] on textarea "Pangakonto number on unikaalne number, mille abil saab tuvastada teie pangakont…" at bounding box center [652, 564] width 766 height 76
click at [1021, 567] on textarea "Pangakonto number on unikaalne number, mille abil saab tuvastada teie pangakont…" at bounding box center [652, 564] width 766 height 76
click at [416, 584] on textarea "Pangakonto number on unikaalne number, mille abil saab tuvastada teie pangakont…" at bounding box center [652, 564] width 766 height 76
click at [619, 579] on textarea "Pangakonto number on unikaalne number, mille abil saab tuvastada teie pangakont…" at bounding box center [652, 564] width 766 height 76
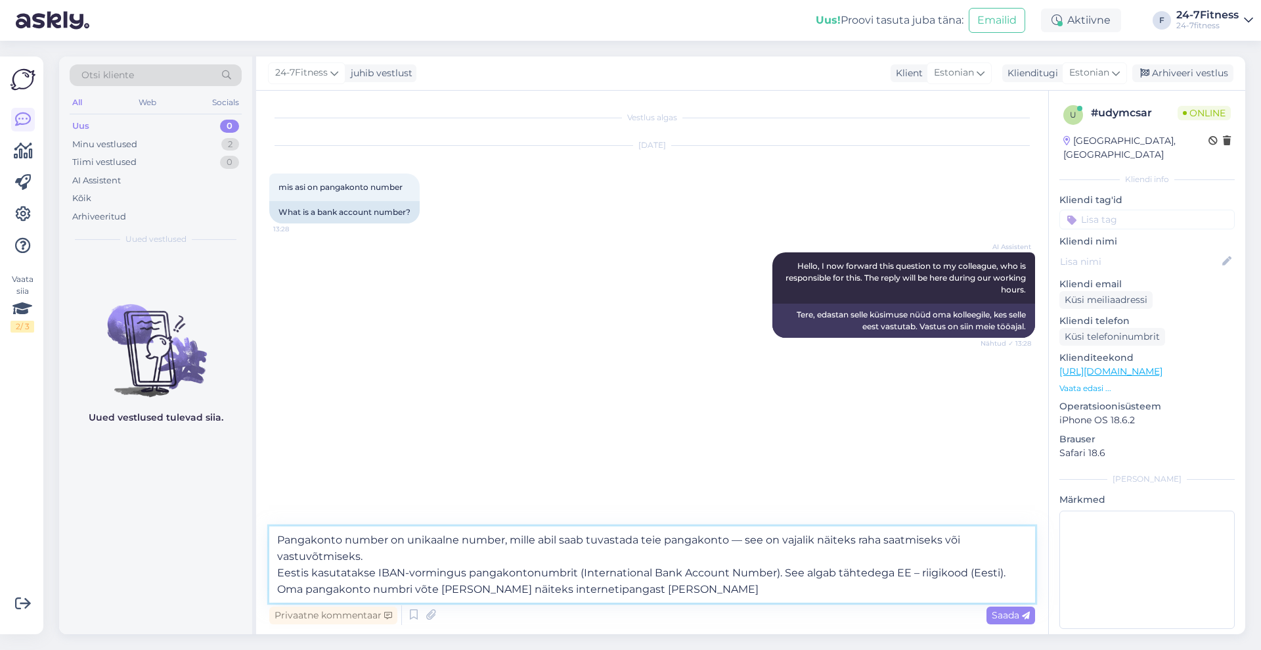
click at [614, 586] on textarea "Pangakonto number on unikaalne number, mille abil saab tuvastada teie pangakont…" at bounding box center [652, 564] width 766 height 76
click at [428, 590] on textarea "Pangakonto number on unikaalne number, mille abil saab tuvastada teie pangakont…" at bounding box center [652, 564] width 766 height 76
type textarea "Pangakonto number on unikaalne number, mille abil saab tuvastada teie pangakont…"
click at [1004, 613] on span "Saada" at bounding box center [1011, 615] width 38 height 12
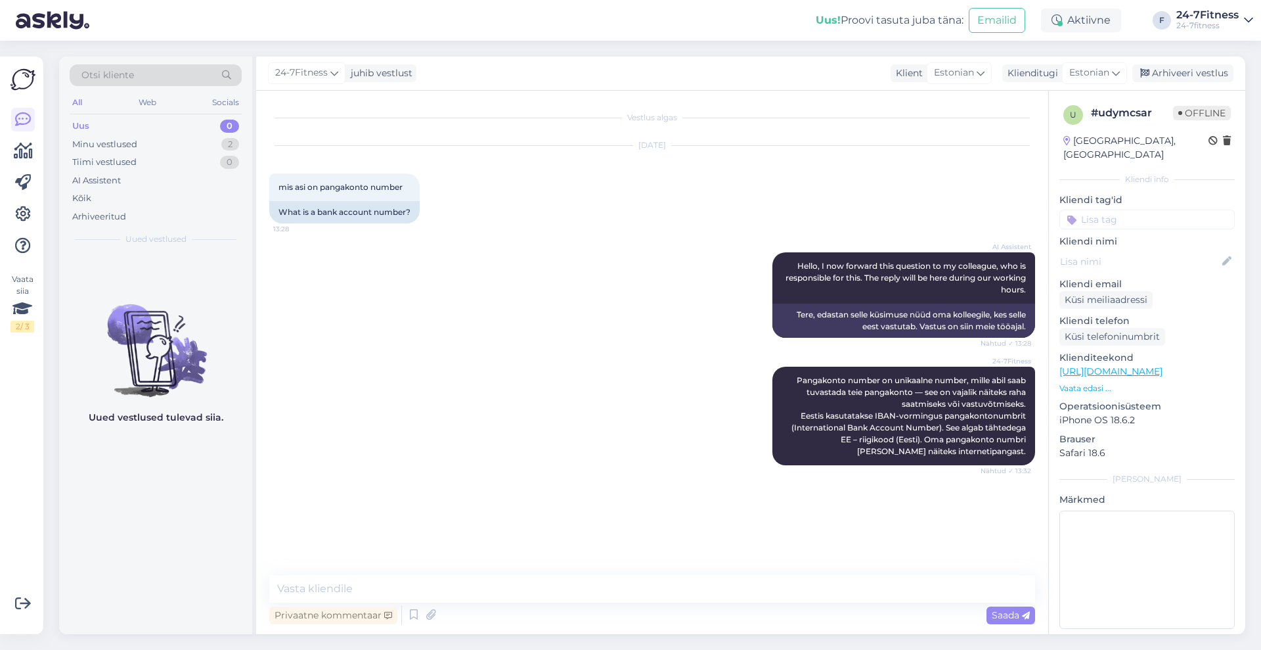
click at [1102, 382] on p "Vaata edasi ..." at bounding box center [1146, 388] width 175 height 12
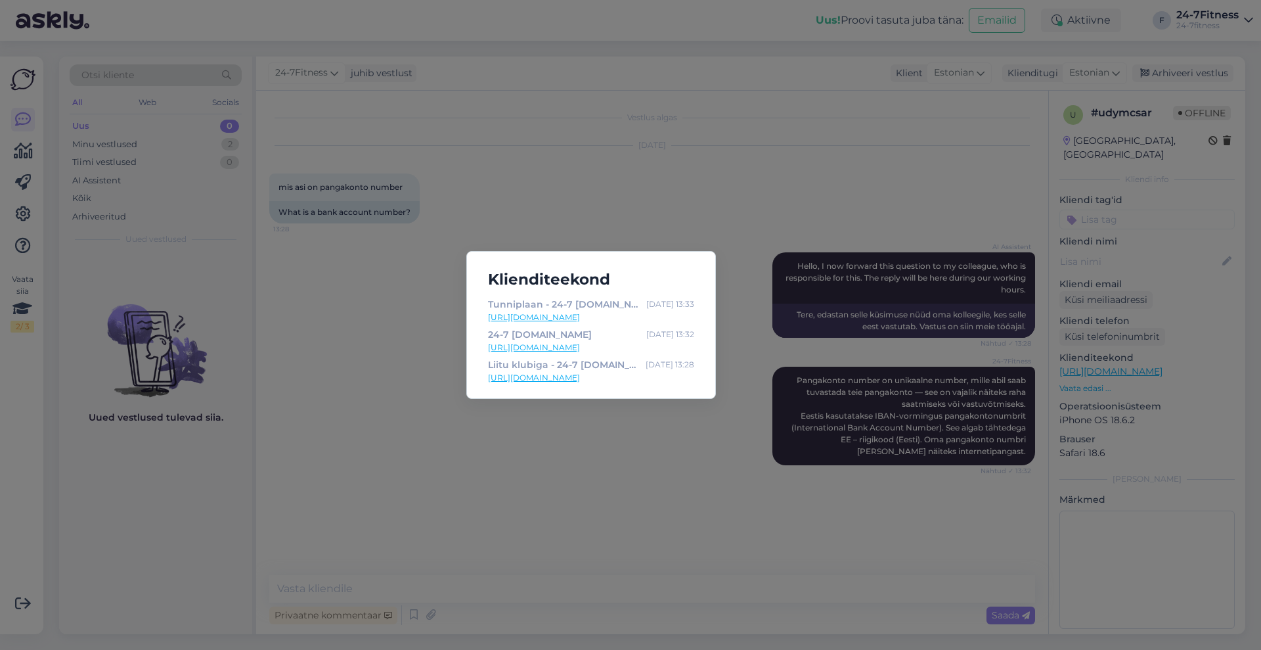
click at [785, 238] on div "Klienditeekond Tunniplaan - 24-7 [DOMAIN_NAME] [DATE] 13:33 [URL][DOMAIN_NAME] …" at bounding box center [630, 325] width 1261 height 650
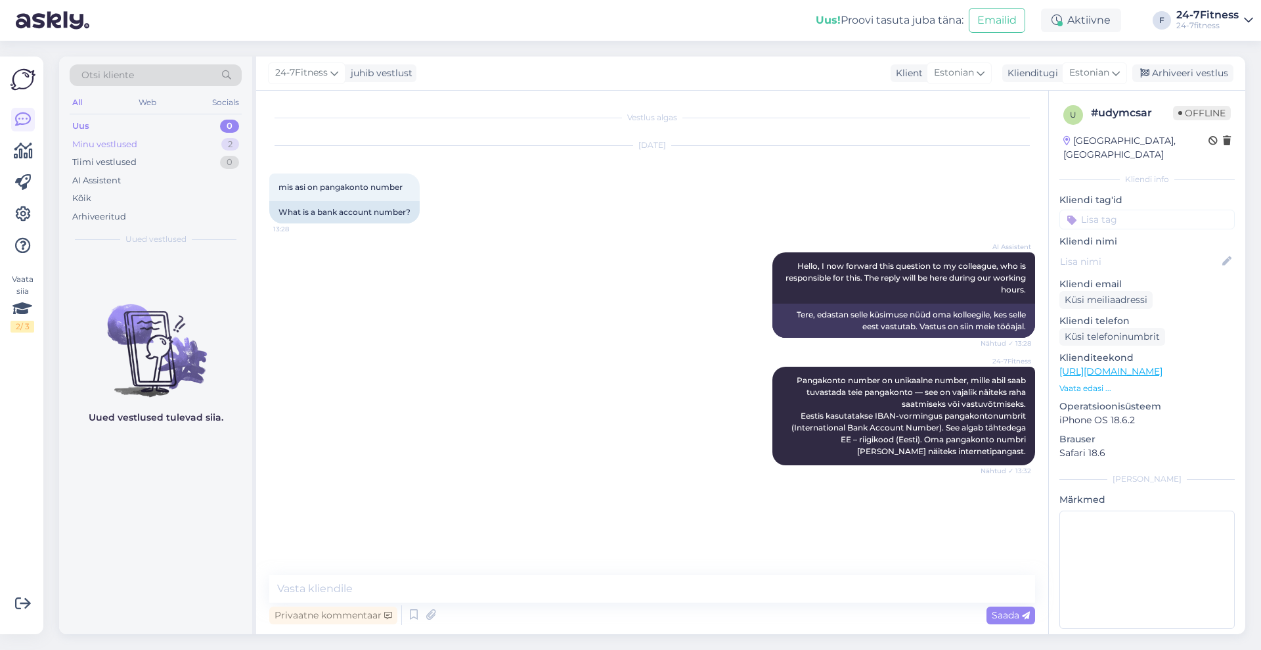
click at [118, 140] on div "Minu vestlused" at bounding box center [104, 144] width 65 height 13
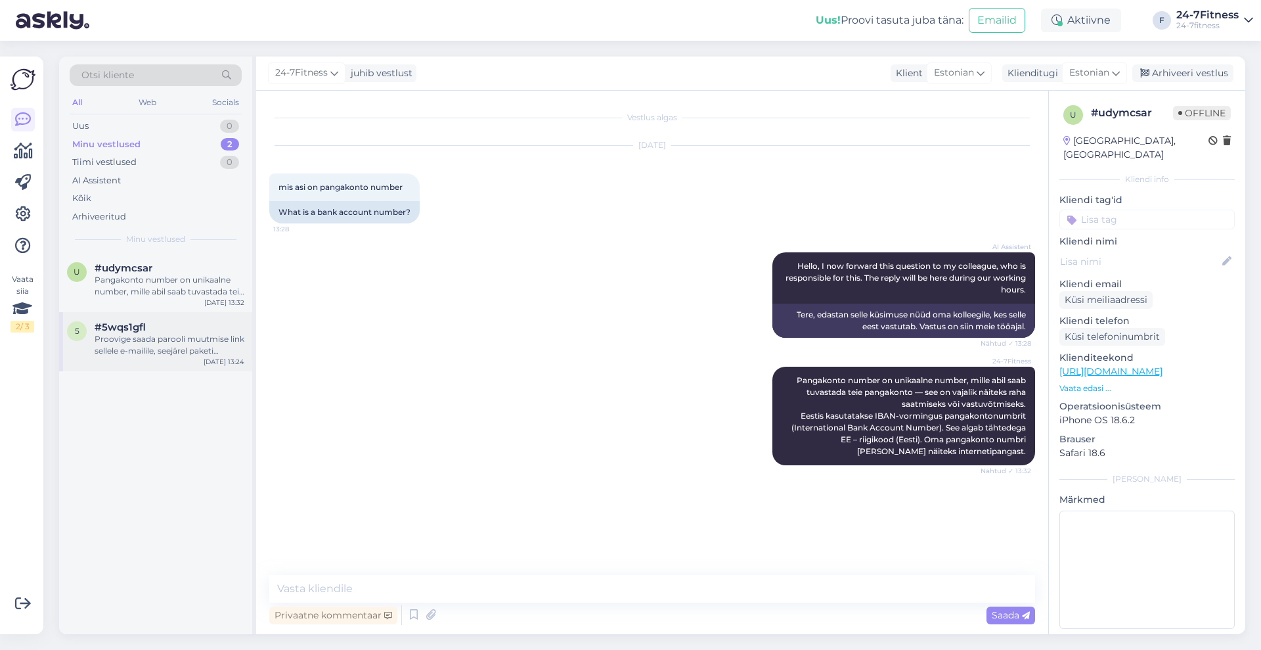
click at [167, 356] on div "Proovige saada parooli muutmise link sellele e-mailile, seejärel paketi ostmise…" at bounding box center [170, 345] width 150 height 24
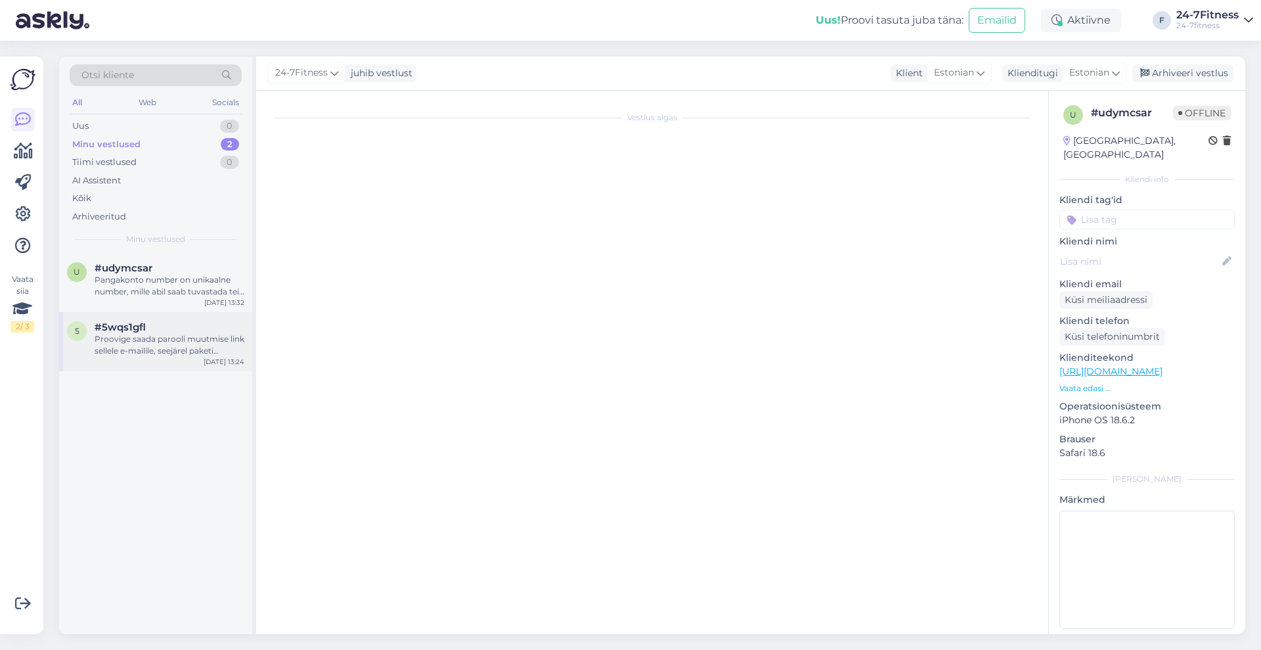
scroll to position [1287, 0]
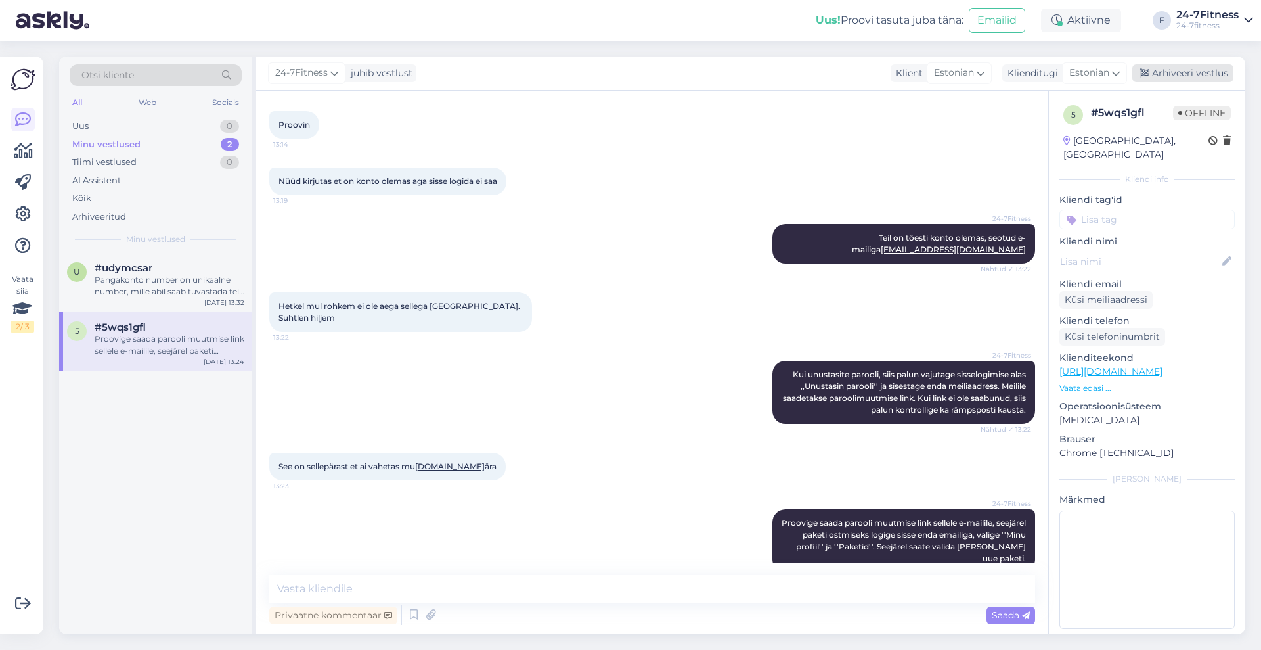
click at [1167, 71] on div "Arhiveeri vestlus" at bounding box center [1182, 73] width 101 height 18
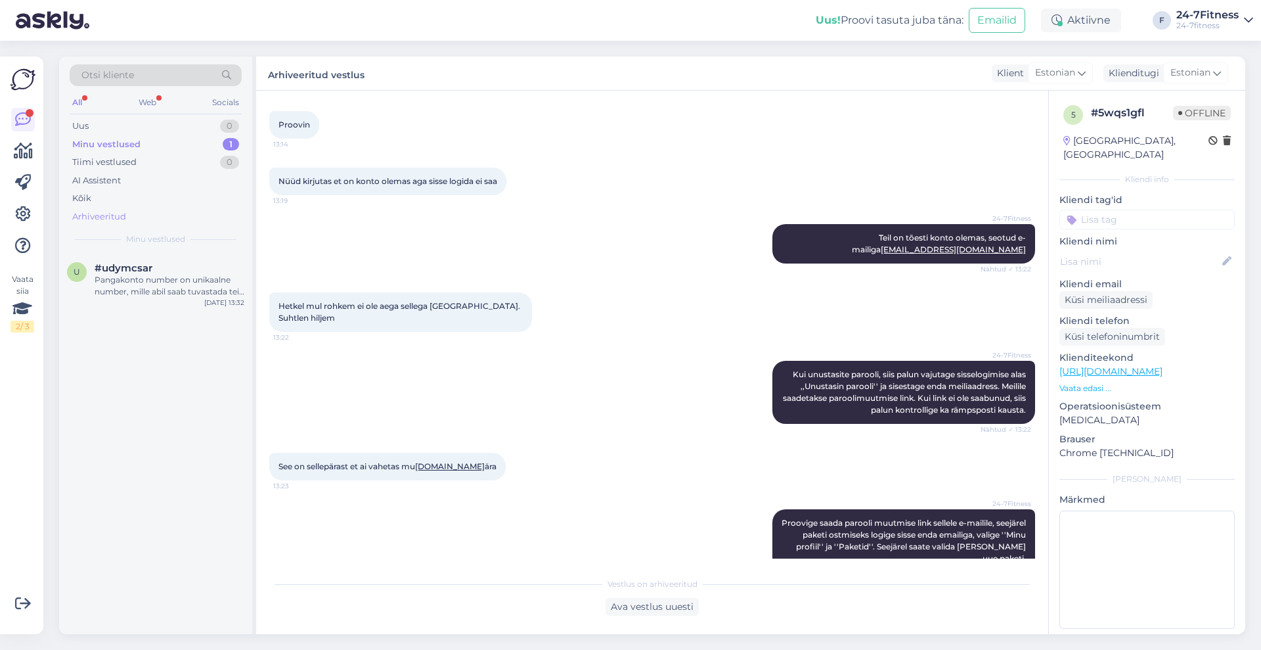
click at [109, 217] on div "Arhiveeritud" at bounding box center [99, 216] width 54 height 13
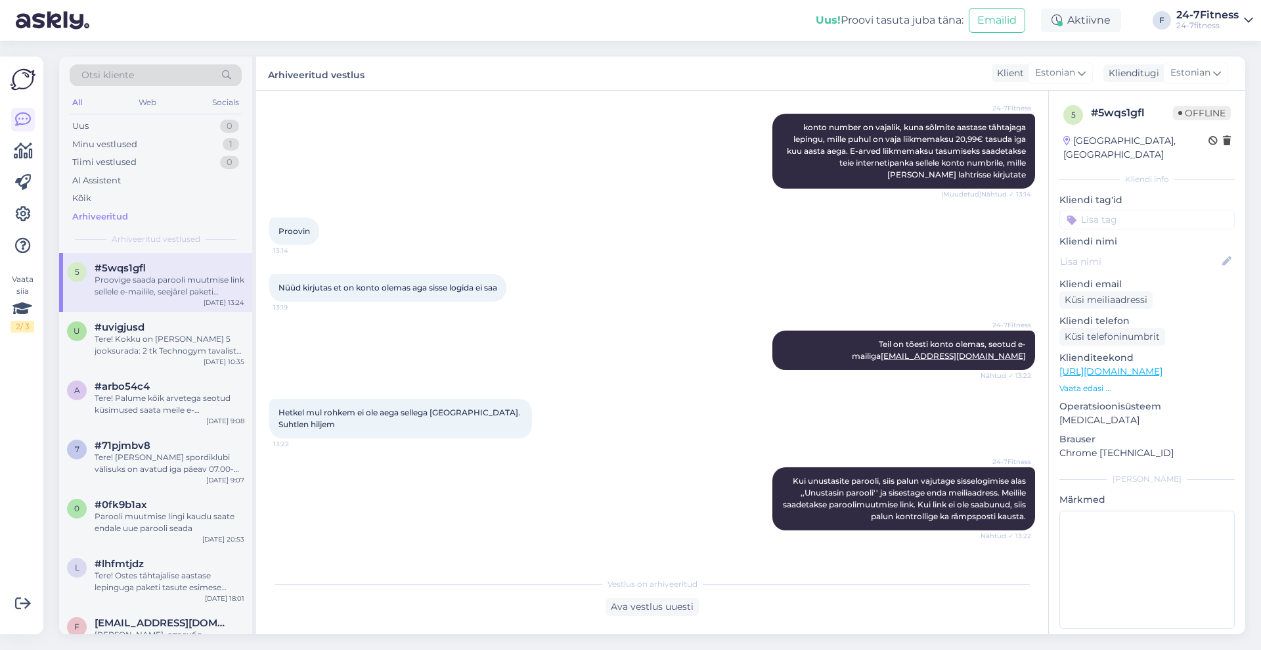
scroll to position [1291, 0]
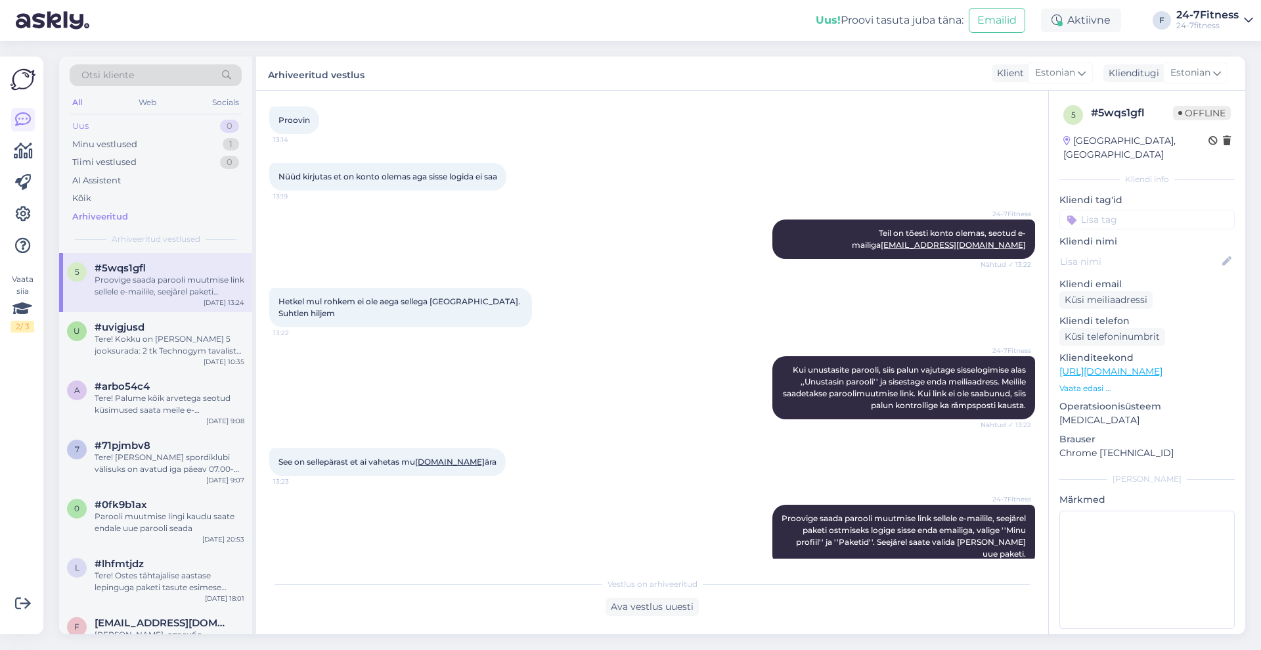
click at [111, 125] on div "Uus 0" at bounding box center [156, 126] width 172 height 18
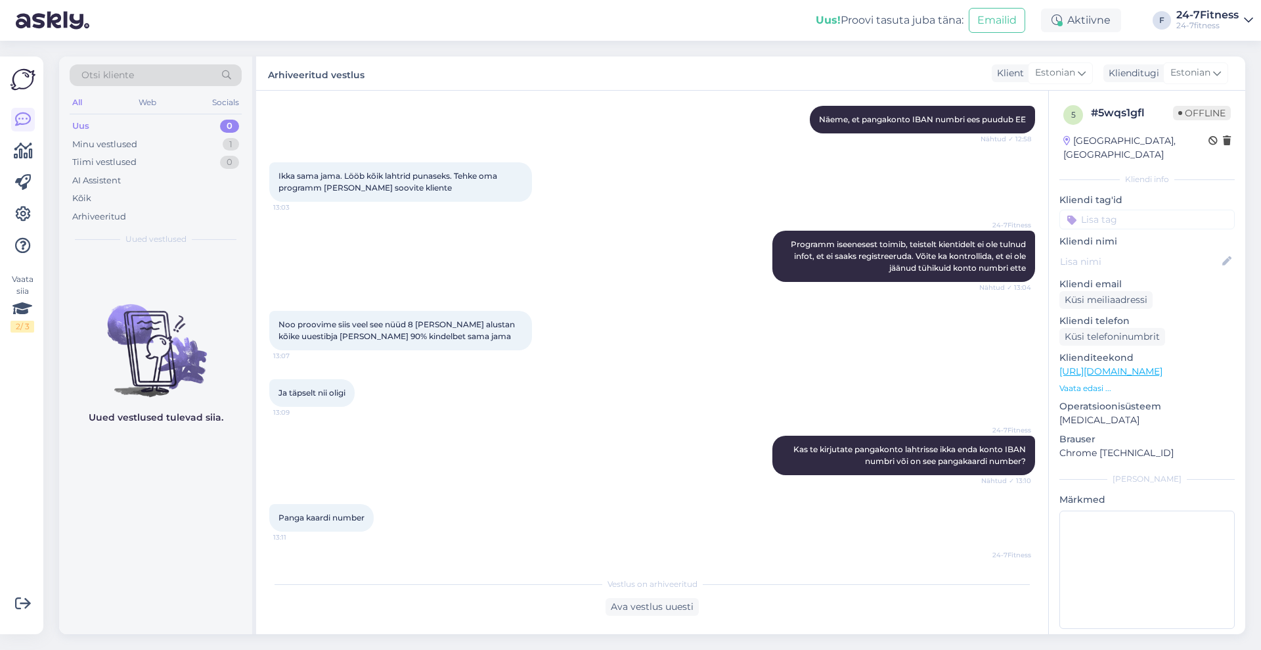
scroll to position [717, 0]
